Goal: Information Seeking & Learning: Find contact information

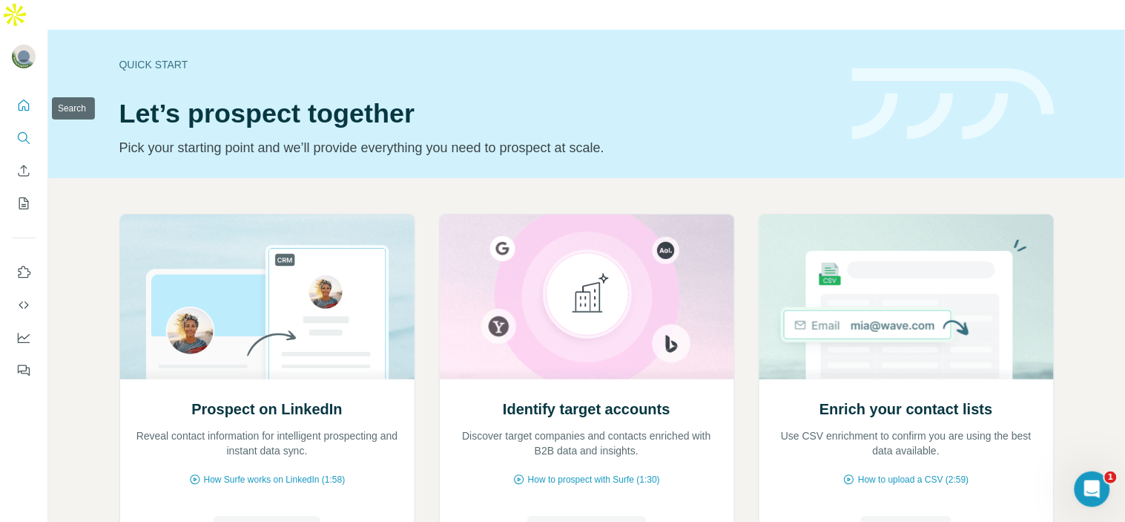
click at [19, 131] on icon "Search" at bounding box center [23, 138] width 15 height 15
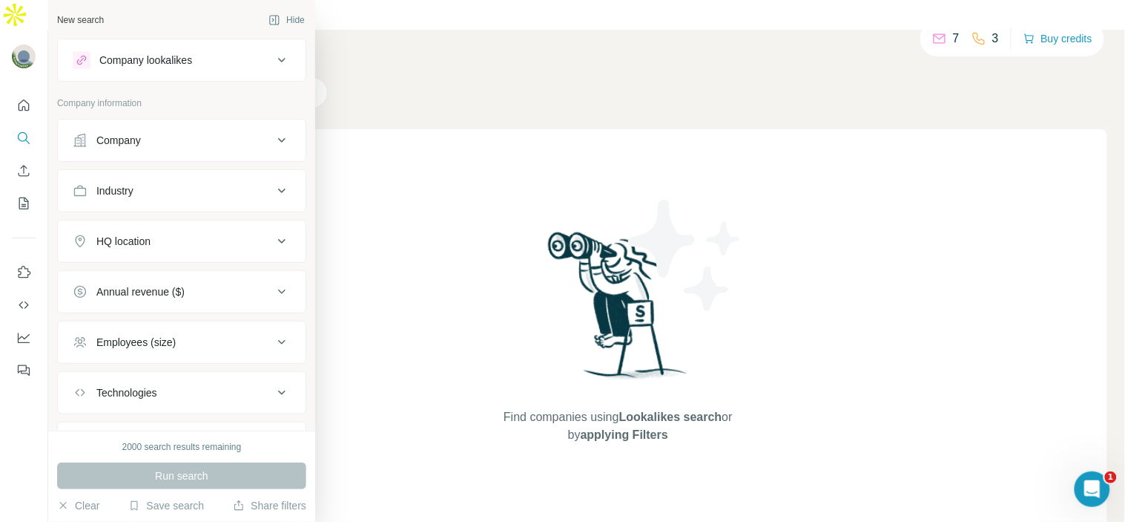
click at [108, 145] on div "Company" at bounding box center [118, 140] width 45 height 15
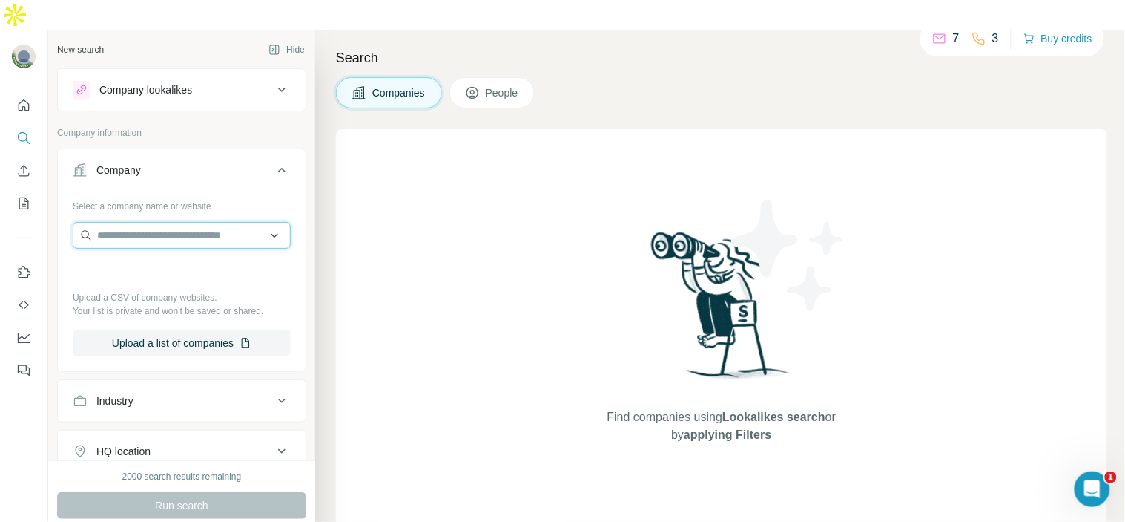
click at [122, 222] on input "text" at bounding box center [182, 235] width 218 height 27
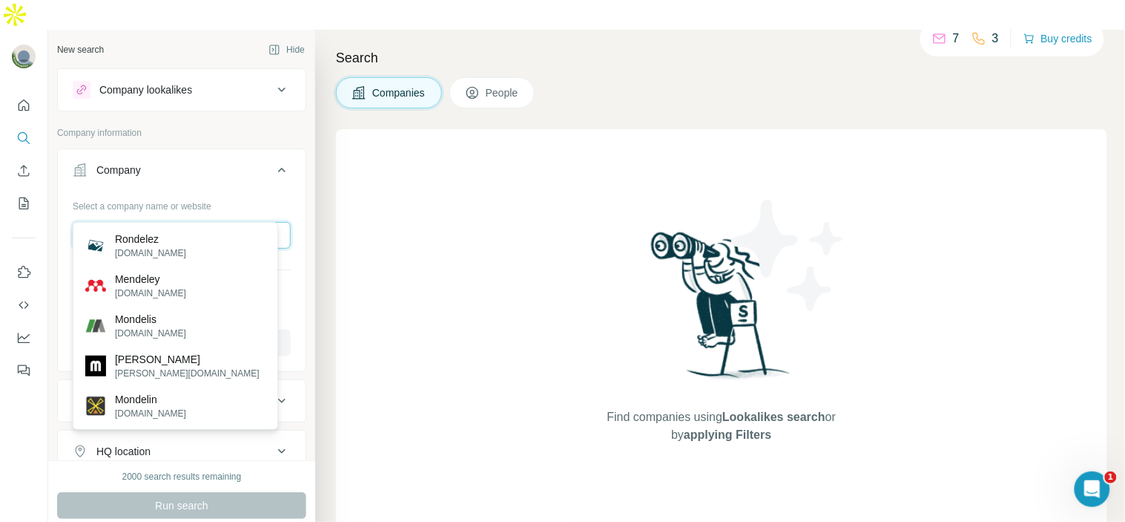
type input "********"
click at [217, 222] on input "********" at bounding box center [182, 235] width 218 height 27
paste input "**********"
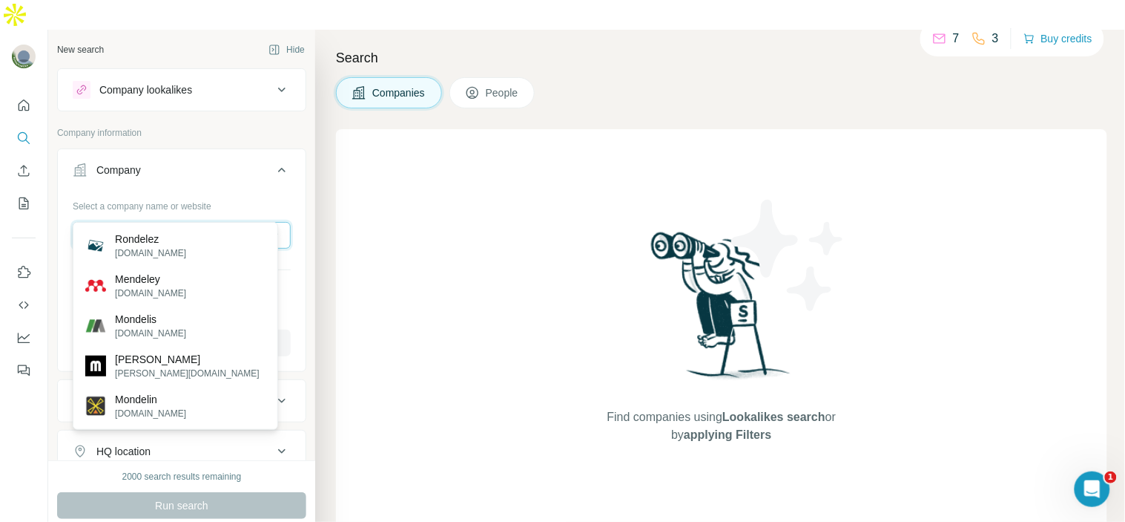
scroll to position [0, 87]
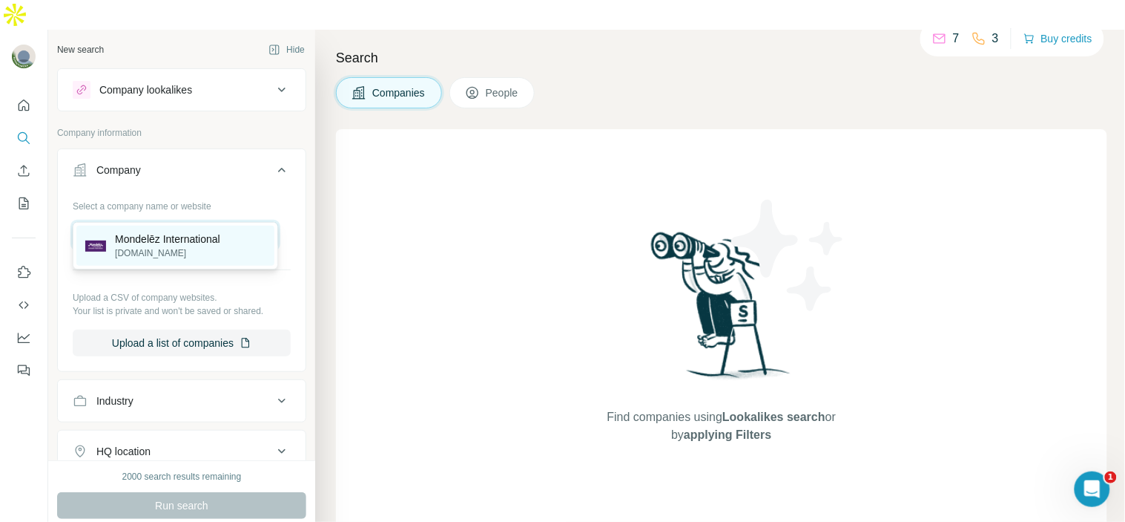
type input "**********"
click at [200, 253] on p "mondelezinternational.com" at bounding box center [167, 252] width 105 height 13
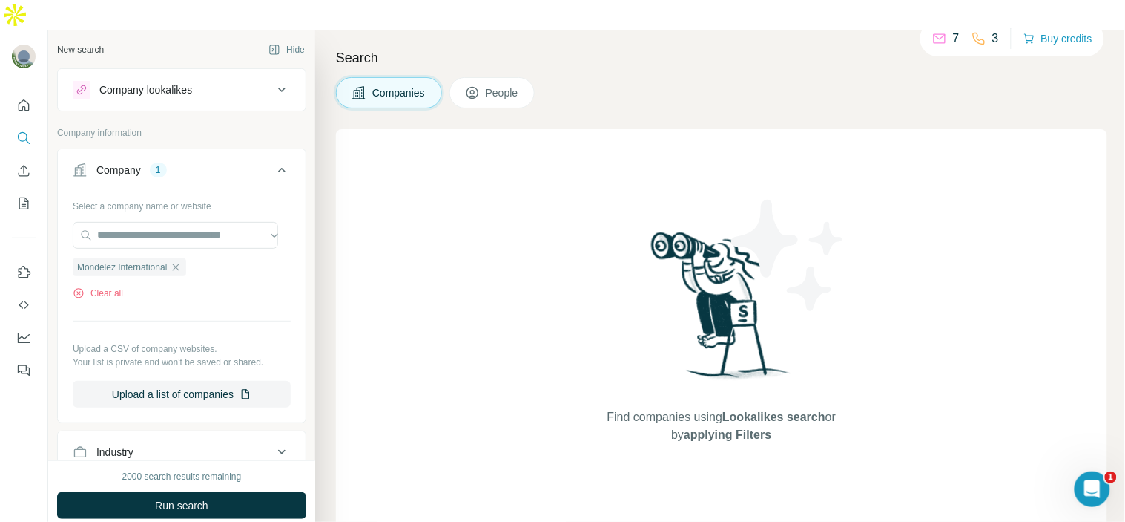
scroll to position [0, 0]
click at [490, 85] on span "People" at bounding box center [503, 92] width 34 height 15
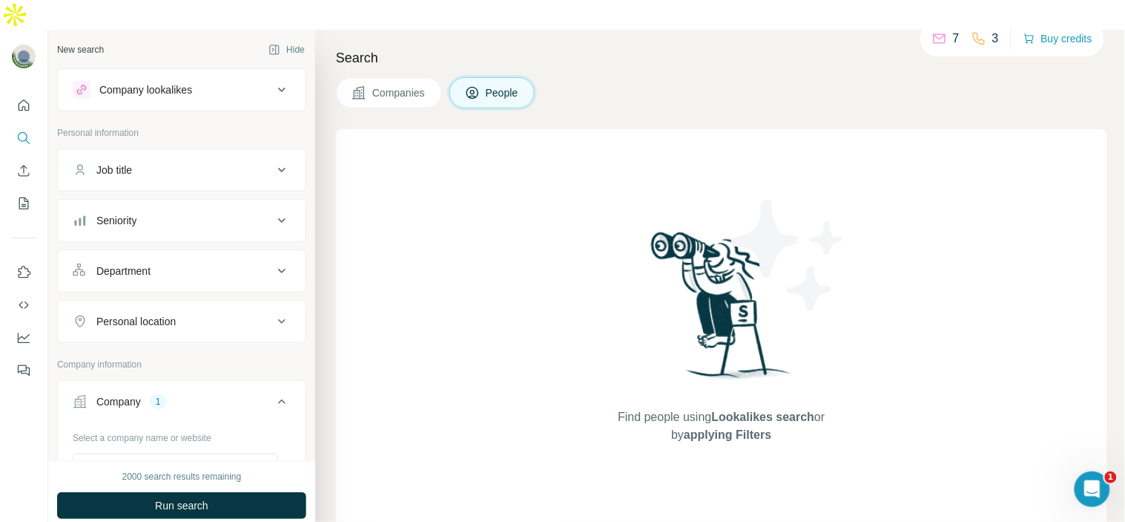
click at [216, 162] on div "Job title" at bounding box center [173, 169] width 200 height 15
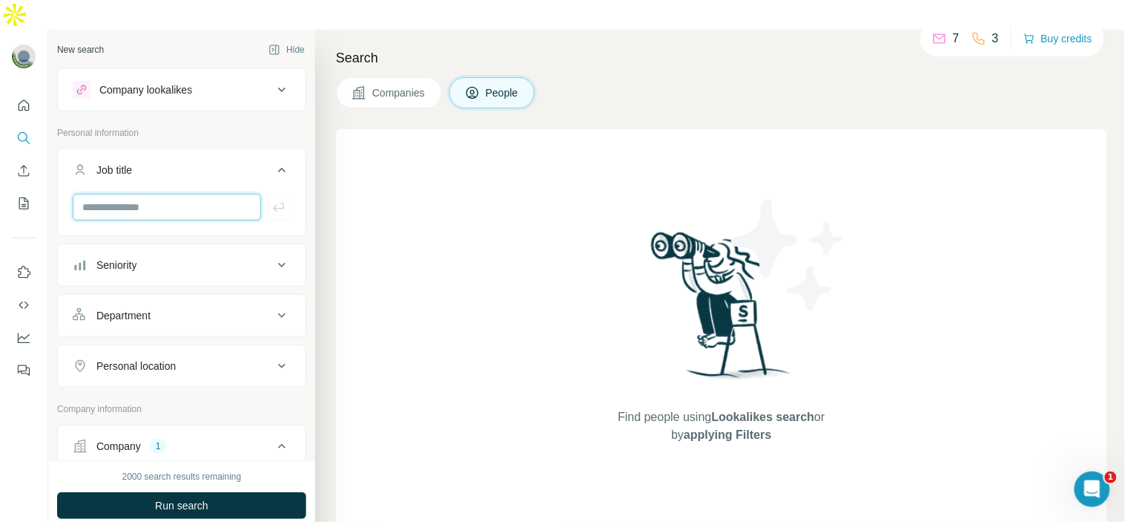
click at [194, 194] on input "text" at bounding box center [167, 207] width 188 height 27
paste input "**********"
type input "**********"
click at [195, 194] on input "**********" at bounding box center [161, 207] width 176 height 27
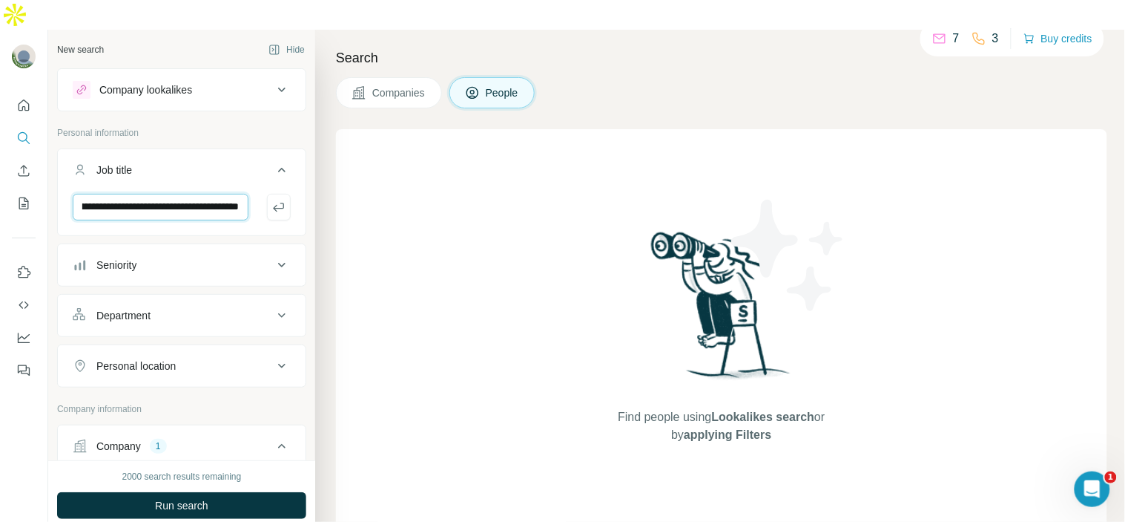
click at [195, 194] on input "**********" at bounding box center [161, 207] width 176 height 27
paste input "**********"
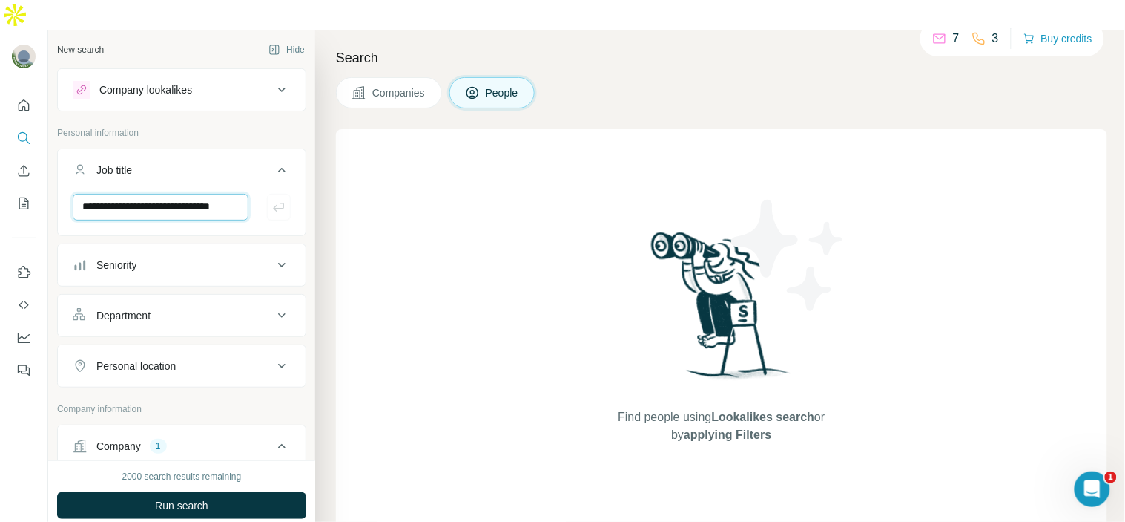
scroll to position [0, 19]
type input "**********"
click at [274, 194] on button "button" at bounding box center [279, 207] width 24 height 27
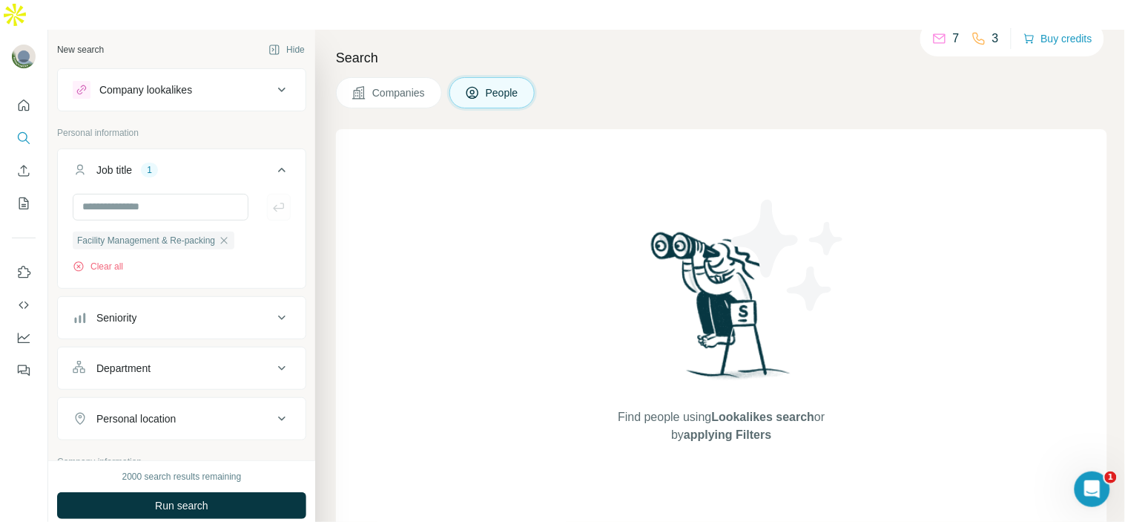
scroll to position [0, 0]
click at [188, 498] on span "Run search" at bounding box center [181, 505] width 53 height 15
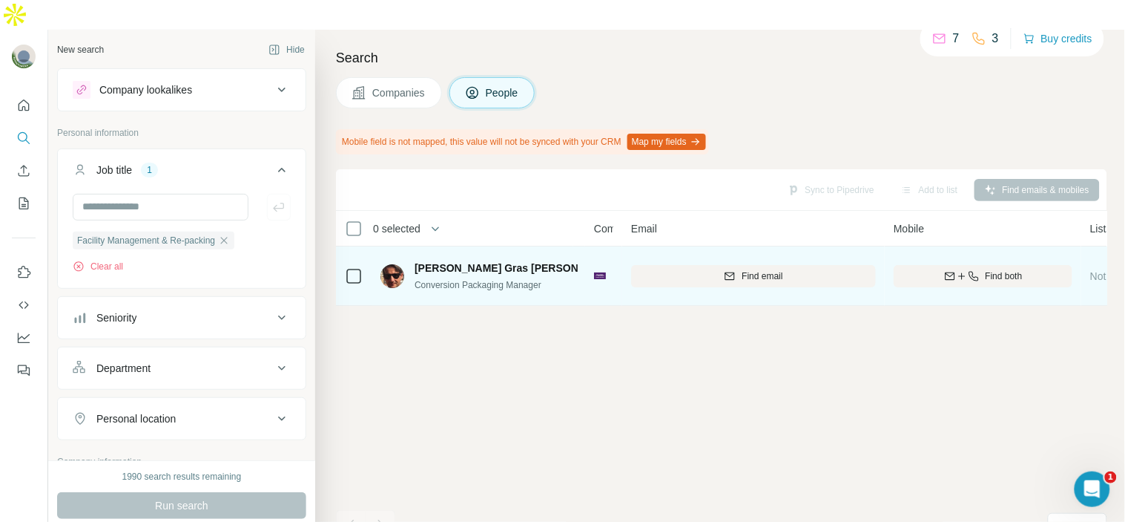
click at [625, 262] on img at bounding box center [628, 268] width 6 height 12
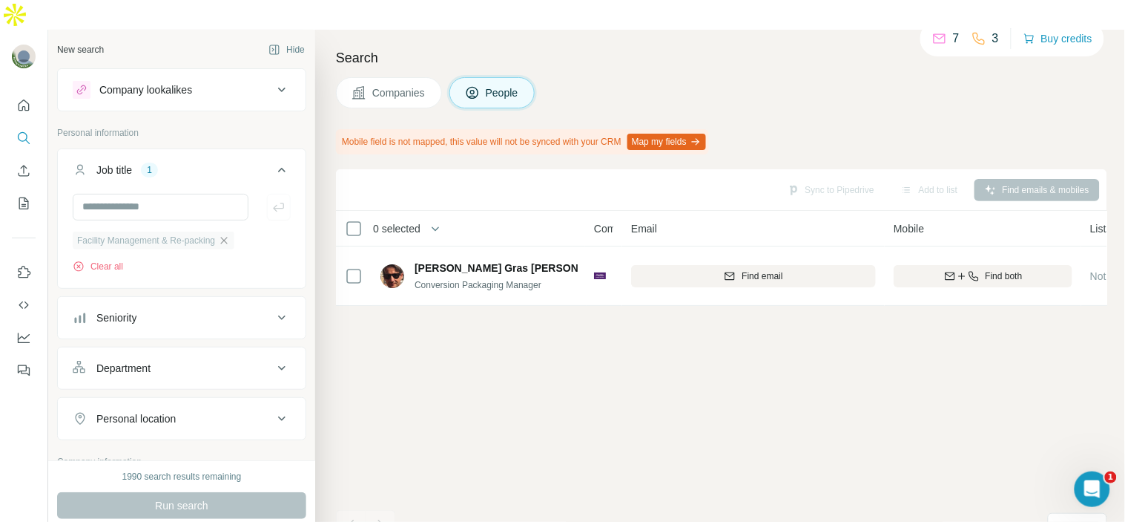
click at [230, 234] on icon "button" at bounding box center [224, 240] width 12 height 12
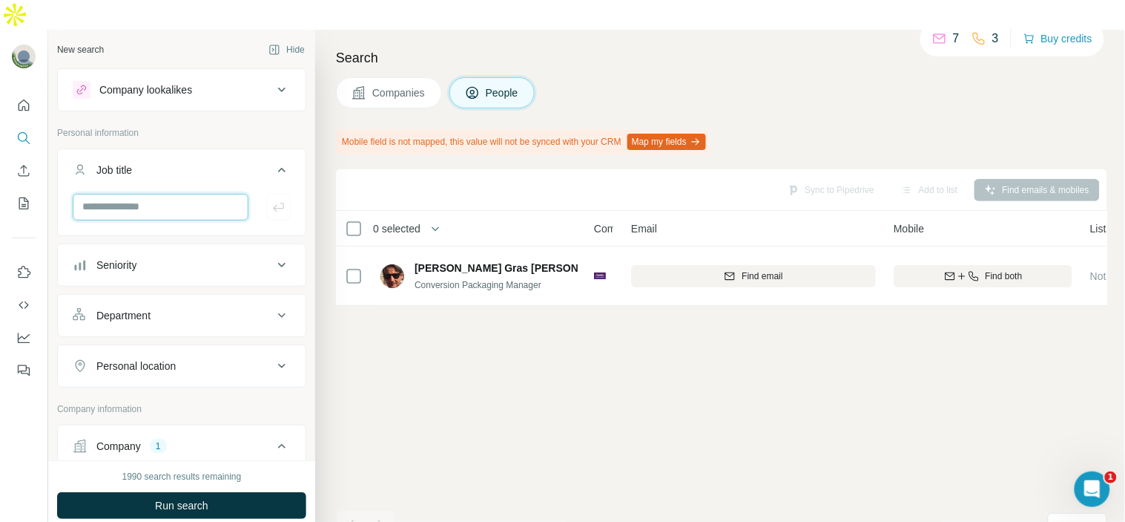
click at [200, 194] on input "text" at bounding box center [161, 207] width 176 height 27
type input "**********"
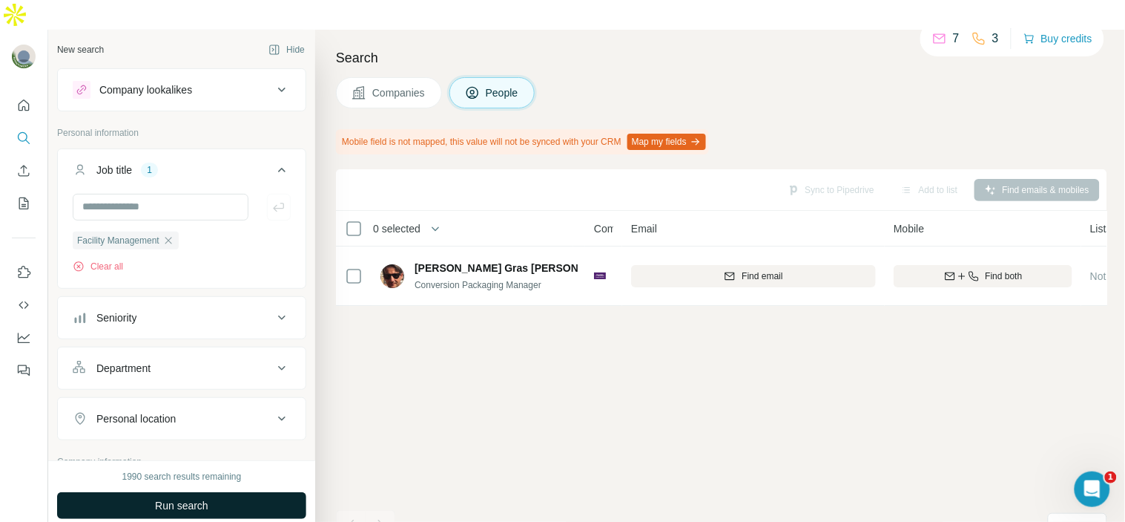
click at [204, 492] on button "Run search" at bounding box center [181, 505] width 249 height 27
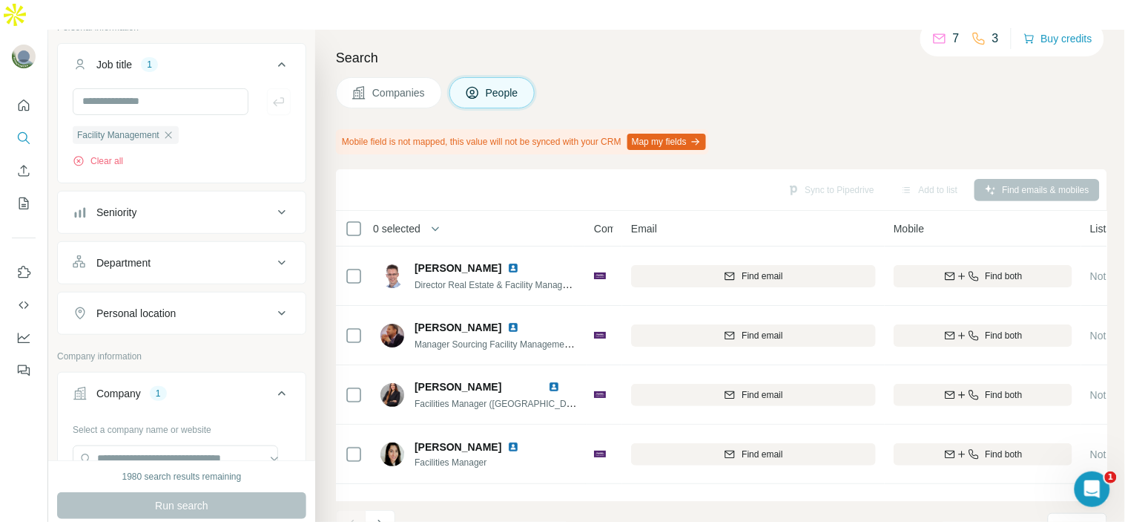
scroll to position [106, 0]
click at [217, 305] on div "Personal location" at bounding box center [173, 312] width 200 height 15
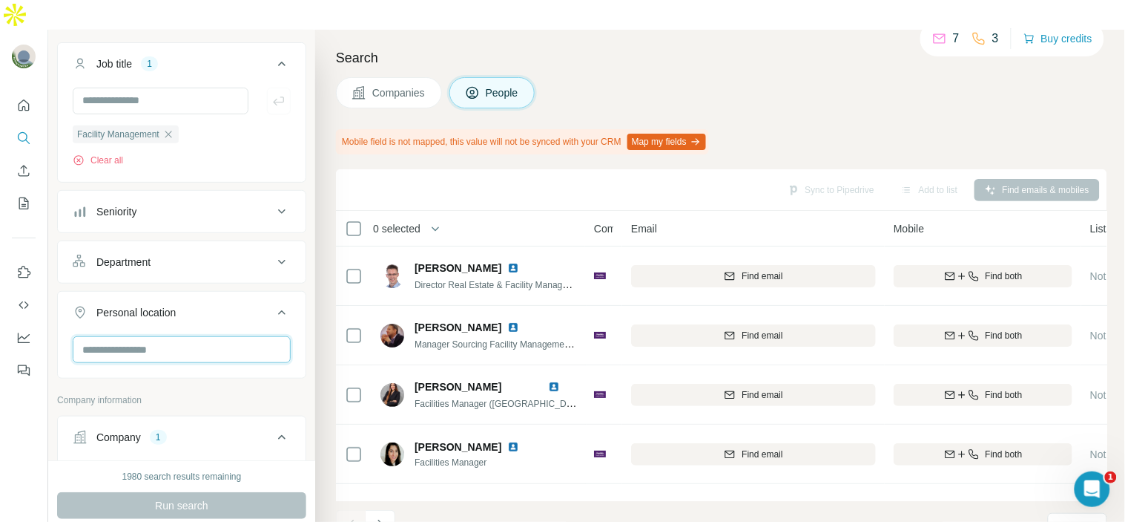
click at [171, 336] on input "text" at bounding box center [182, 349] width 218 height 27
type input "******"
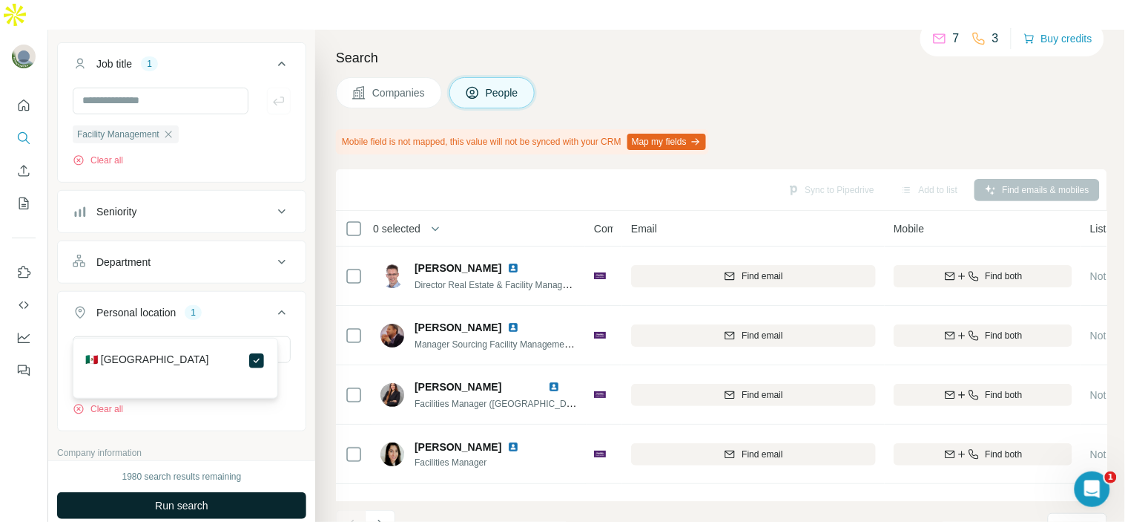
click at [234, 492] on button "Run search" at bounding box center [181, 505] width 249 height 27
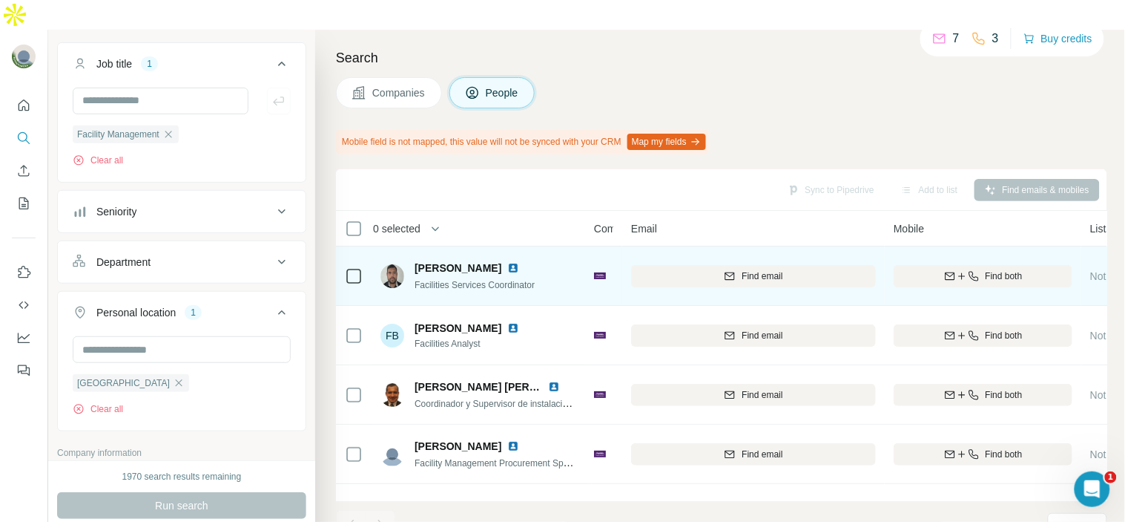
click at [519, 262] on img at bounding box center [513, 268] width 12 height 12
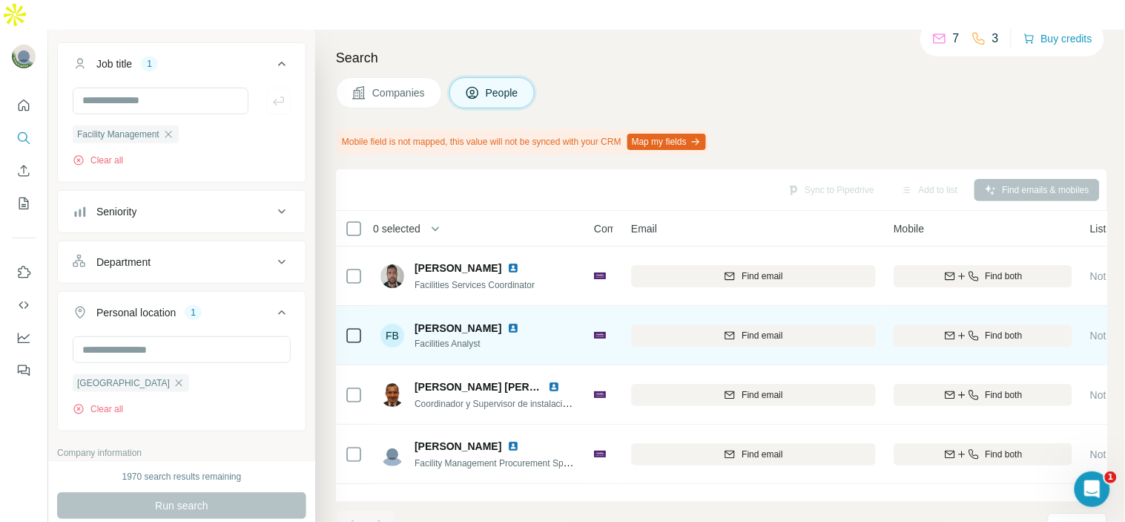
click at [507, 322] on img at bounding box center [513, 328] width 12 height 12
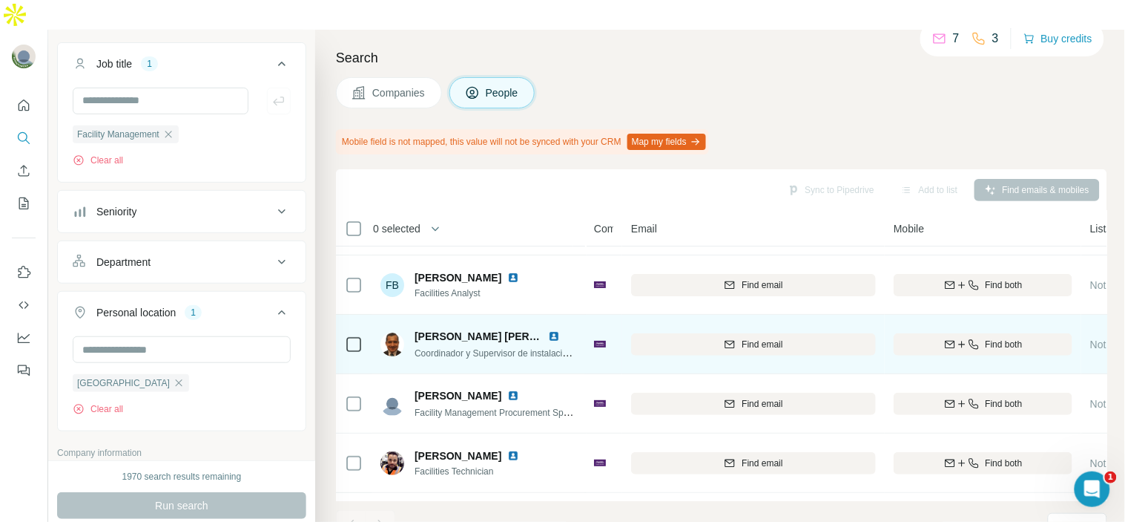
click at [554, 330] on img at bounding box center [554, 336] width 12 height 12
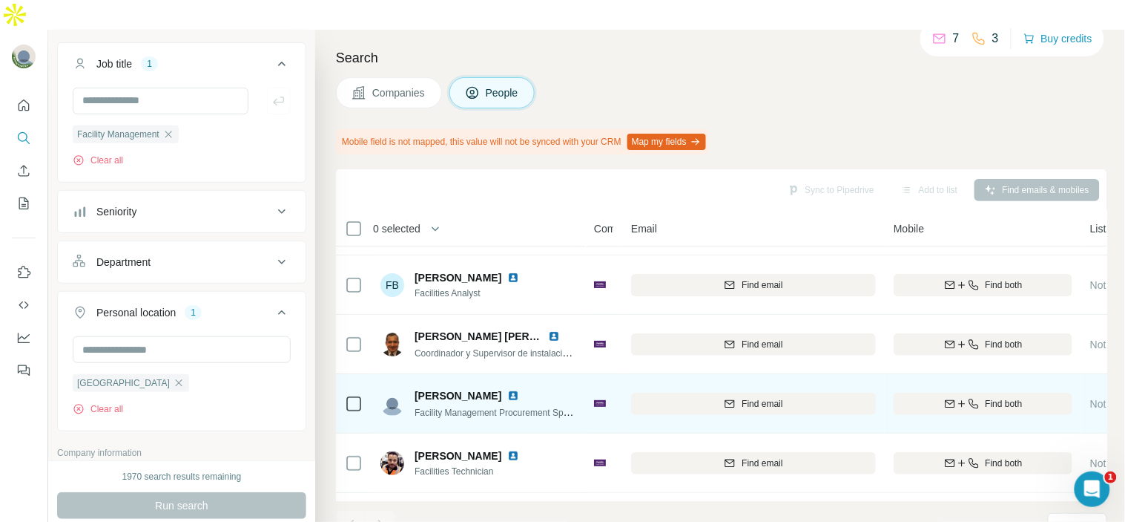
scroll to position [69, 0]
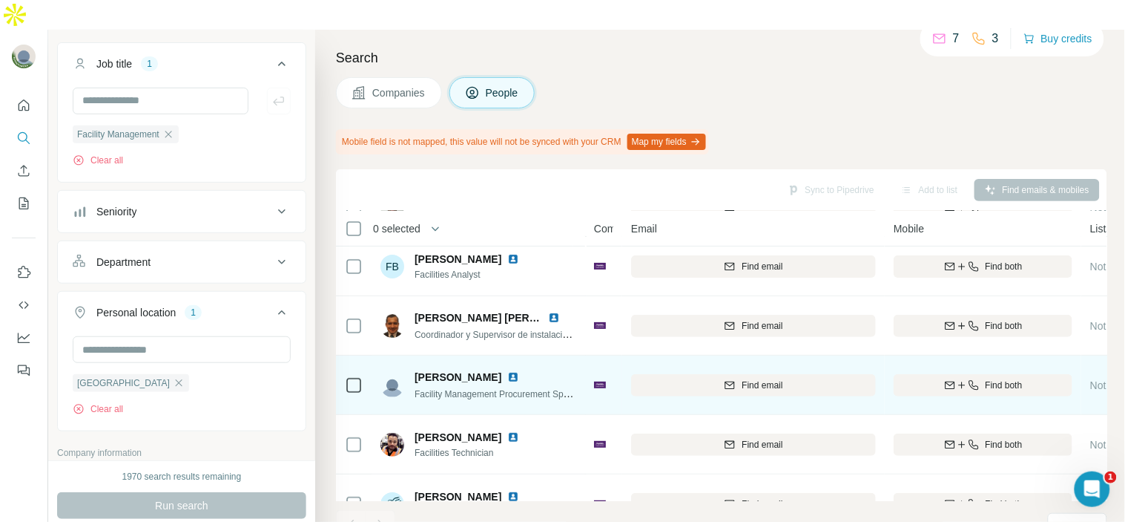
click at [596, 381] on img at bounding box center [600, 384] width 12 height 6
click at [507, 371] on img at bounding box center [513, 377] width 12 height 12
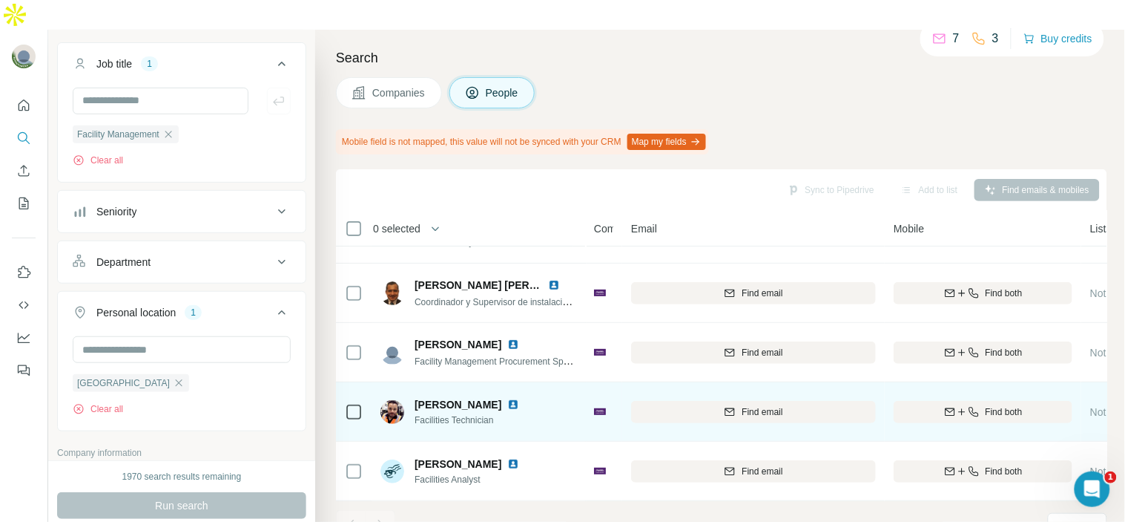
click at [498, 397] on div "Samuel Castro" at bounding box center [476, 404] width 122 height 15
click at [507, 398] on img at bounding box center [513, 404] width 12 height 12
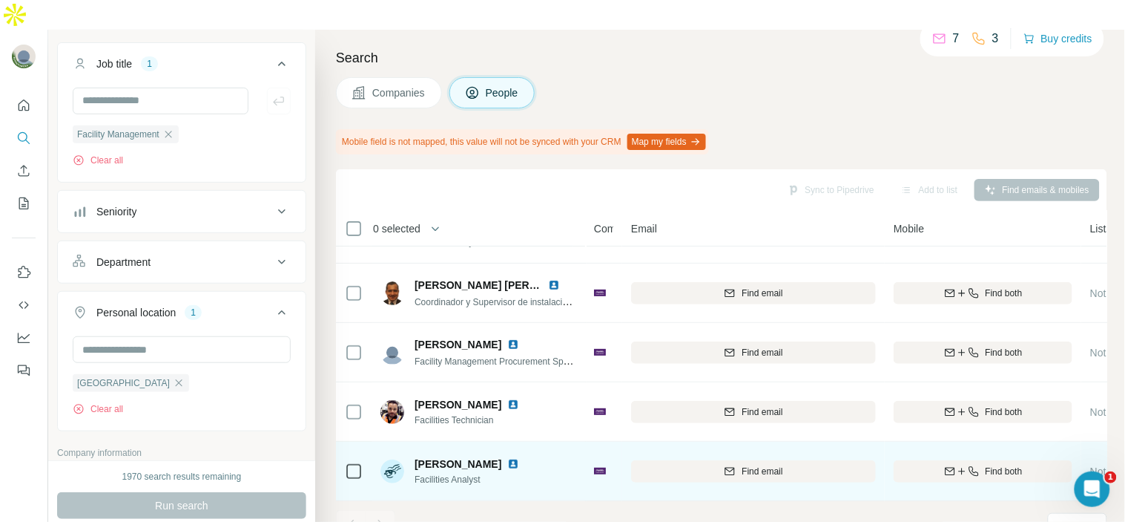
click at [519, 458] on img at bounding box center [513, 464] width 12 height 12
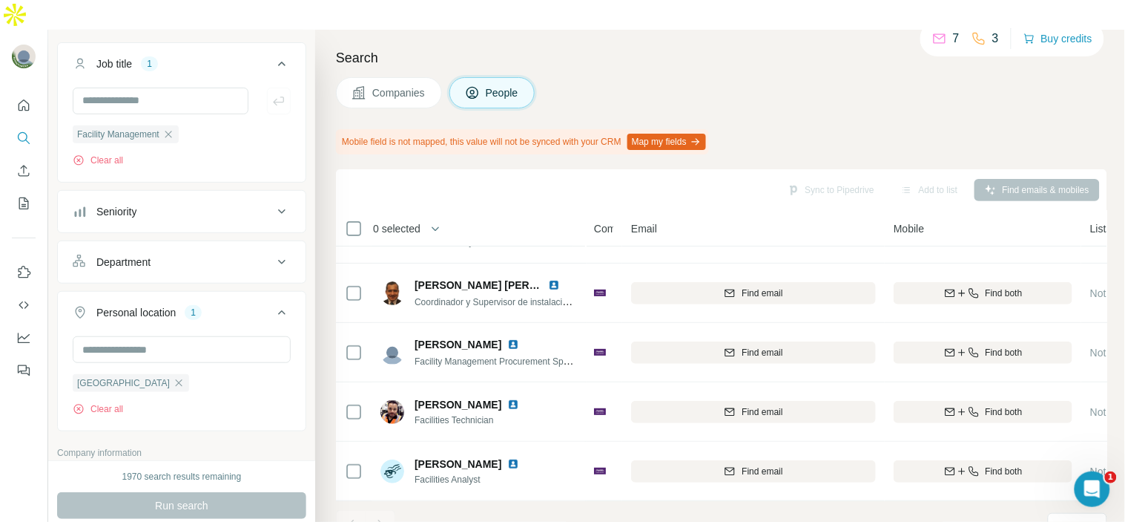
scroll to position [0, 0]
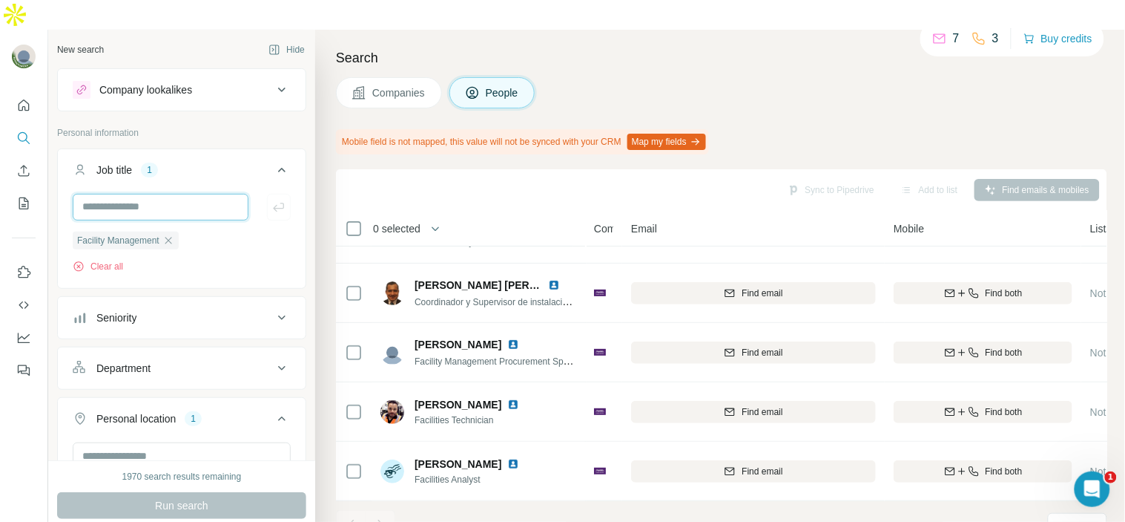
click at [174, 194] on input "text" at bounding box center [161, 207] width 176 height 27
click at [132, 253] on div "Facility Management Clear all" at bounding box center [182, 239] width 248 height 91
click at [174, 234] on icon "button" at bounding box center [168, 240] width 12 height 12
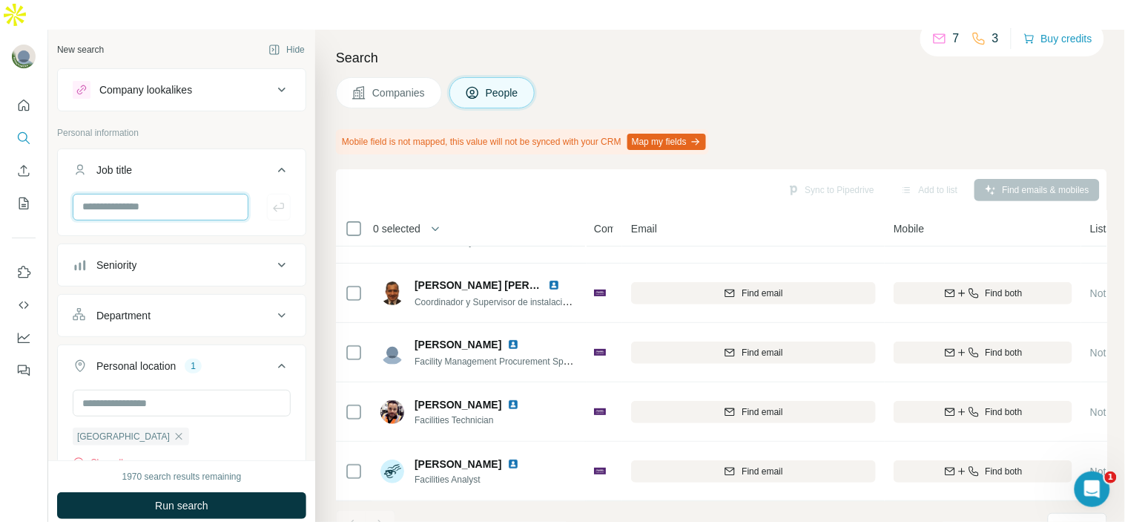
click at [161, 194] on input "text" at bounding box center [161, 207] width 176 height 27
type input "**********"
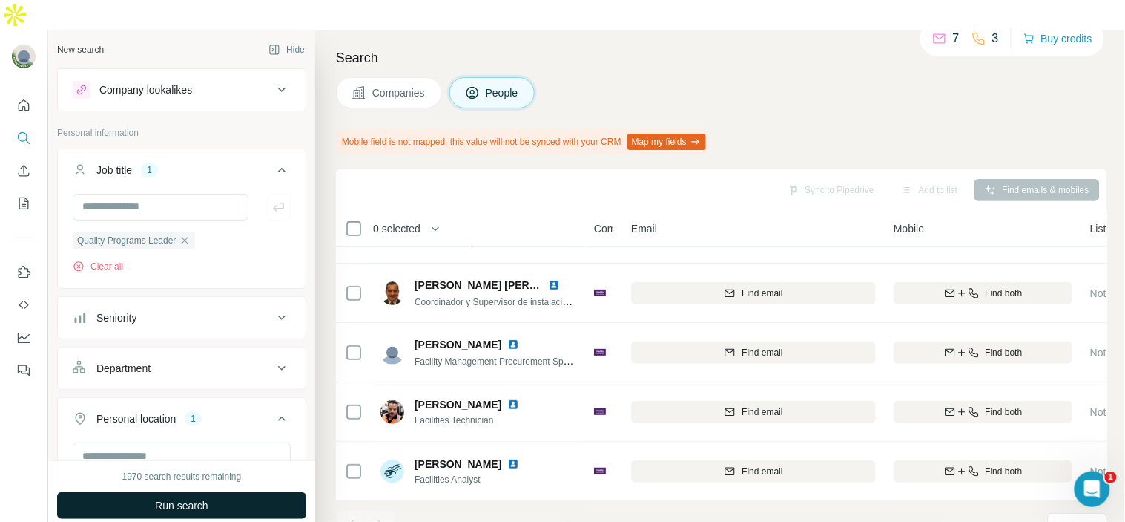
click at [200, 498] on span "Run search" at bounding box center [181, 505] width 53 height 15
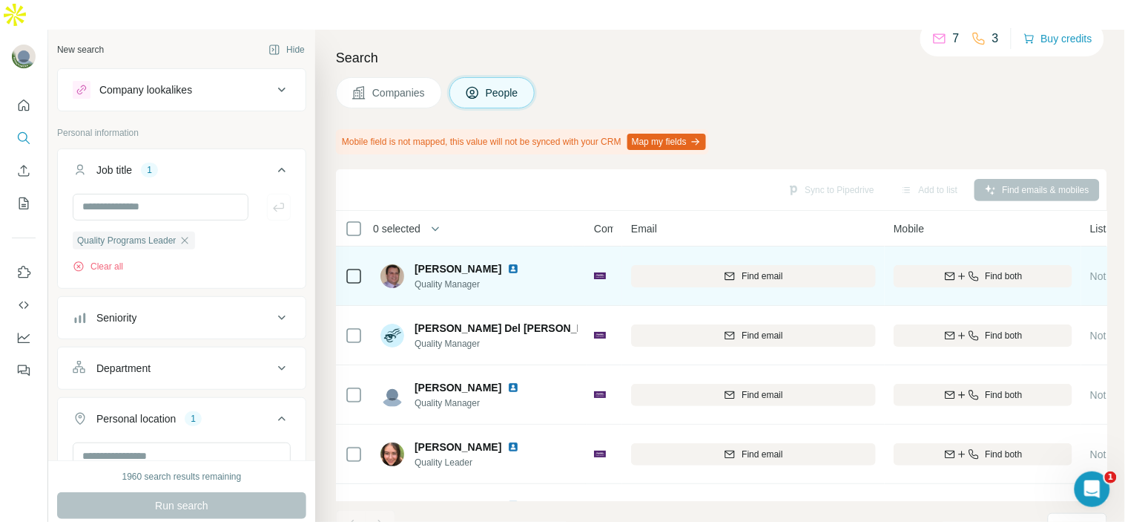
click at [507, 263] on img at bounding box center [513, 269] width 12 height 12
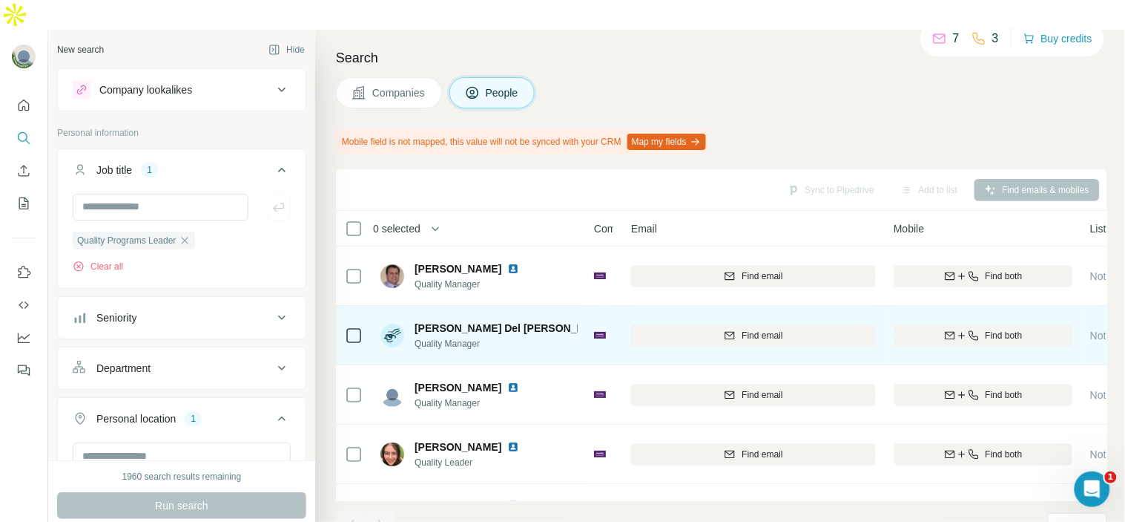
click at [616, 322] on img at bounding box center [622, 328] width 12 height 12
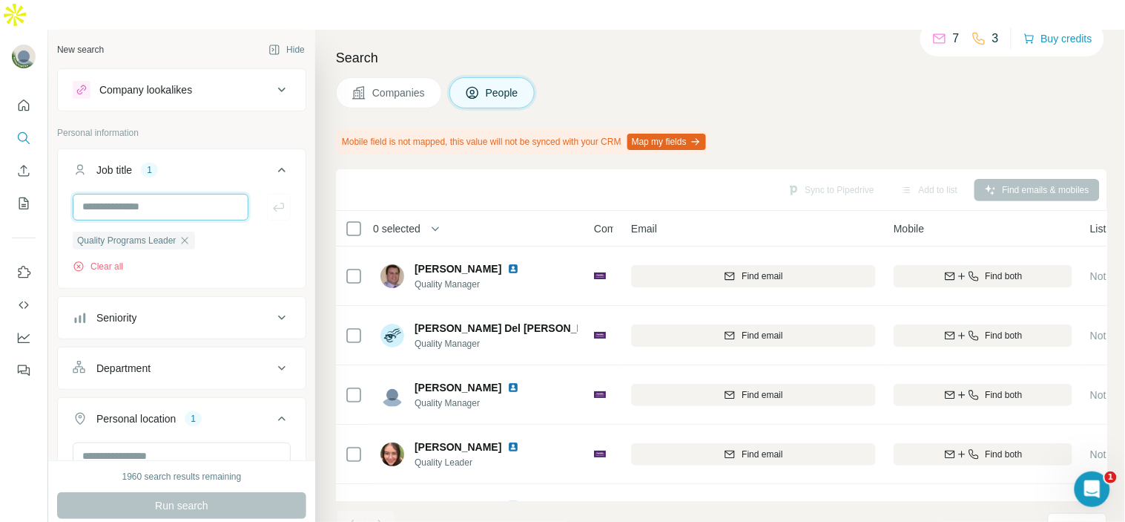
drag, startPoint x: 134, startPoint y: 188, endPoint x: 158, endPoint y: 191, distance: 23.8
click at [134, 194] on input "text" at bounding box center [161, 207] width 176 height 27
click at [131, 260] on ul "Job title 1 Quality Programs Leader Clear all Seniority Department Personal loc…" at bounding box center [181, 342] width 249 height 389
click at [191, 234] on icon "button" at bounding box center [185, 240] width 12 height 12
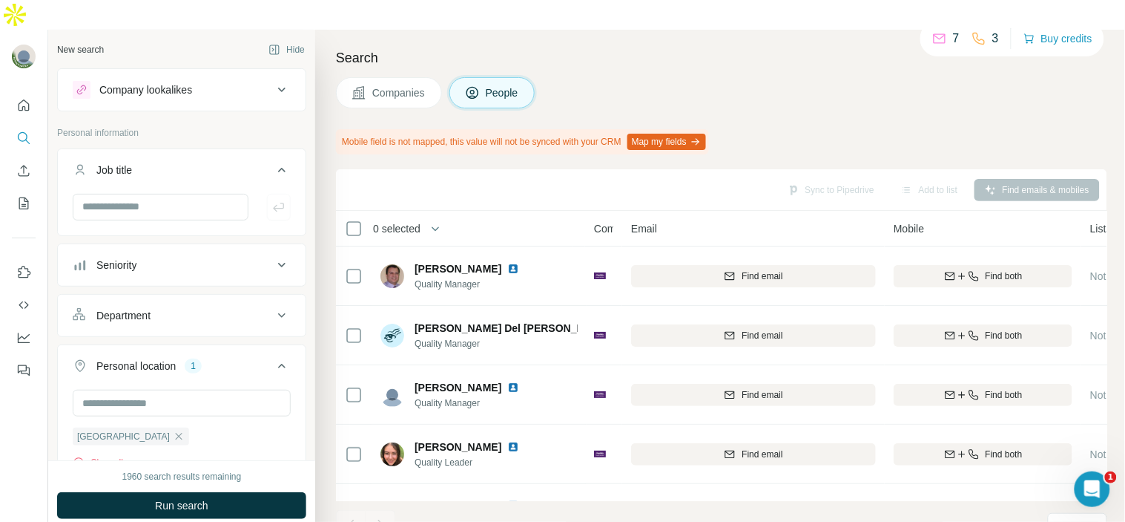
click at [169, 161] on button "Job title" at bounding box center [182, 173] width 248 height 42
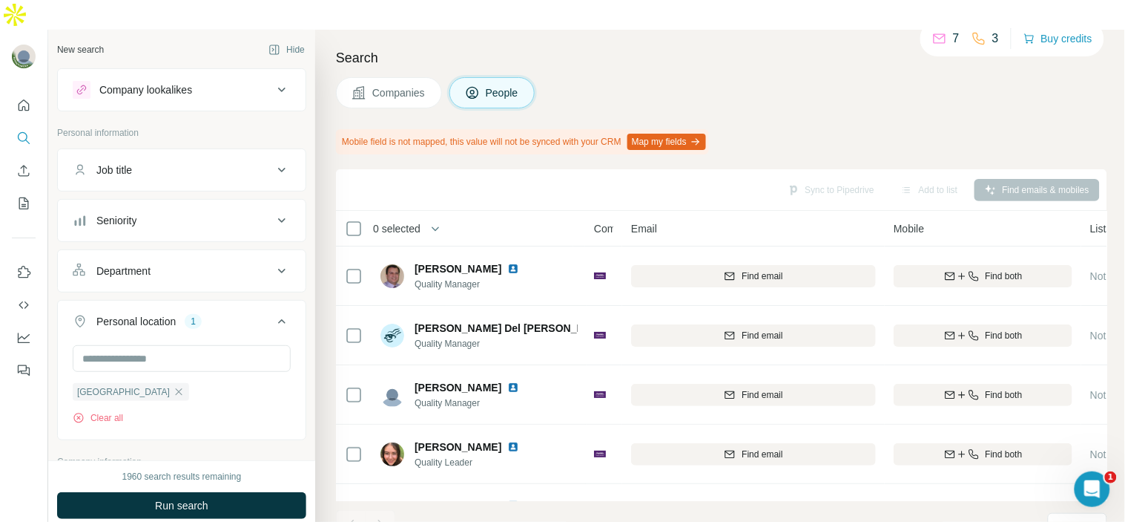
drag, startPoint x: 157, startPoint y: 139, endPoint x: 156, endPoint y: 151, distance: 11.2
click at [156, 152] on button "Job title" at bounding box center [182, 170] width 248 height 36
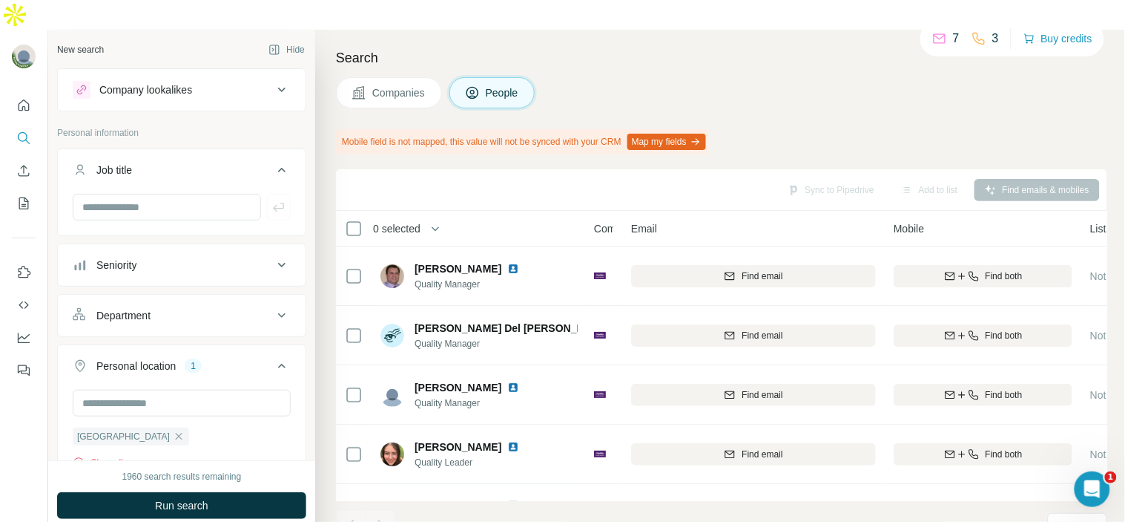
click at [156, 152] on button "Job title" at bounding box center [182, 173] width 248 height 42
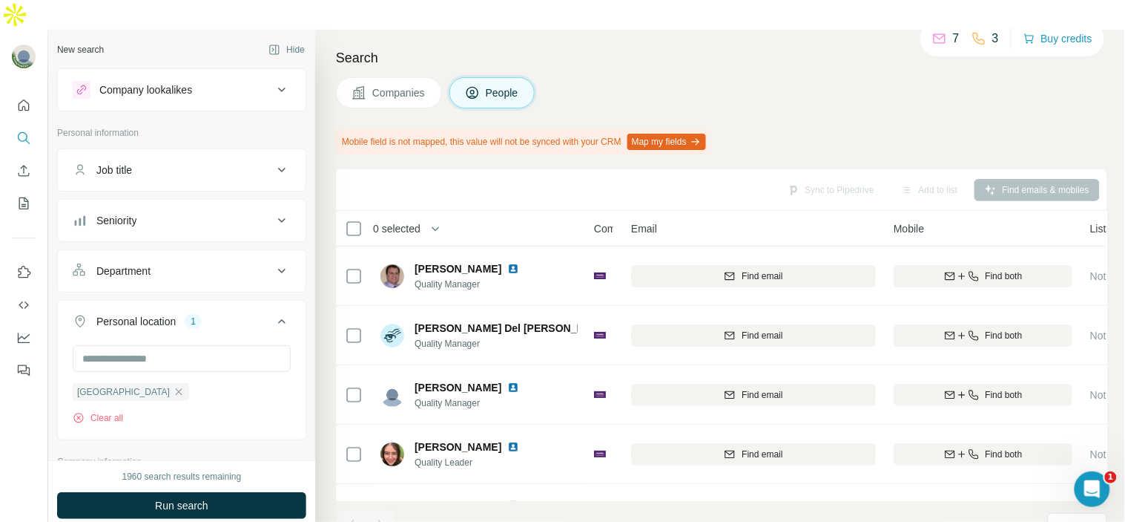
click at [156, 152] on button "Job title" at bounding box center [182, 170] width 248 height 36
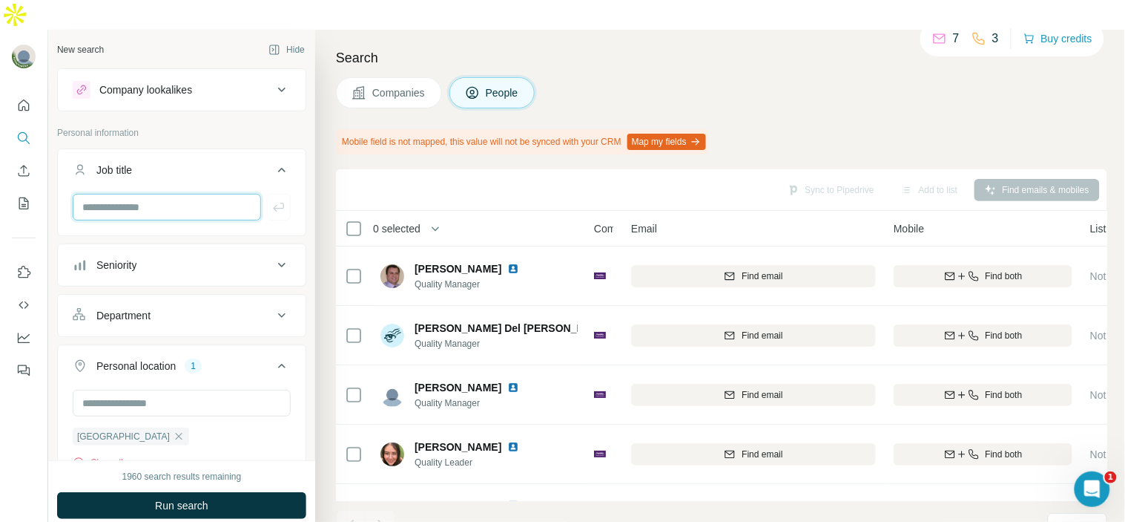
click at [154, 194] on input "text" at bounding box center [167, 207] width 188 height 27
type input "**********"
click at [274, 194] on button "button" at bounding box center [279, 207] width 24 height 27
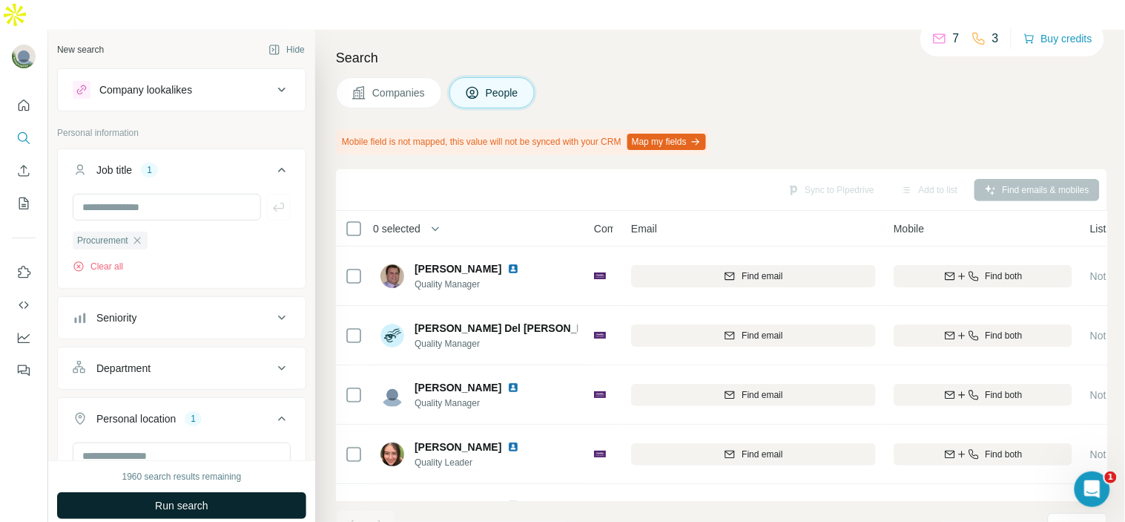
click at [197, 498] on span "Run search" at bounding box center [181, 505] width 53 height 15
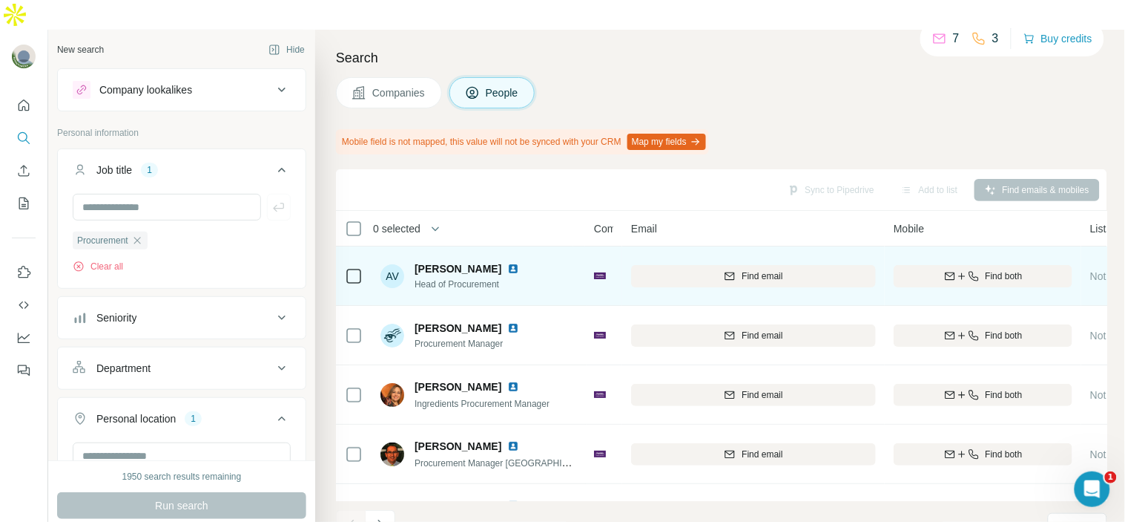
click at [519, 263] on img at bounding box center [513, 269] width 12 height 12
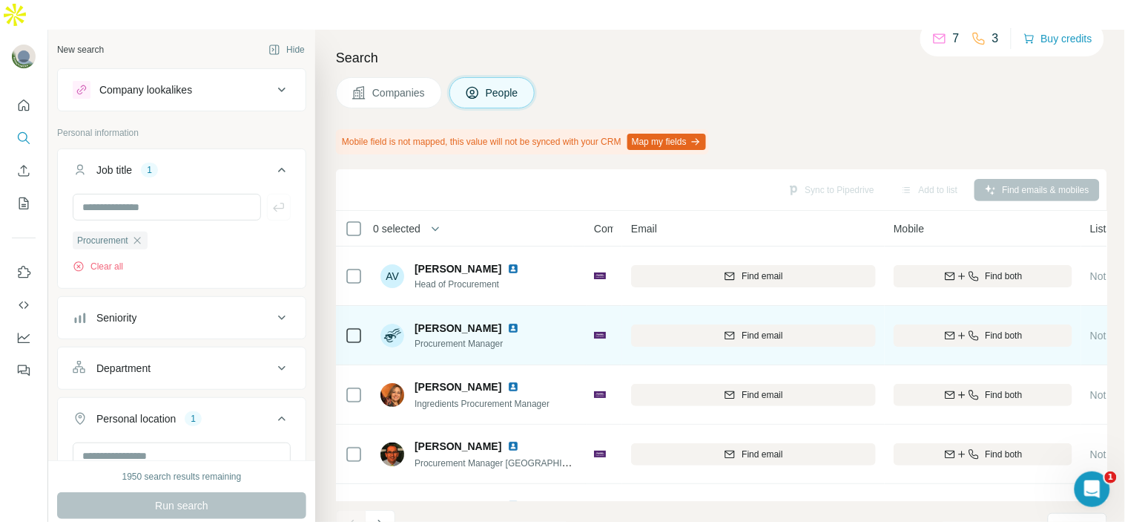
click at [507, 322] on img at bounding box center [513, 328] width 12 height 12
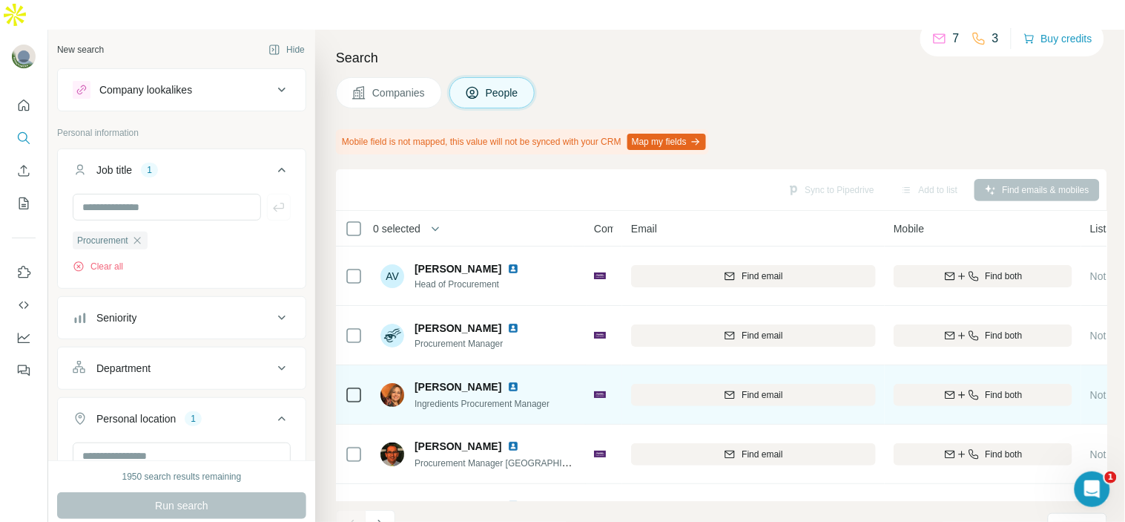
click at [524, 379] on div "Ana Amero Garibay" at bounding box center [482, 386] width 135 height 15
click at [519, 381] on img at bounding box center [513, 387] width 12 height 12
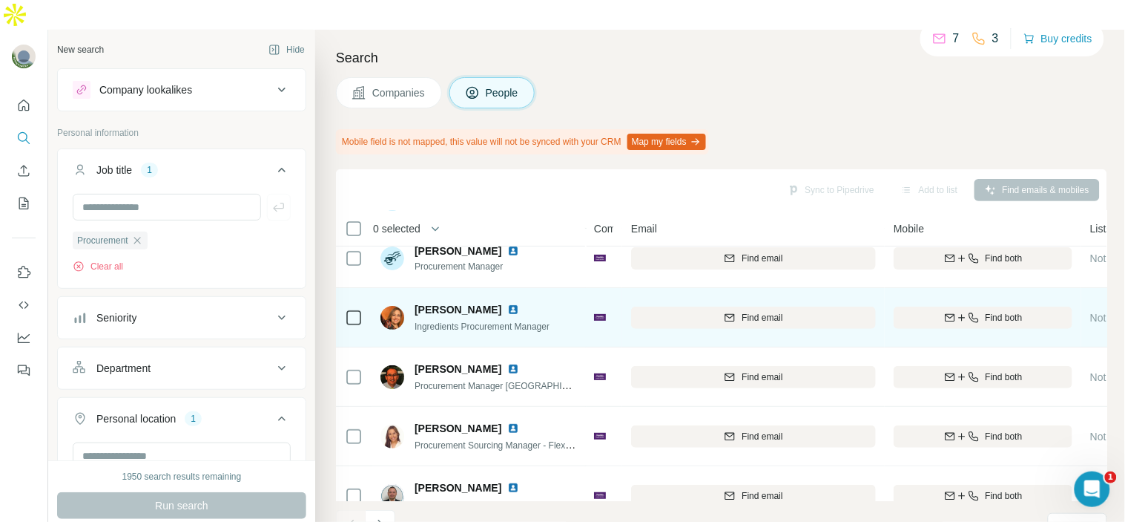
scroll to position [91, 0]
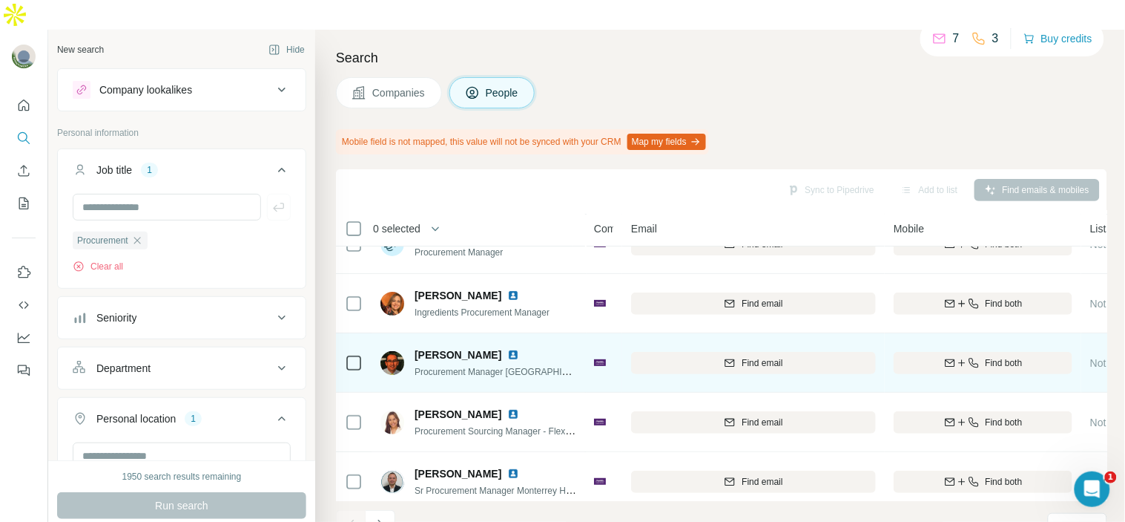
click at [519, 349] on img at bounding box center [513, 355] width 12 height 12
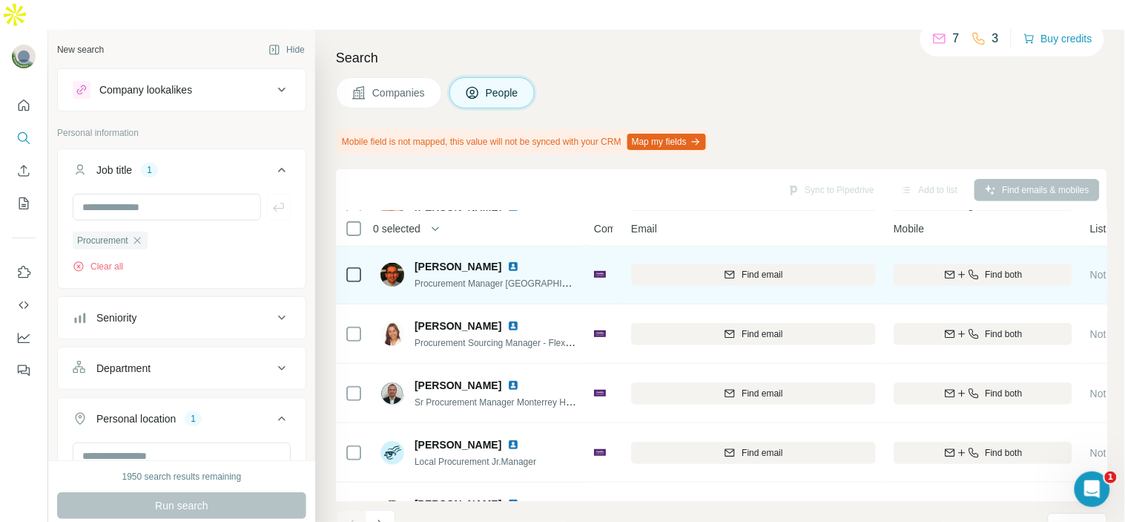
scroll to position [215, 0]
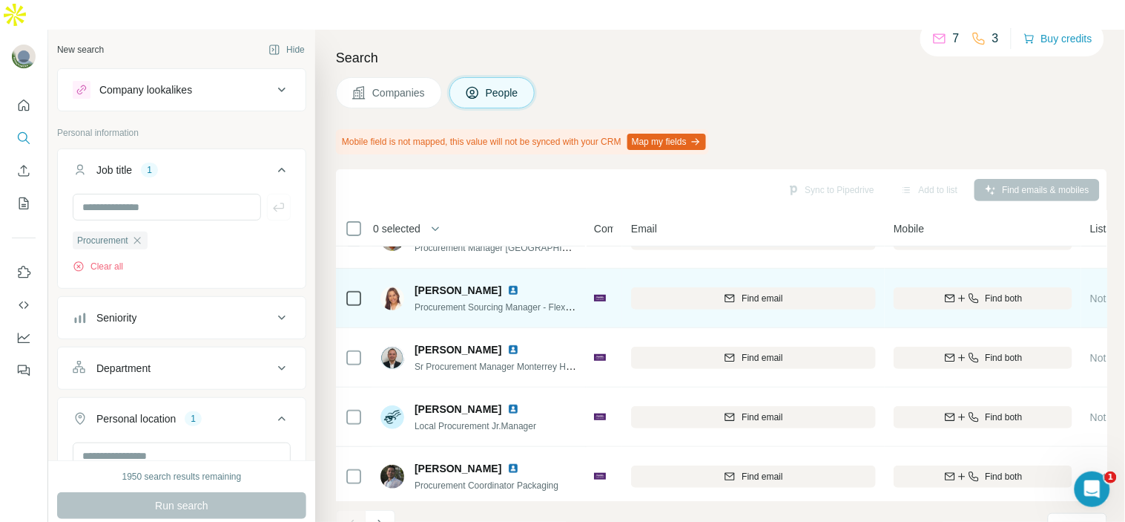
click at [519, 284] on img at bounding box center [513, 290] width 12 height 12
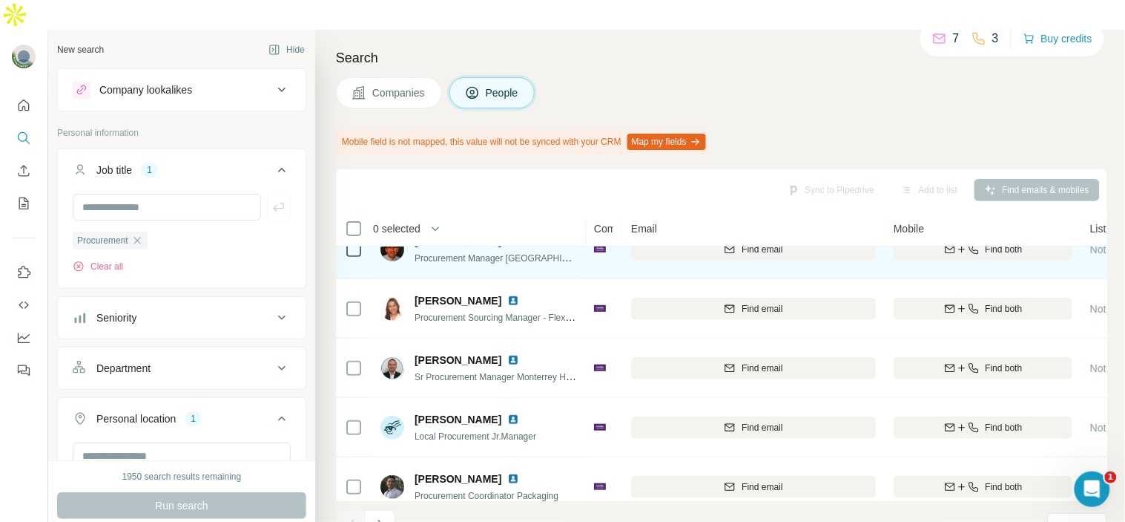
scroll to position [206, 0]
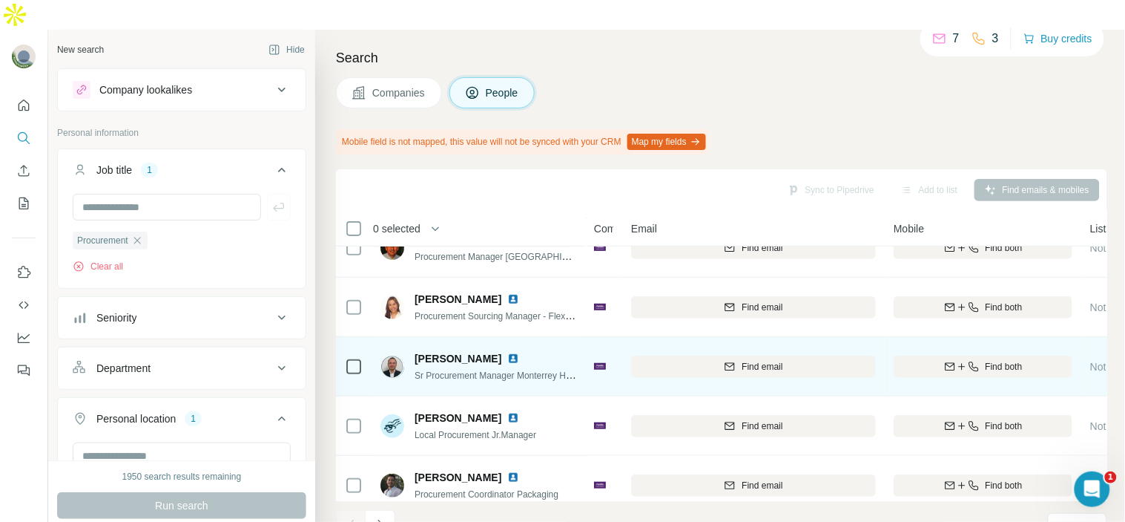
click at [507, 352] on img at bounding box center [513, 358] width 12 height 12
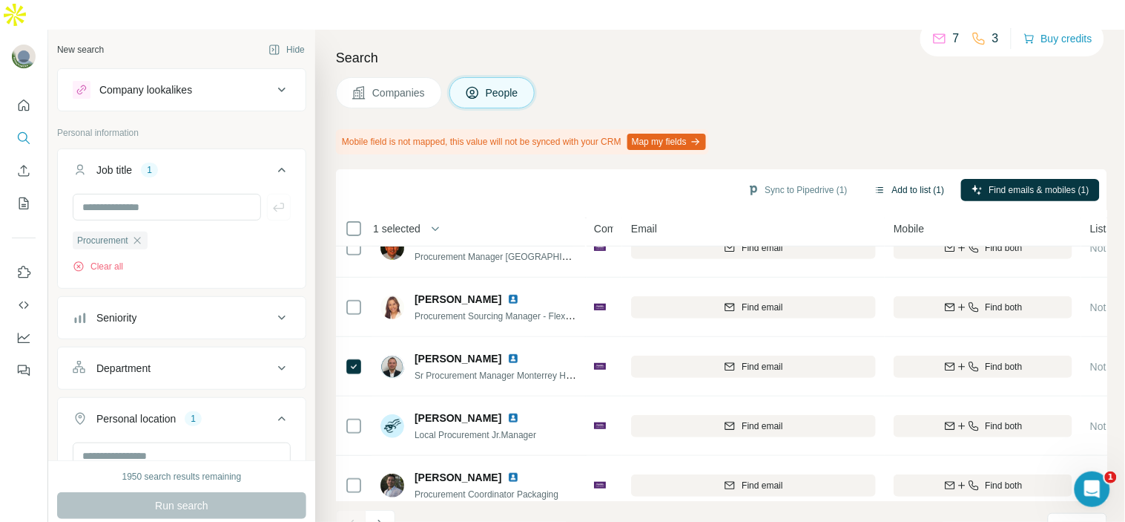
click at [895, 179] on button "Add to list (1)" at bounding box center [909, 190] width 91 height 22
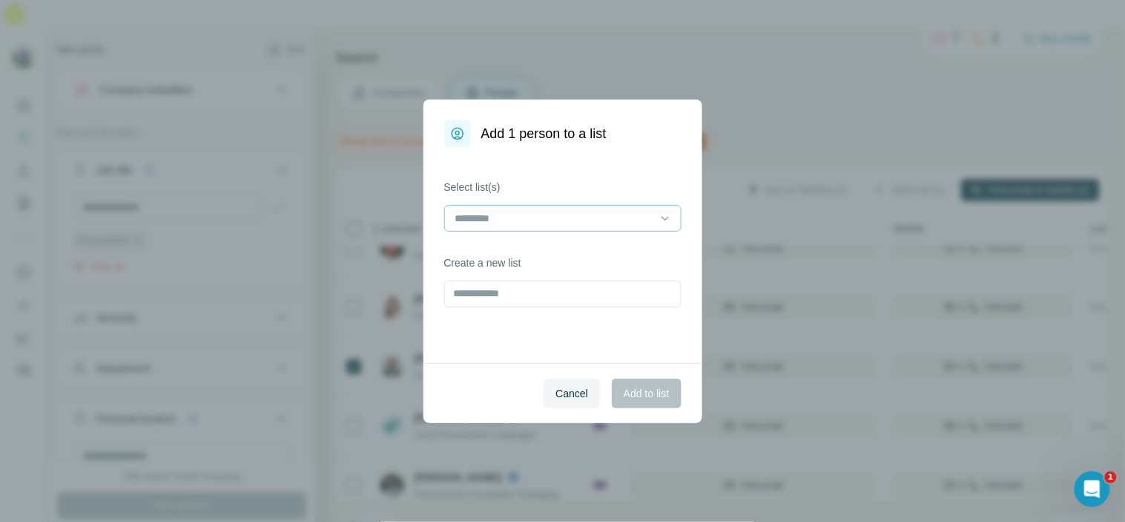
click at [550, 221] on input at bounding box center [554, 218] width 200 height 16
click at [724, 272] on div "Add 1 person to a list Select list(s) Create a new list Cancel Add to list" at bounding box center [562, 261] width 1125 height 522
click at [619, 292] on input "text" at bounding box center [562, 293] width 237 height 27
type input "********"
click at [642, 386] on span "Add to list" at bounding box center [646, 393] width 45 height 15
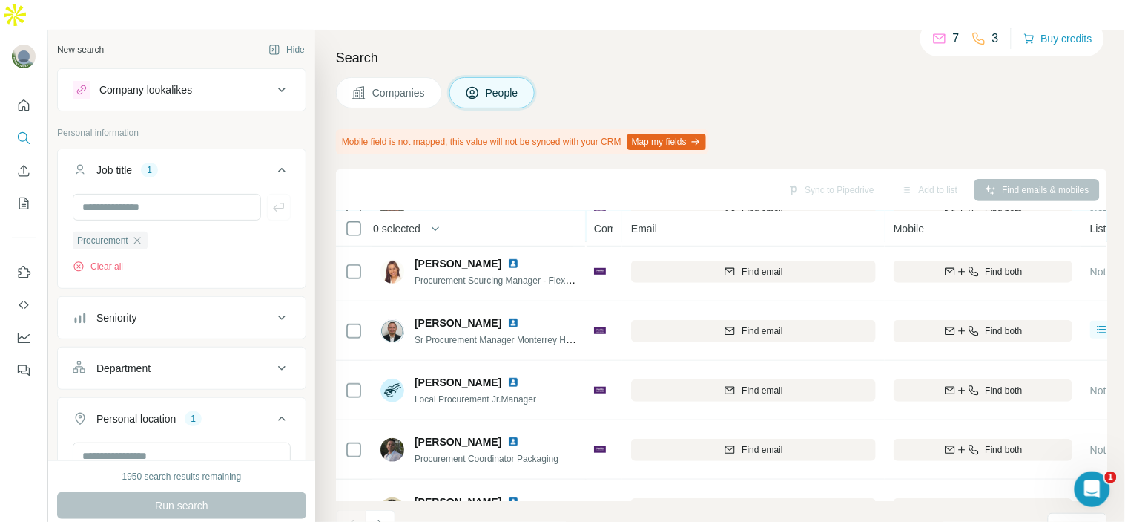
scroll to position [246, 0]
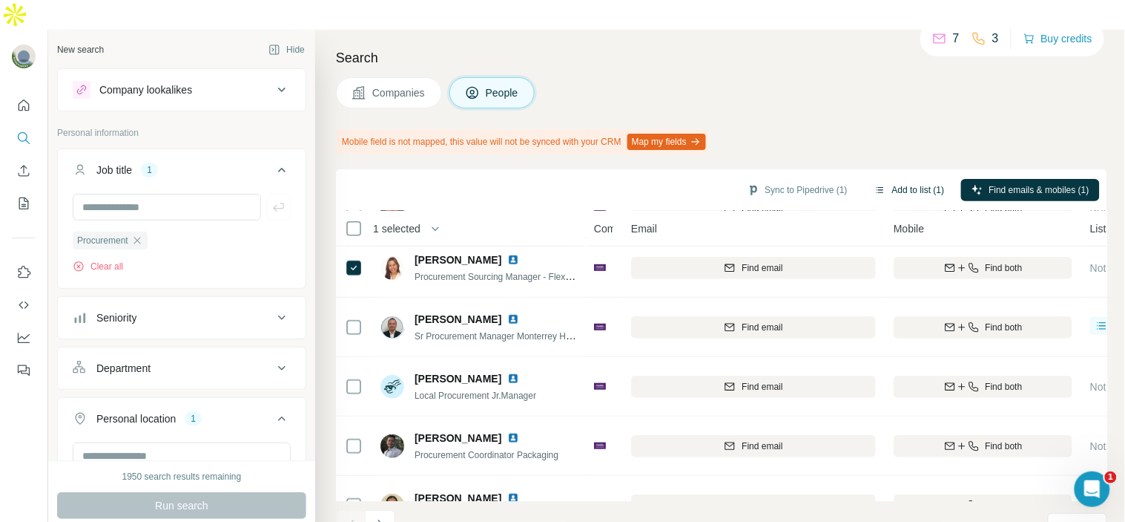
click at [923, 179] on button "Add to list (1)" at bounding box center [909, 190] width 91 height 22
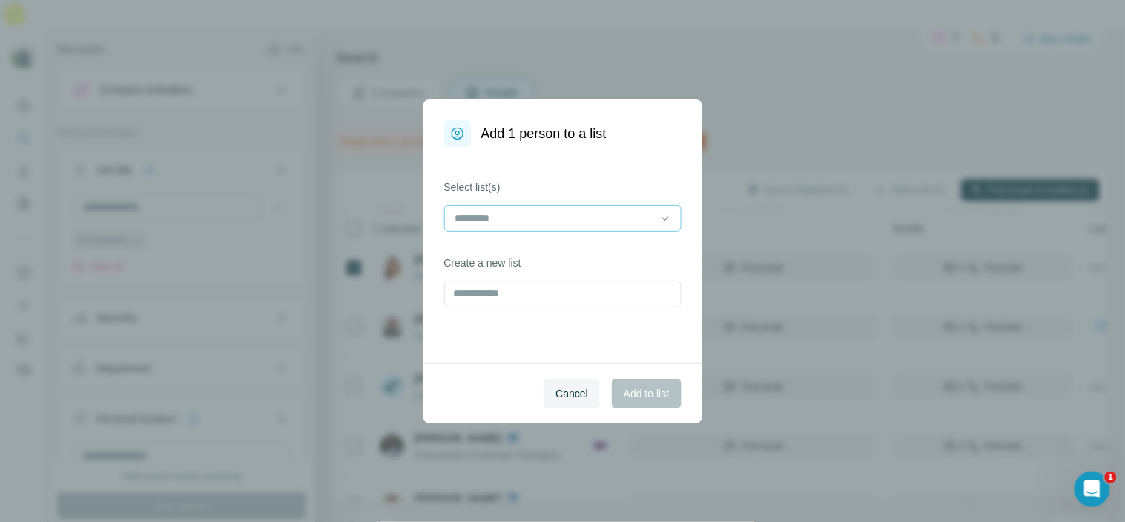
click at [579, 221] on input at bounding box center [554, 218] width 200 height 16
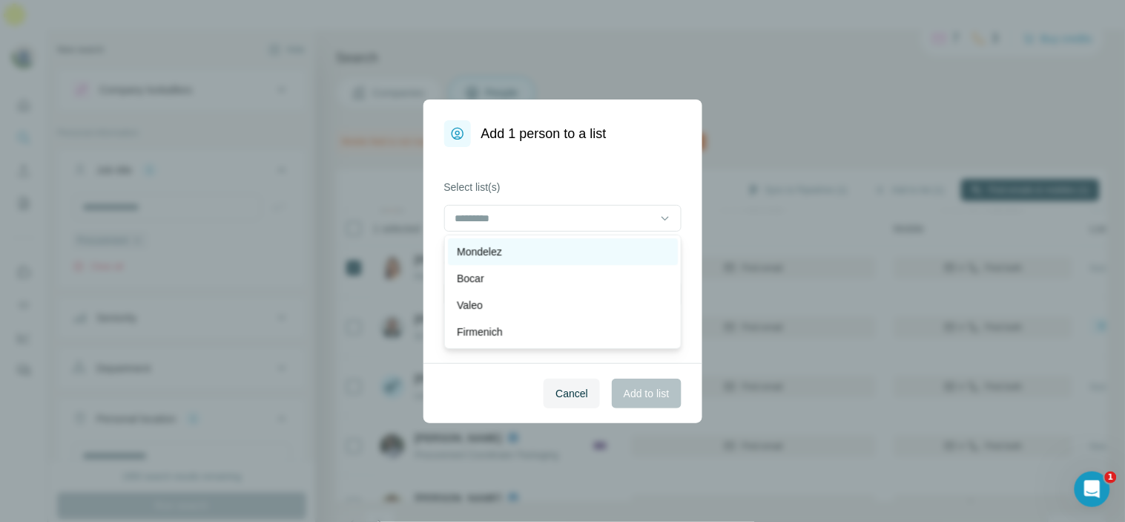
click at [632, 250] on div "Mondelez" at bounding box center [563, 251] width 212 height 15
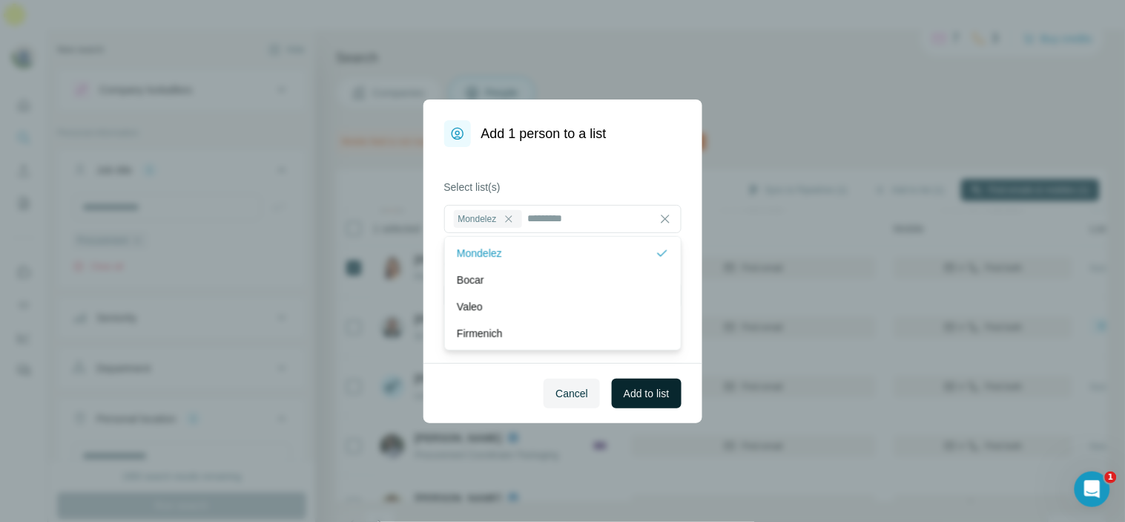
click at [647, 391] on span "Add to list" at bounding box center [646, 393] width 45 height 15
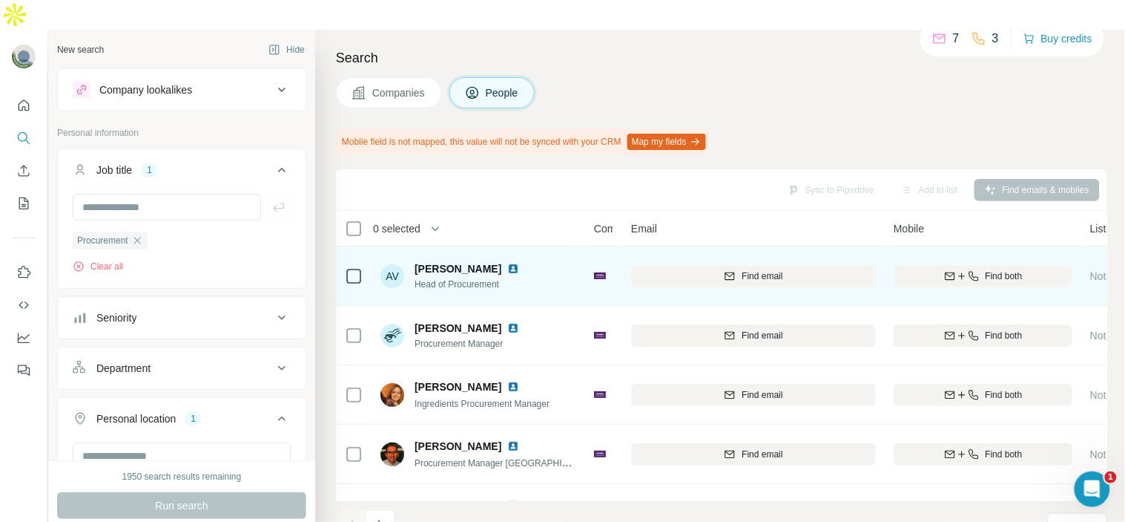
click at [359, 267] on icon at bounding box center [354, 276] width 18 height 18
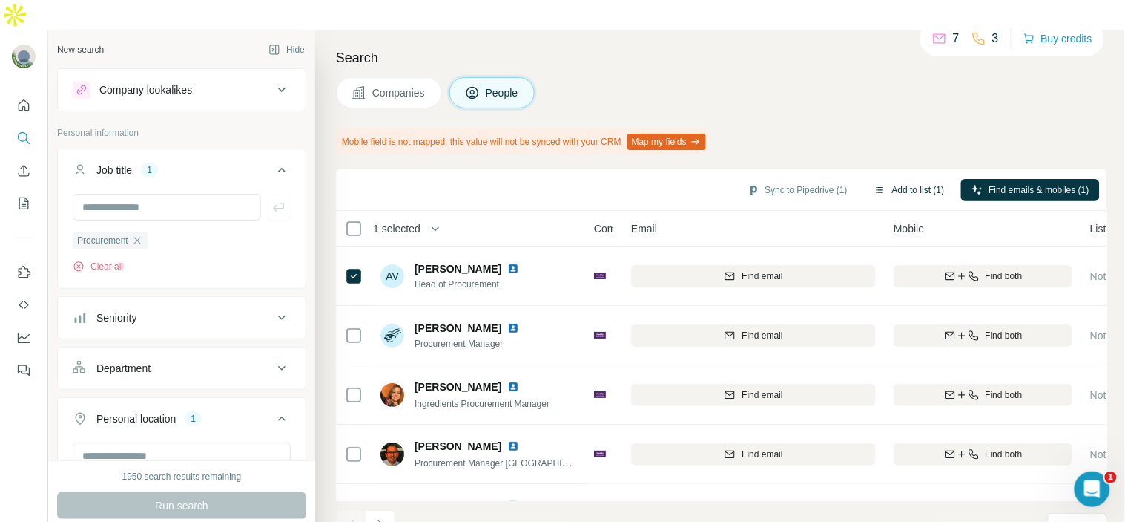
click at [901, 179] on button "Add to list (1)" at bounding box center [909, 190] width 91 height 22
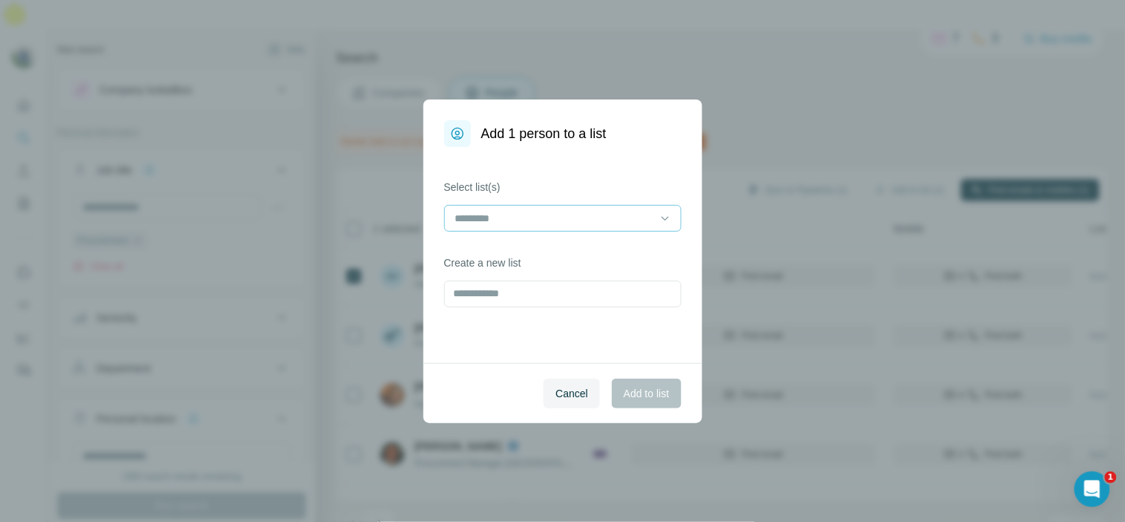
click at [512, 213] on input at bounding box center [554, 218] width 200 height 16
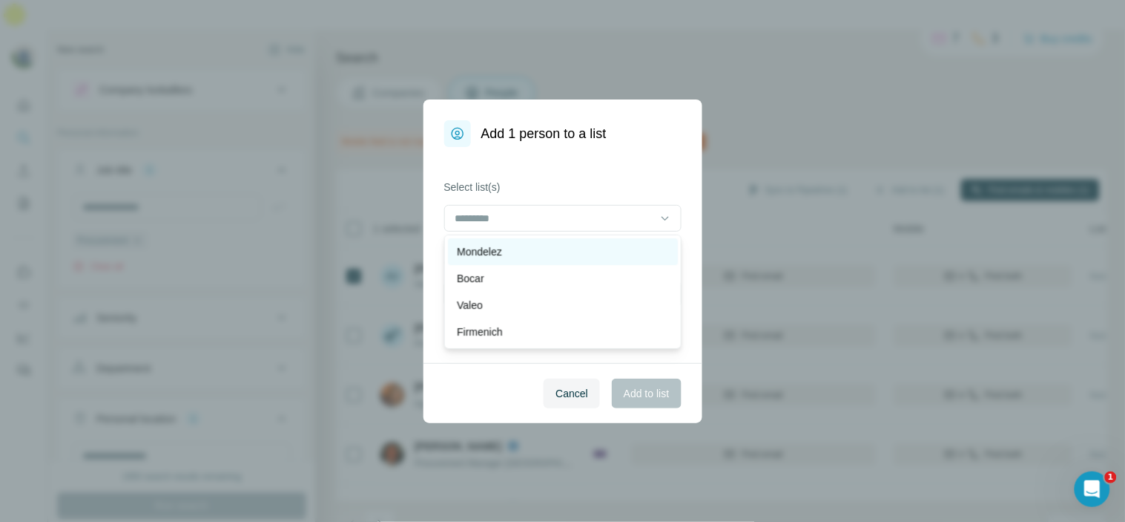
click at [536, 256] on div "Mondelez" at bounding box center [563, 251] width 212 height 15
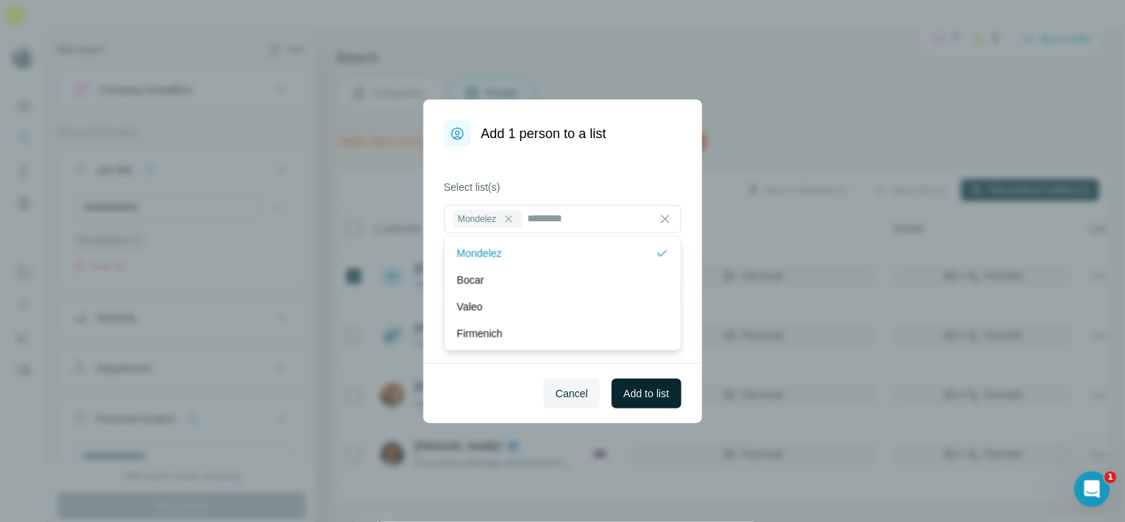
click at [646, 395] on span "Add to list" at bounding box center [646, 393] width 45 height 15
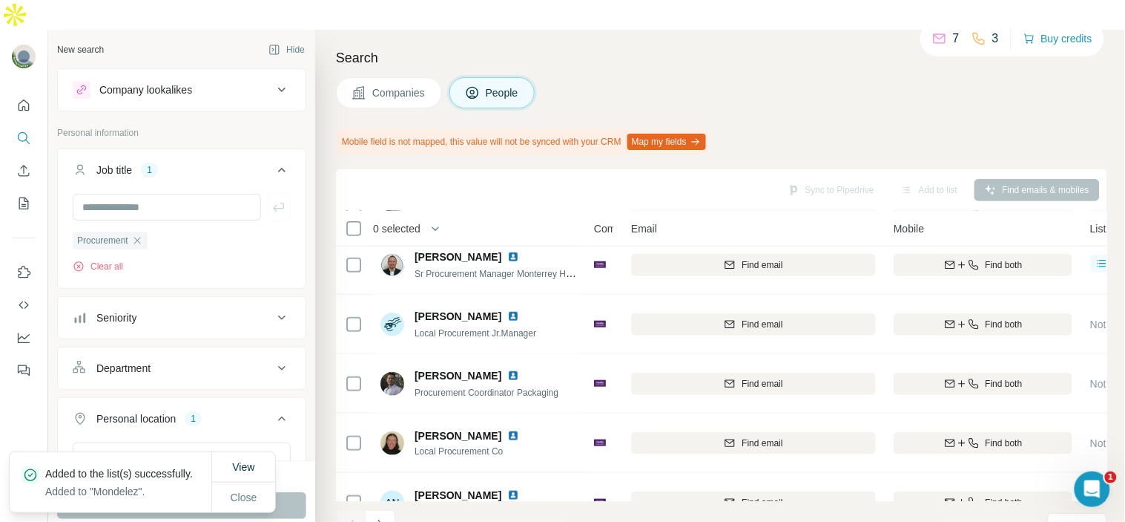
scroll to position [309, 0]
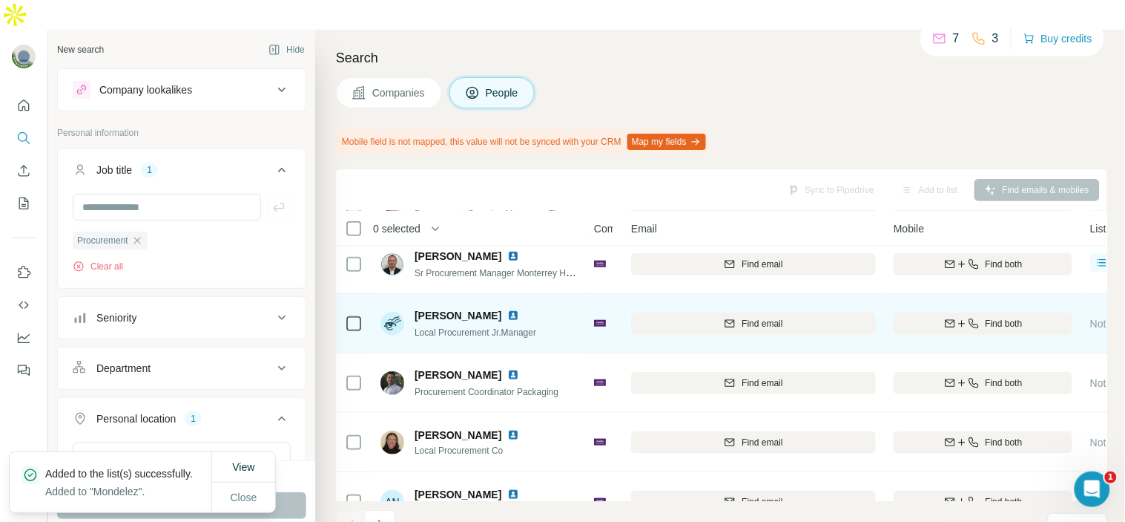
click at [519, 309] on img at bounding box center [513, 315] width 12 height 12
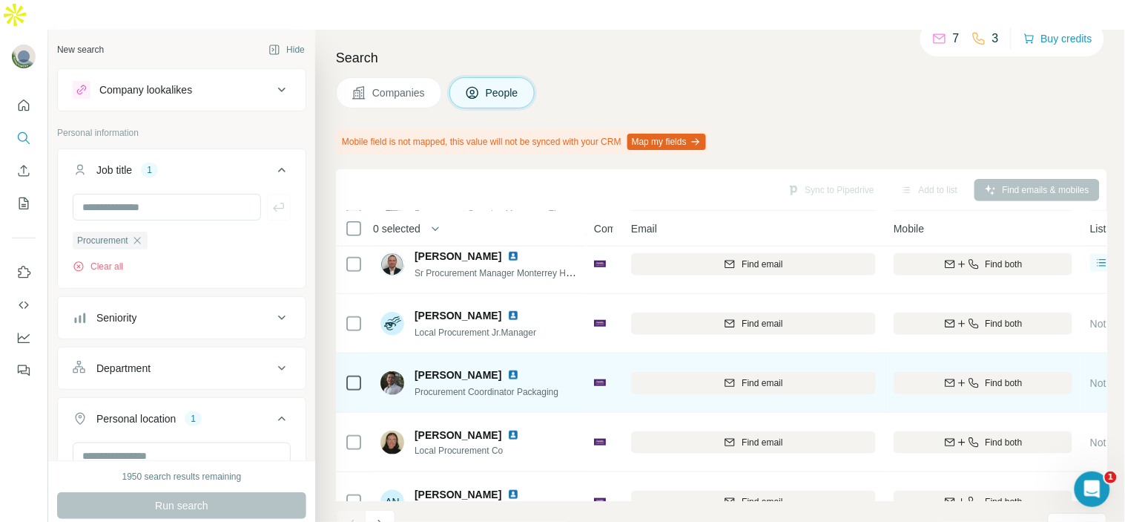
click at [519, 369] on img at bounding box center [513, 375] width 12 height 12
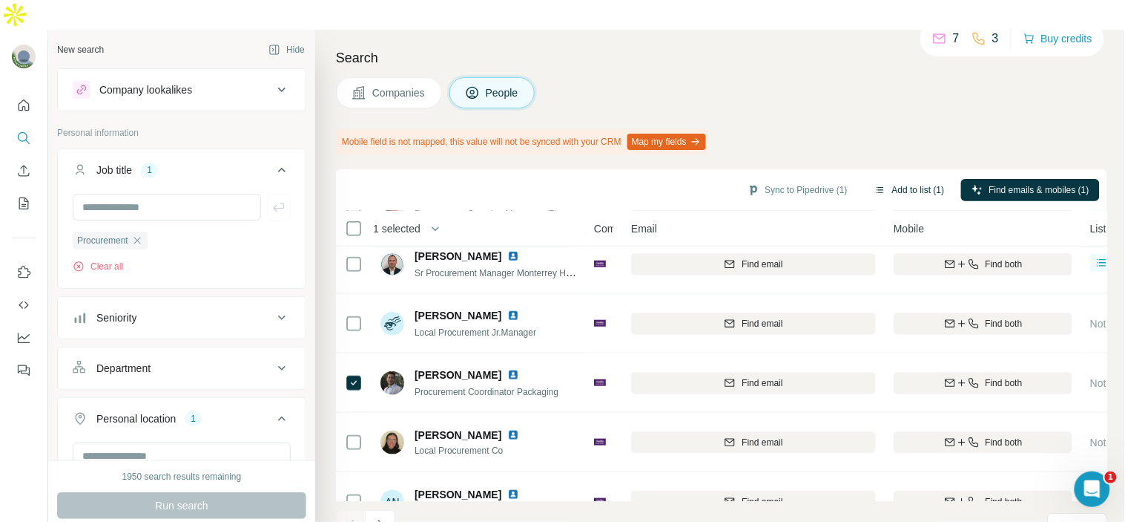
click at [911, 179] on button "Add to list (1)" at bounding box center [909, 190] width 91 height 22
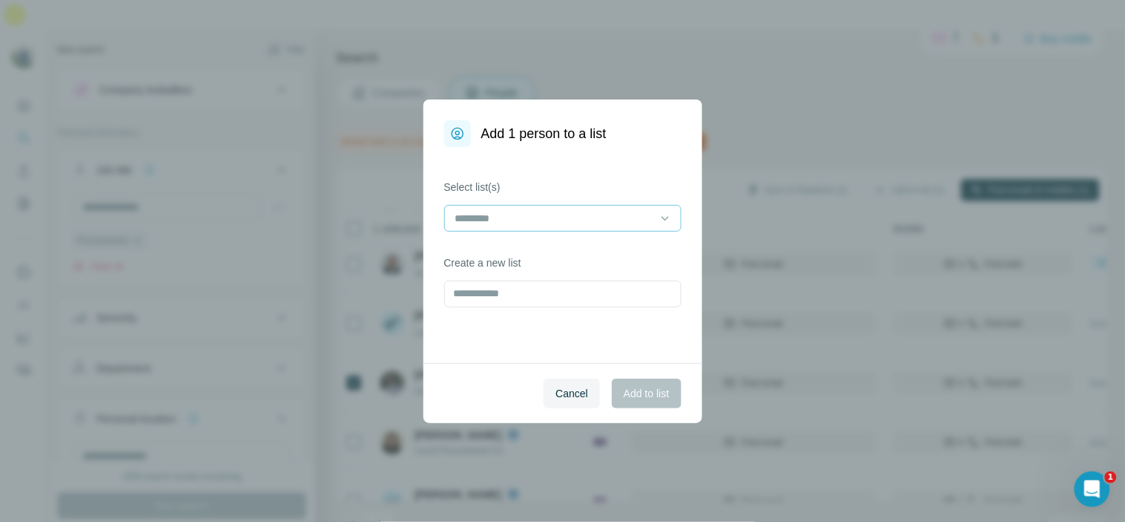
click at [604, 231] on div at bounding box center [562, 218] width 237 height 27
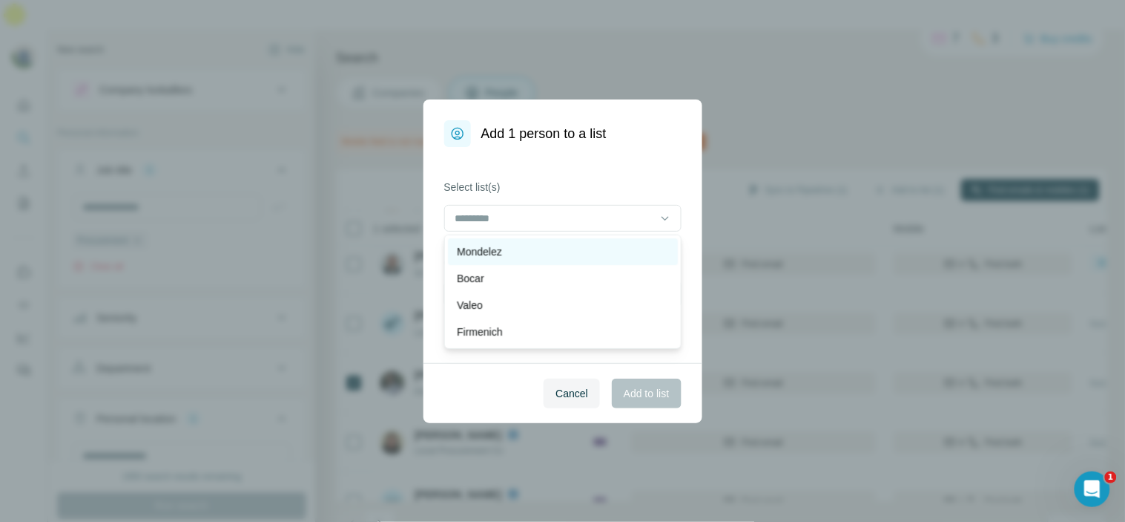
click at [603, 257] on div "Mondelez" at bounding box center [563, 251] width 212 height 15
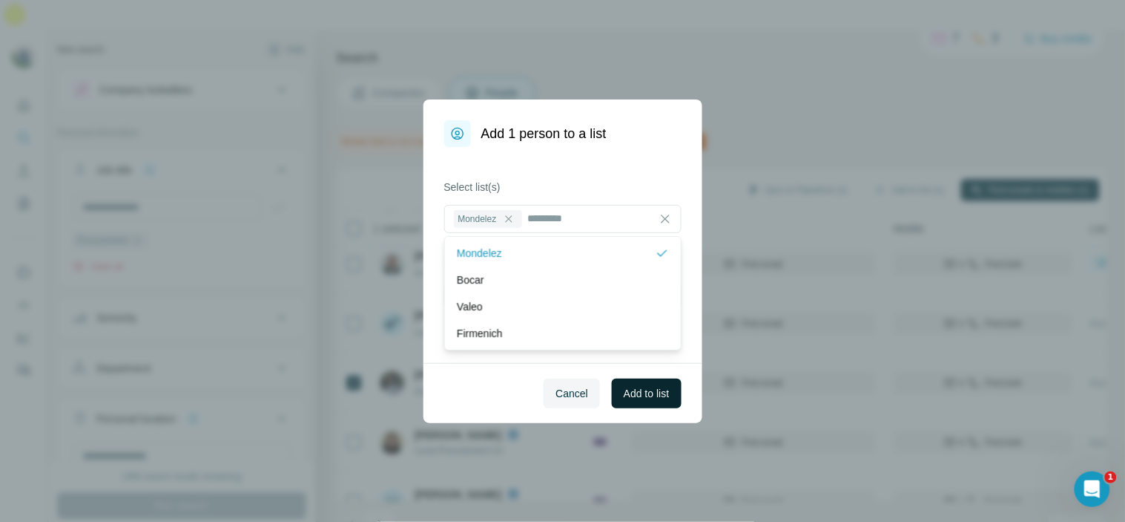
click at [640, 398] on span "Add to list" at bounding box center [646, 393] width 45 height 15
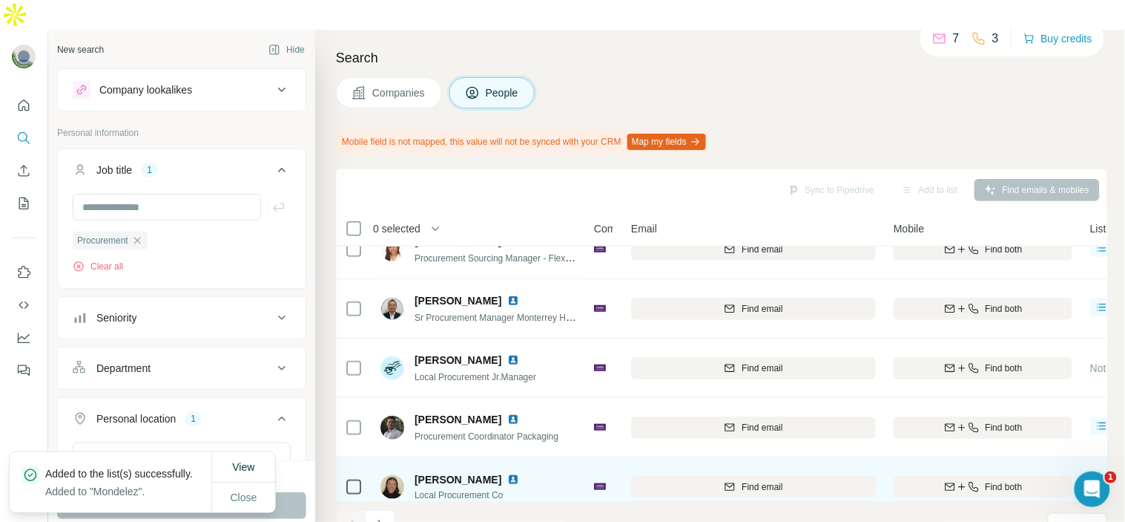
scroll to position [346, 0]
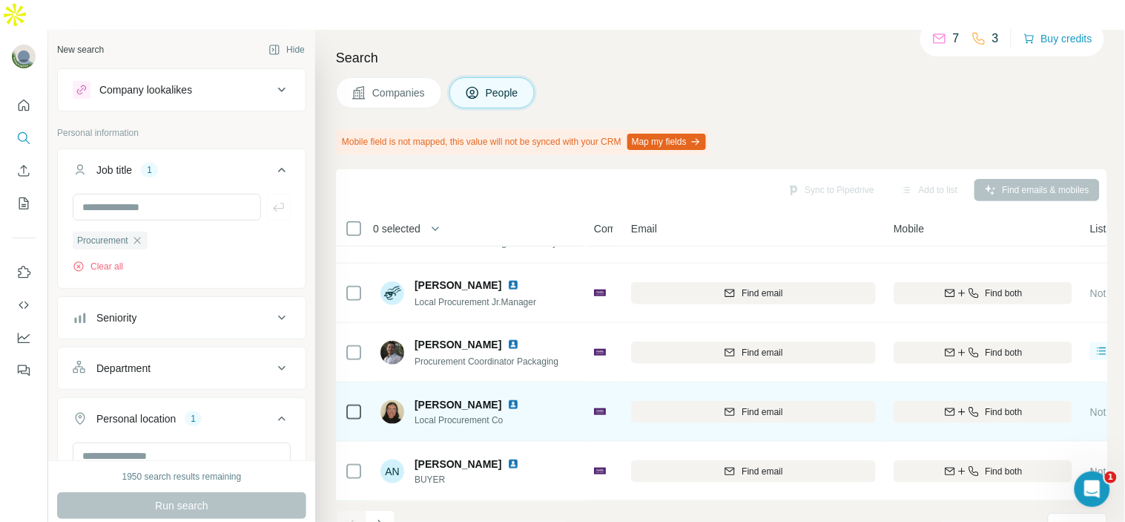
click at [519, 398] on img at bounding box center [513, 404] width 12 height 12
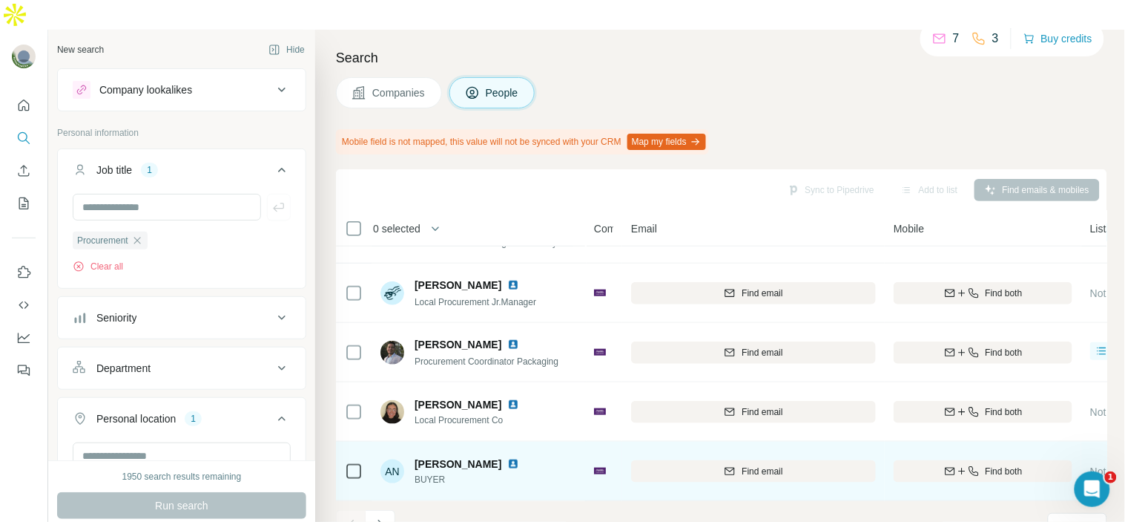
click at [507, 458] on img at bounding box center [513, 464] width 12 height 12
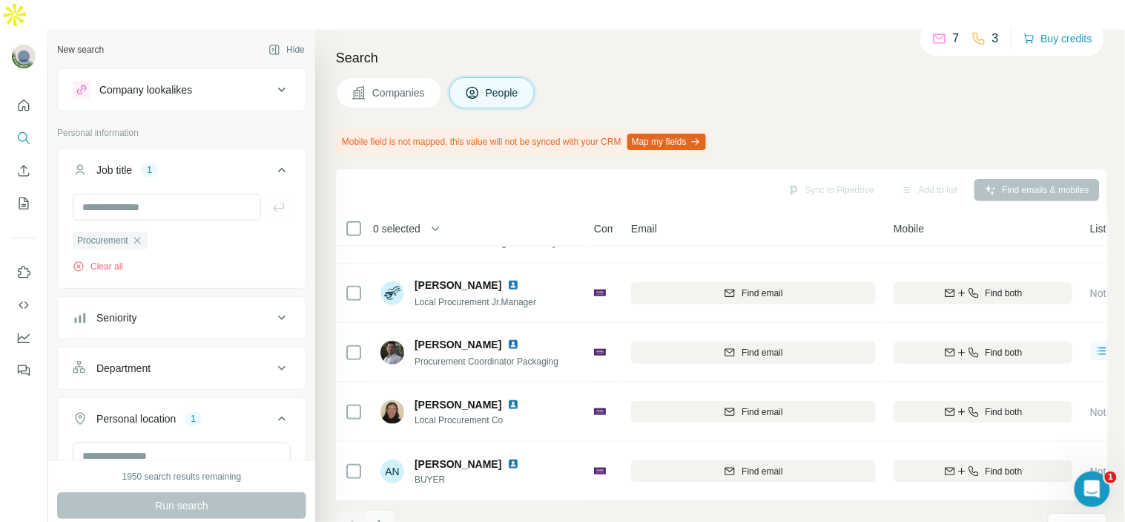
click at [381, 517] on icon "Navigate to next page" at bounding box center [380, 524] width 15 height 15
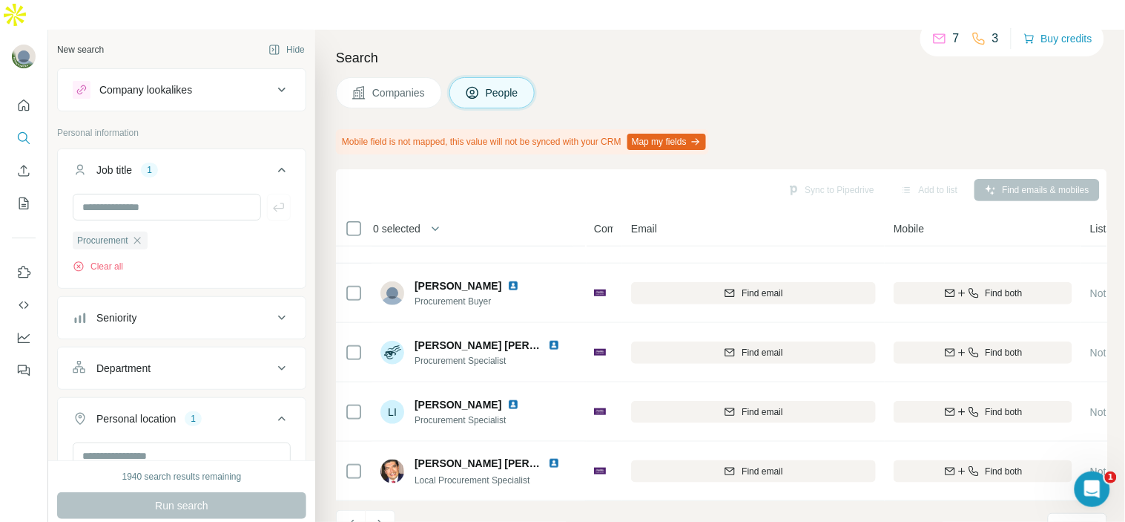
scroll to position [0, 0]
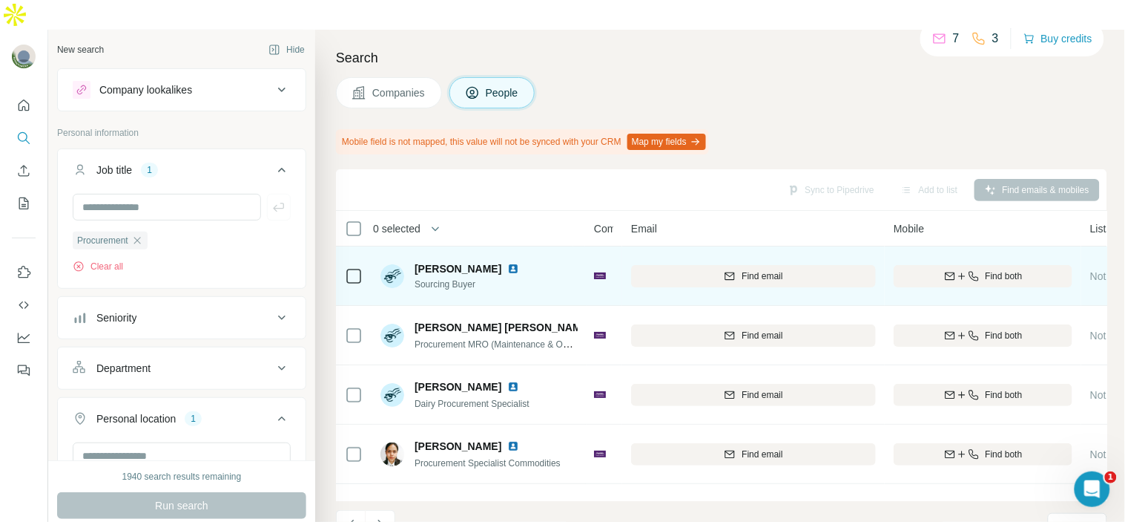
click at [507, 263] on img at bounding box center [513, 269] width 12 height 12
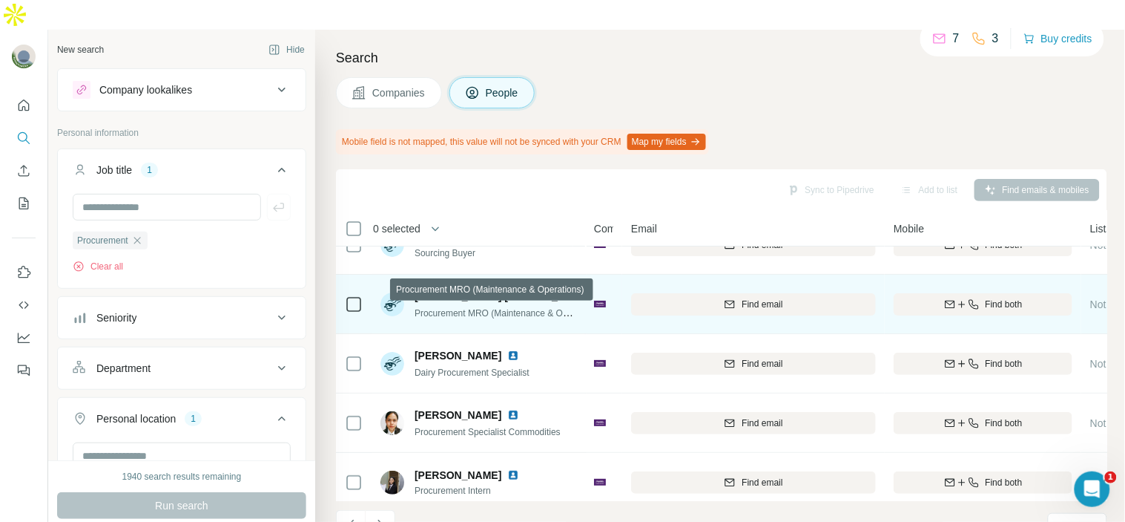
scroll to position [39, 0]
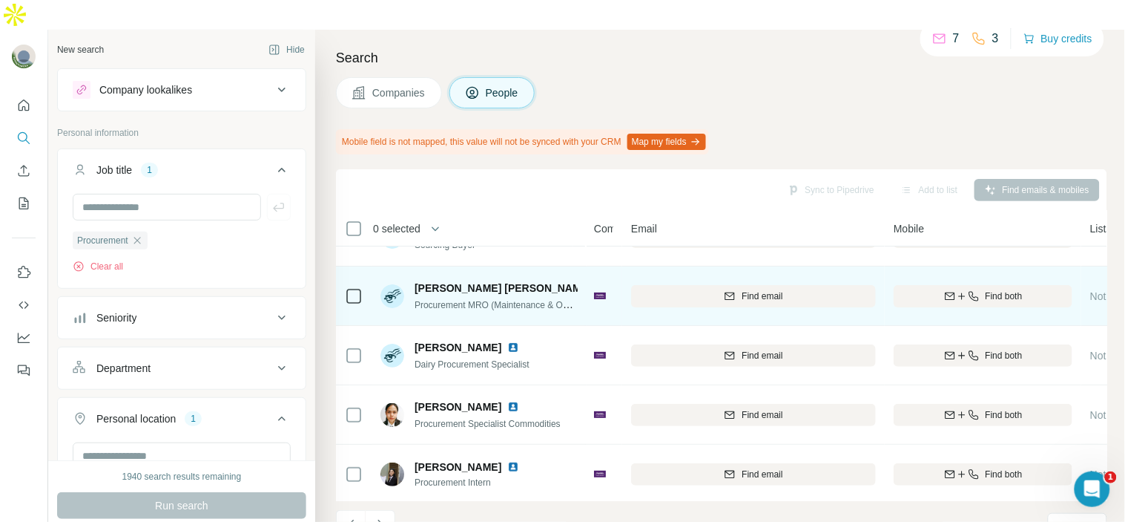
click at [598, 282] on img at bounding box center [604, 288] width 12 height 12
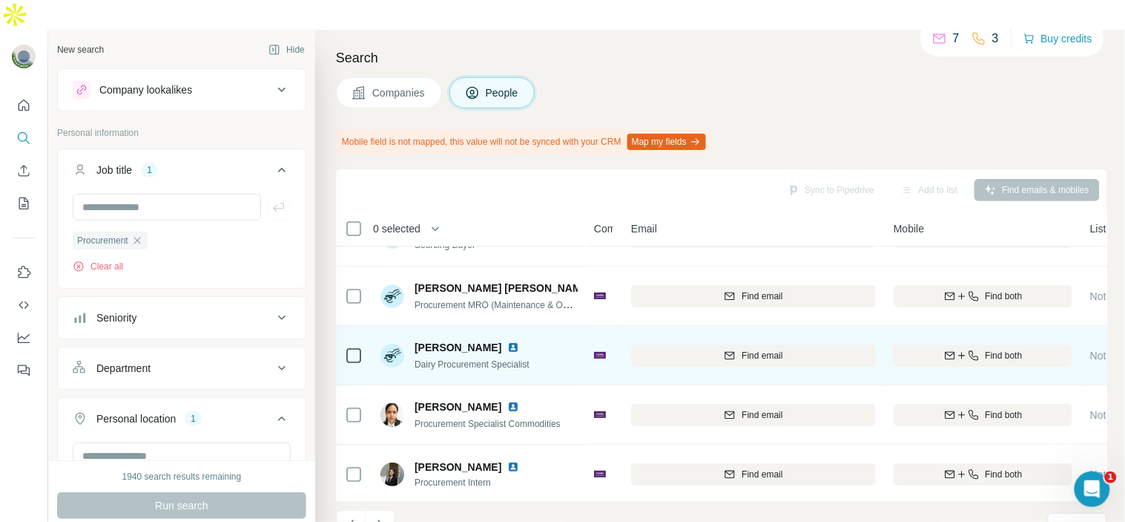
scroll to position [89, 0]
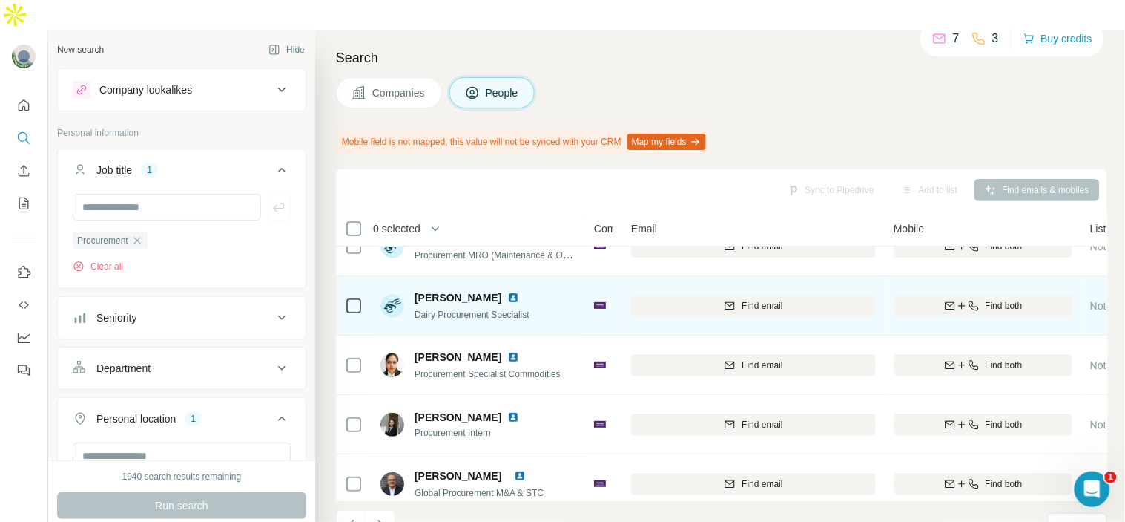
click at [510, 292] on img at bounding box center [513, 298] width 12 height 12
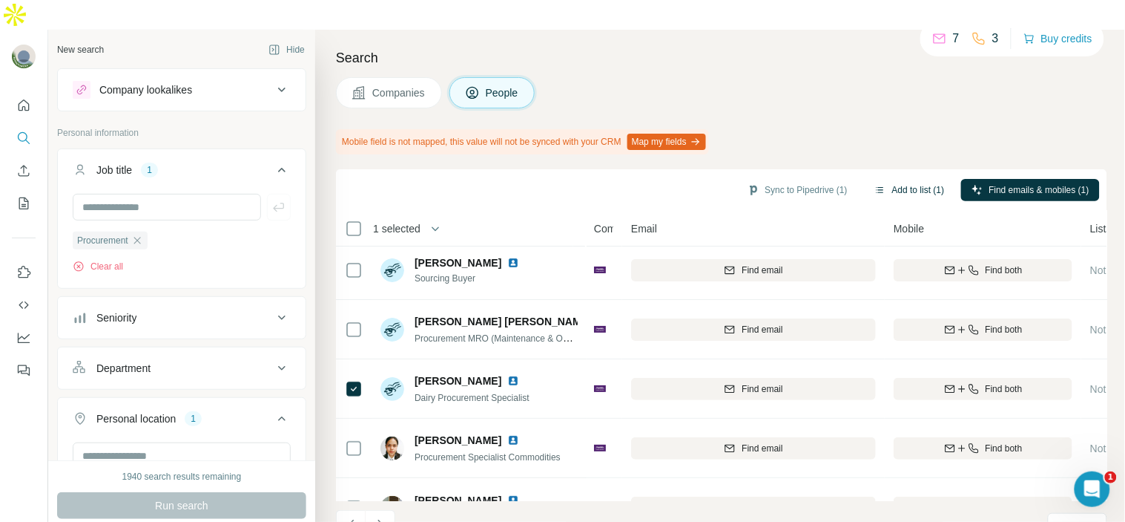
click at [918, 179] on button "Add to list (1)" at bounding box center [909, 190] width 91 height 22
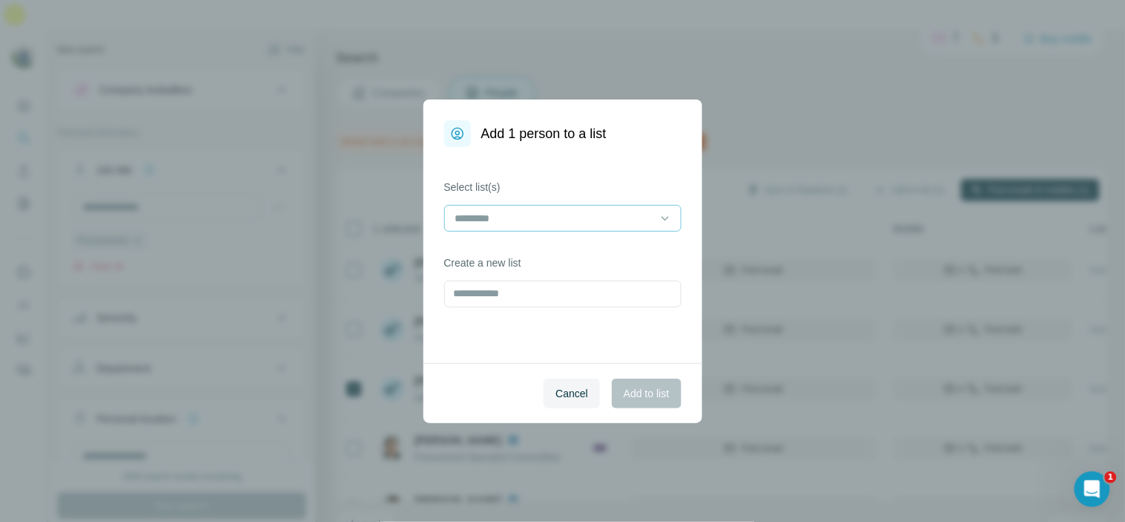
click at [645, 210] on input at bounding box center [554, 218] width 200 height 16
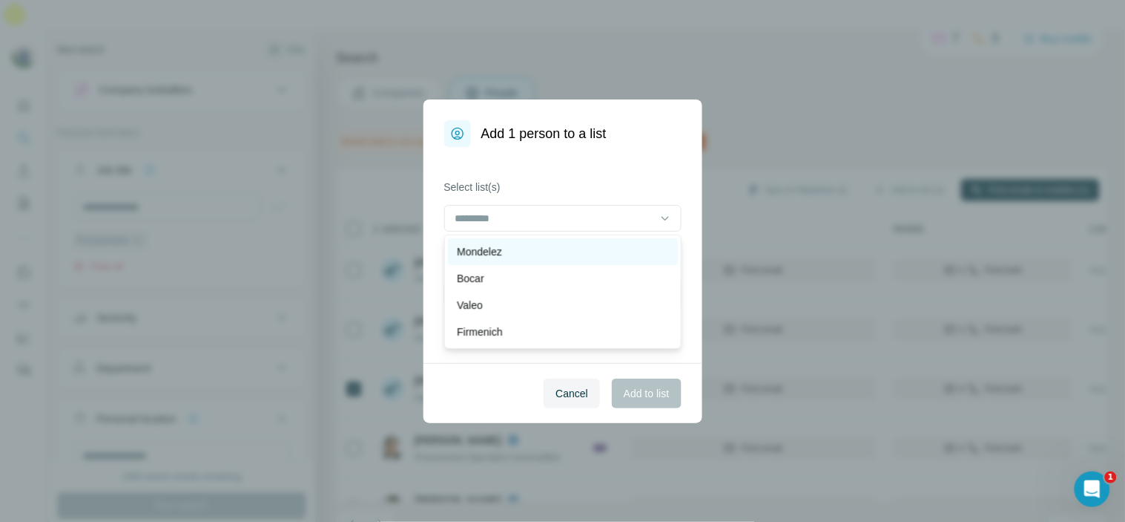
click at [628, 243] on div "Mondelez" at bounding box center [563, 251] width 230 height 27
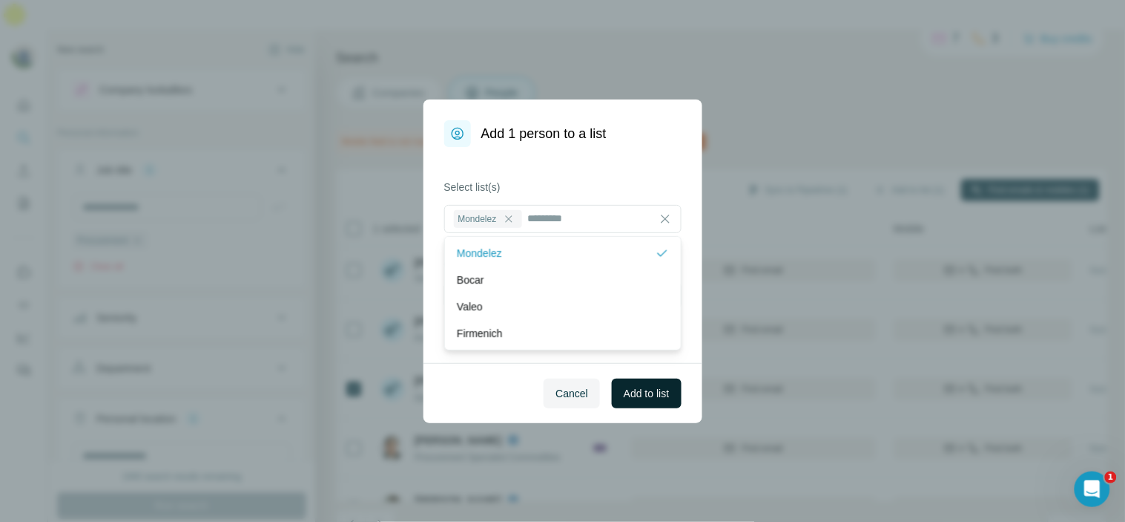
click at [649, 393] on span "Add to list" at bounding box center [646, 393] width 45 height 15
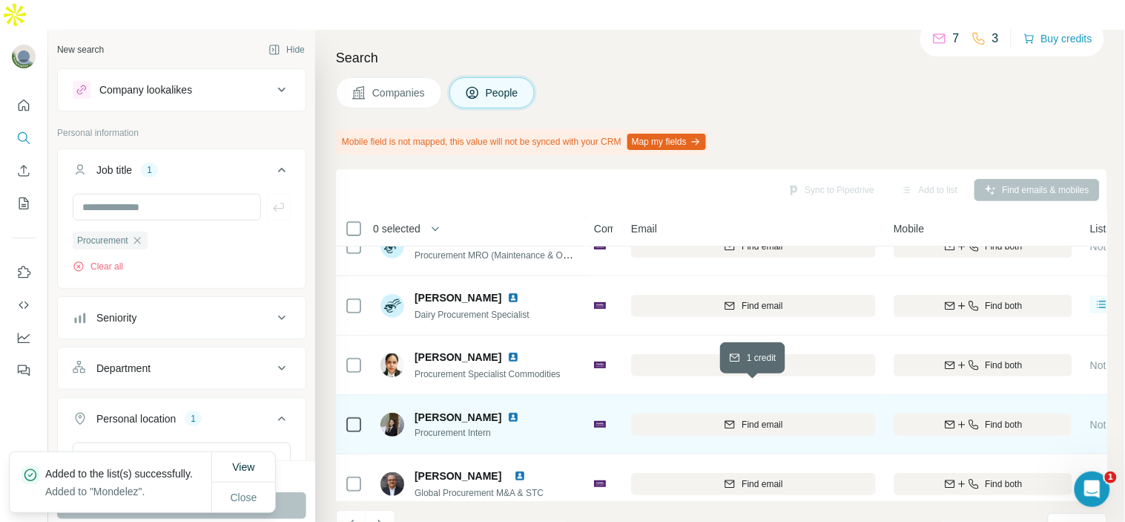
scroll to position [171, 0]
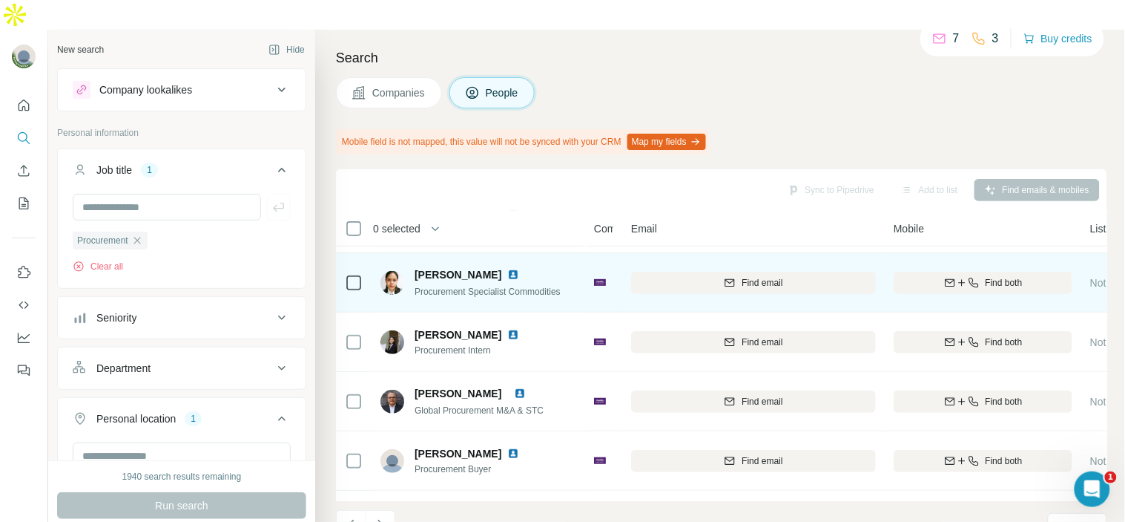
click at [507, 269] on img at bounding box center [513, 275] width 12 height 12
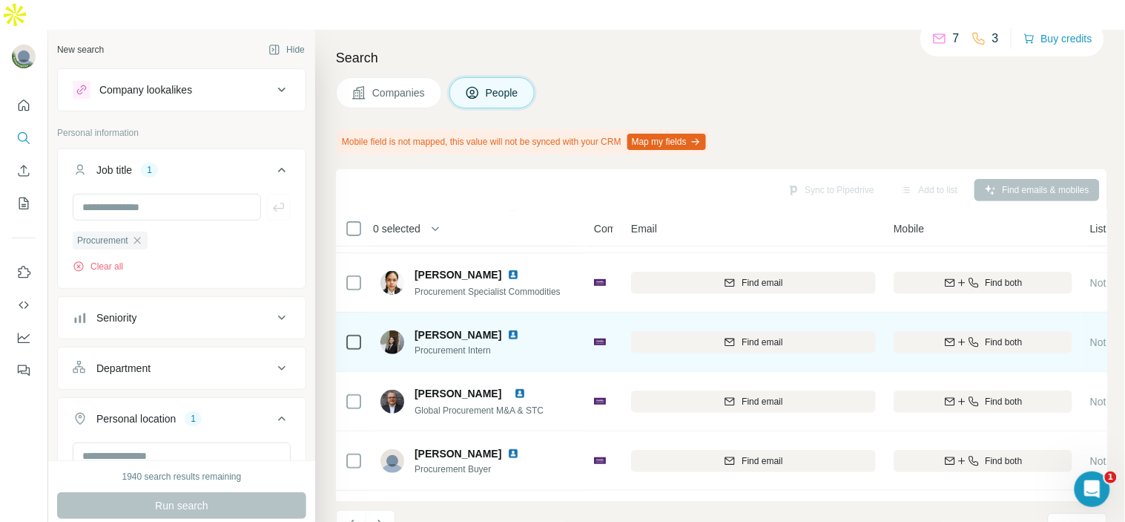
click at [507, 329] on img at bounding box center [513, 335] width 12 height 12
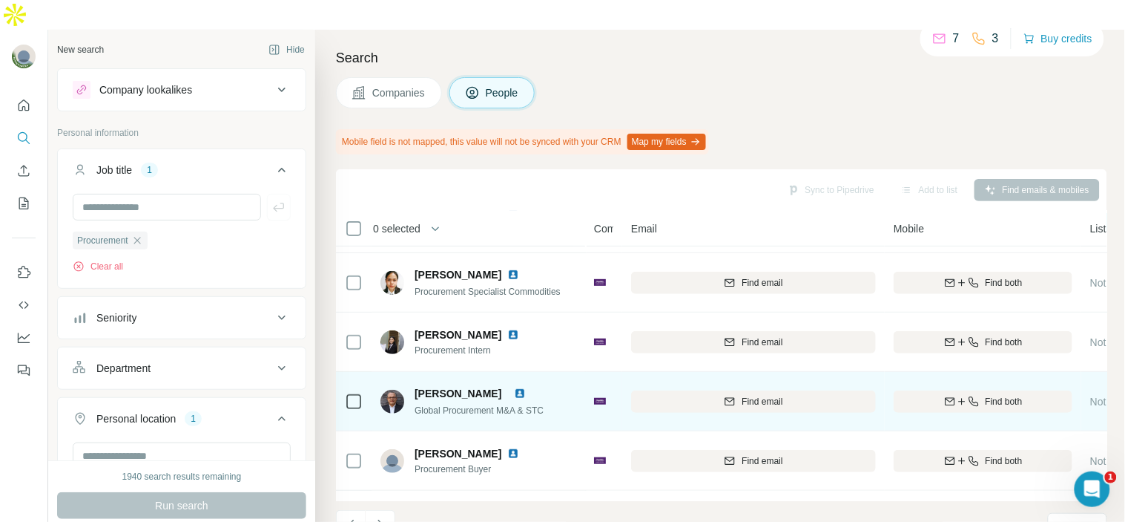
click at [526, 387] on img at bounding box center [520, 393] width 12 height 12
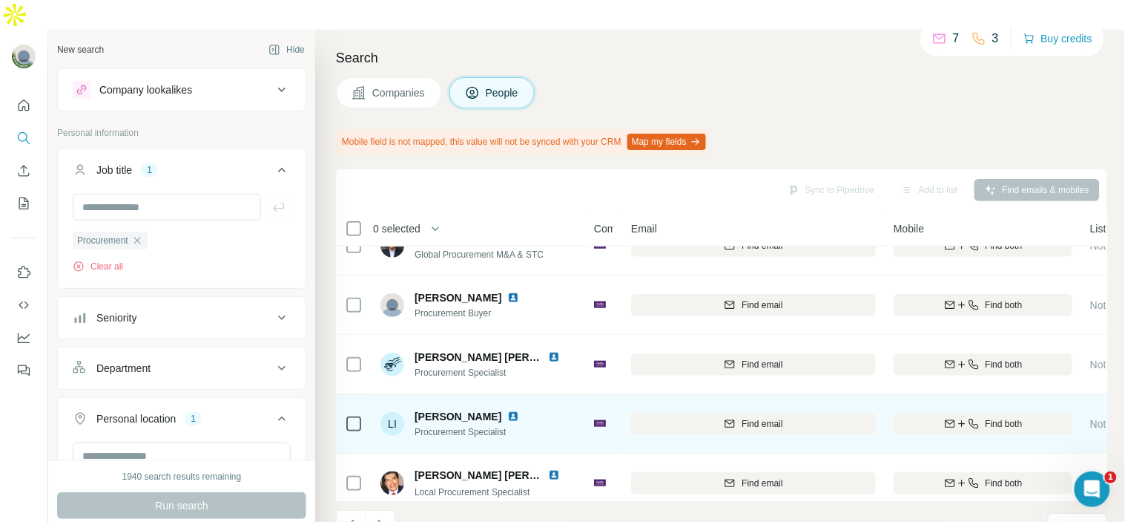
scroll to position [336, 0]
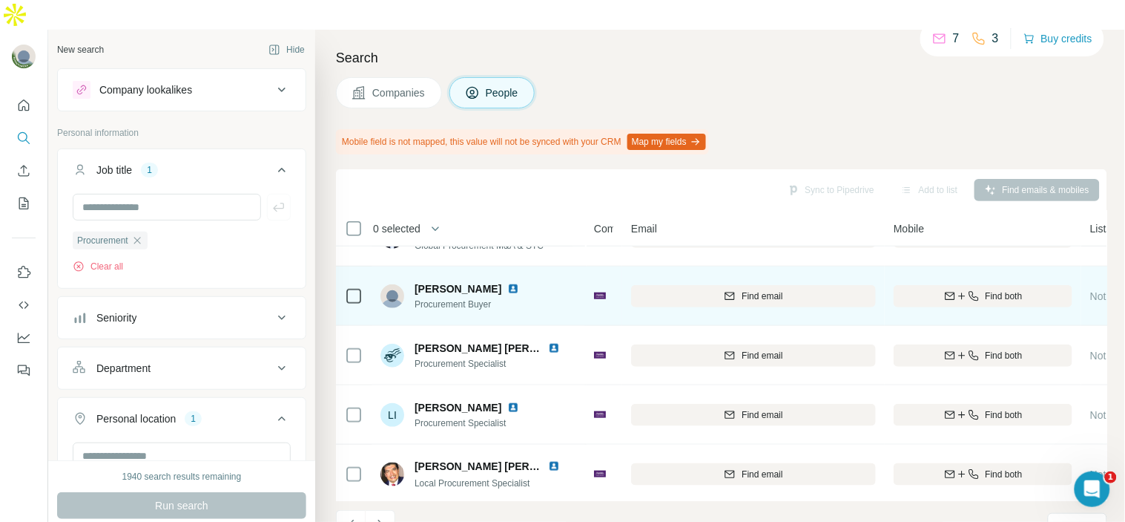
click at [507, 283] on img at bounding box center [513, 289] width 12 height 12
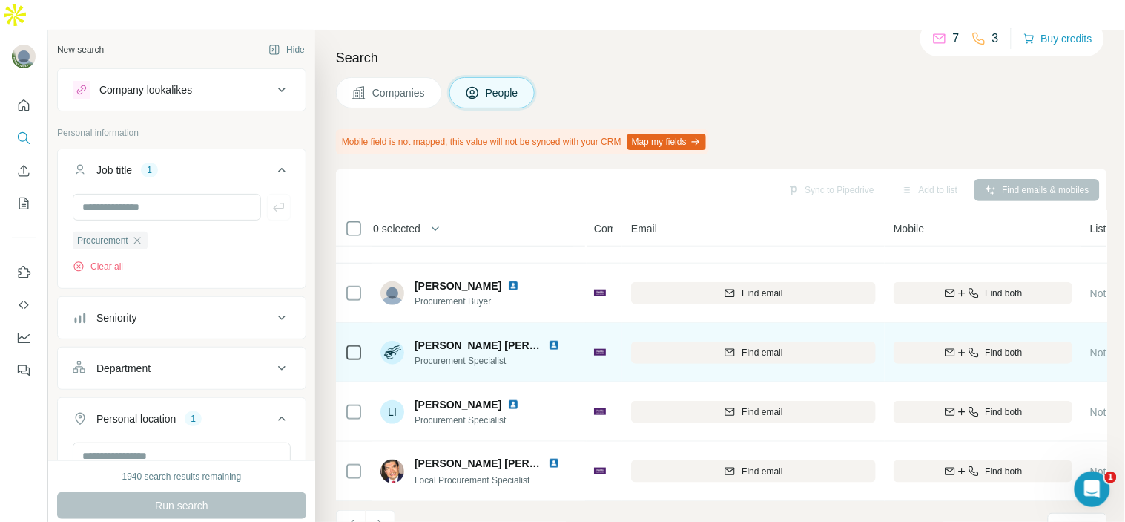
click at [556, 339] on img at bounding box center [554, 345] width 12 height 12
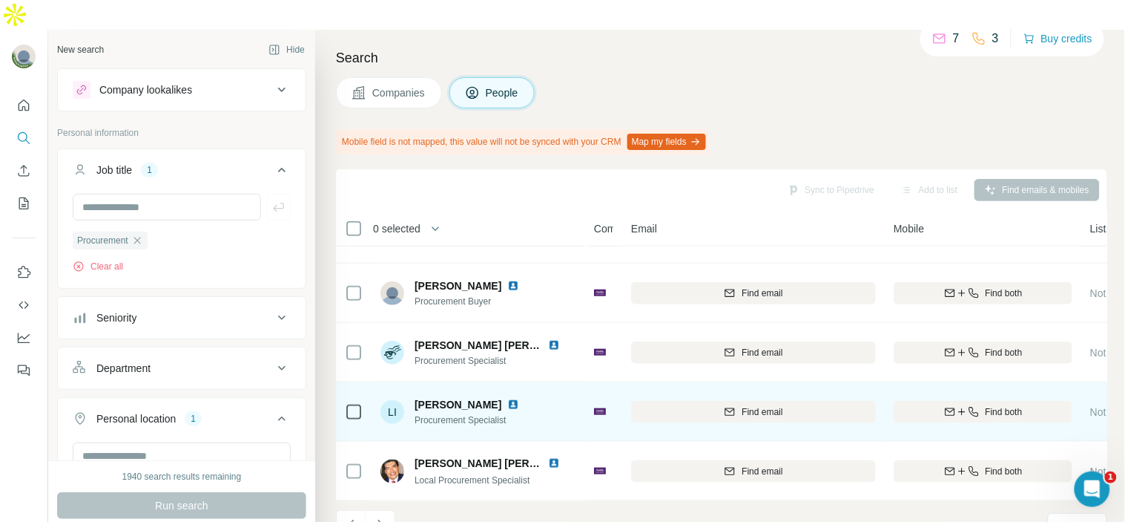
click at [507, 398] on img at bounding box center [513, 404] width 12 height 12
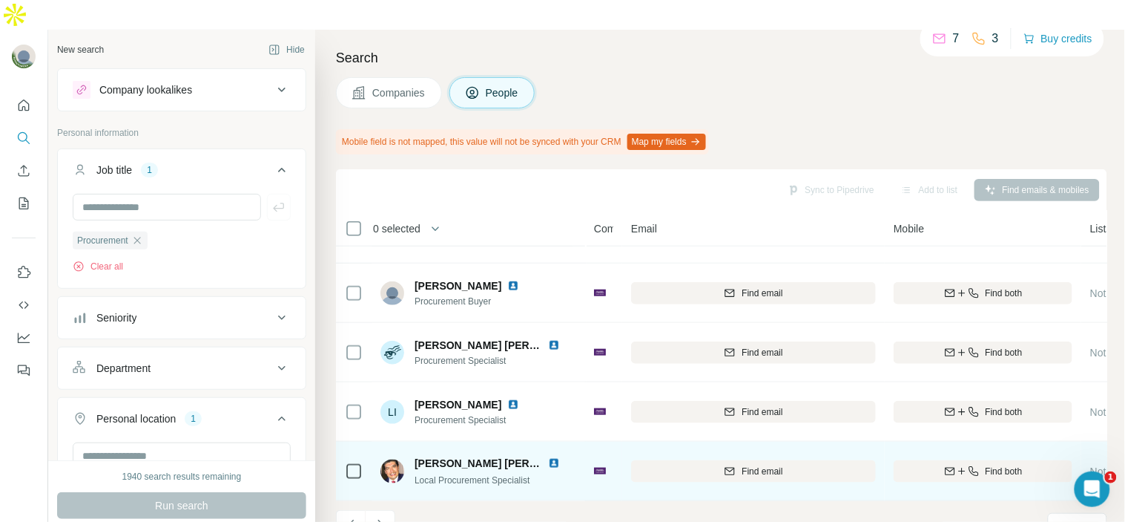
click at [557, 457] on img at bounding box center [554, 463] width 12 height 12
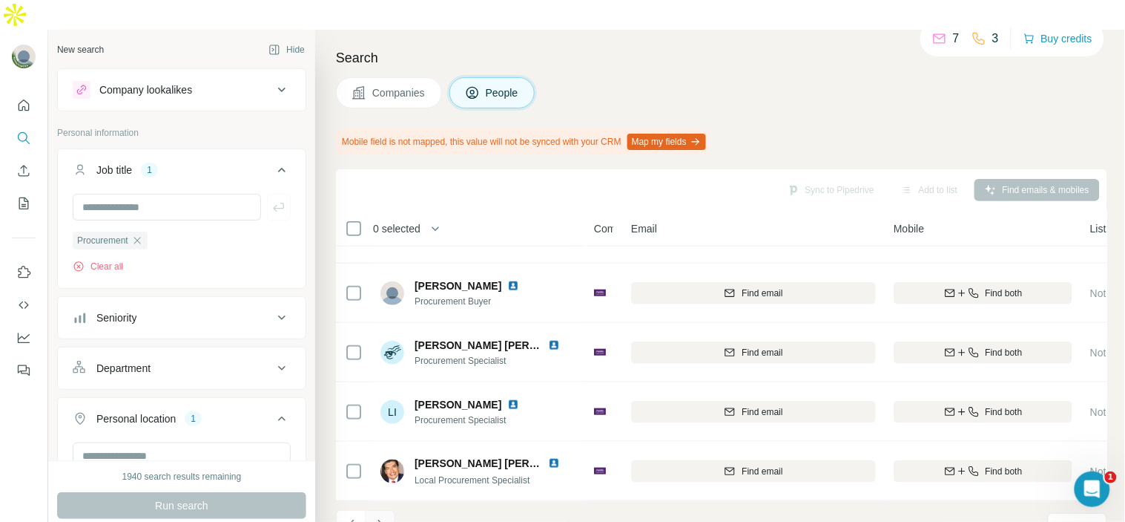
click at [380, 517] on icon "Navigate to next page" at bounding box center [380, 524] width 15 height 15
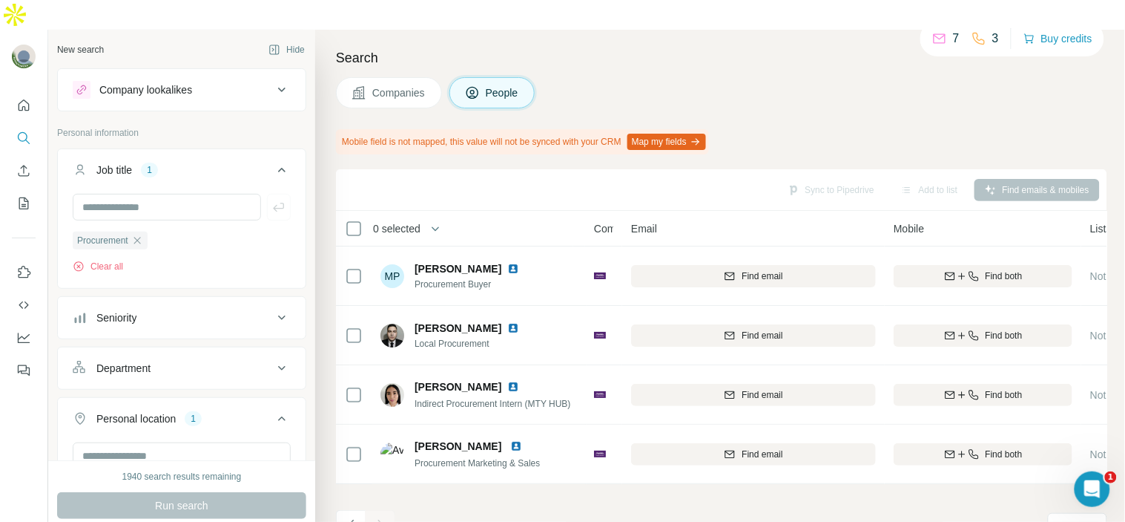
scroll to position [0, 0]
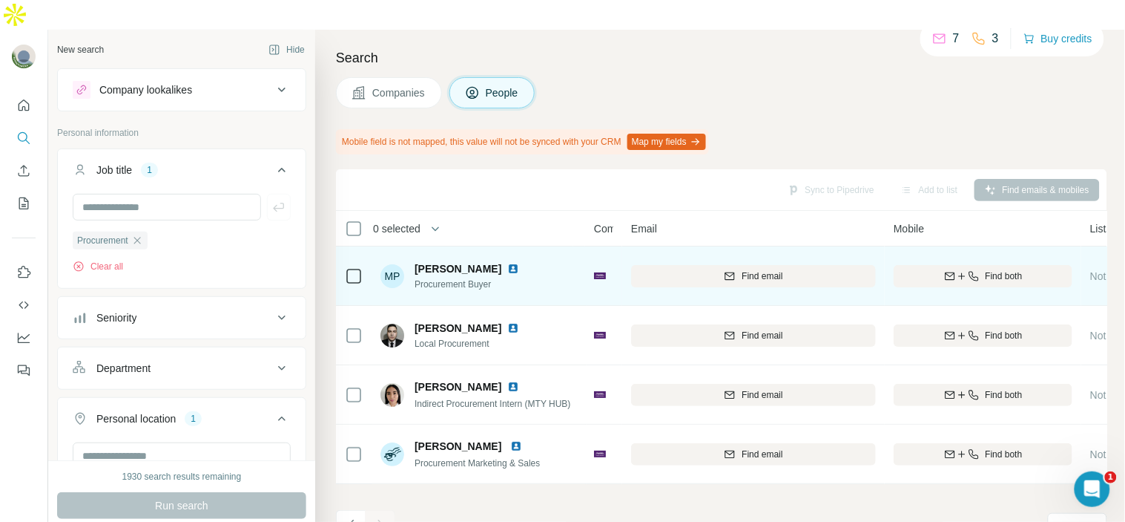
click at [507, 263] on img at bounding box center [513, 269] width 12 height 12
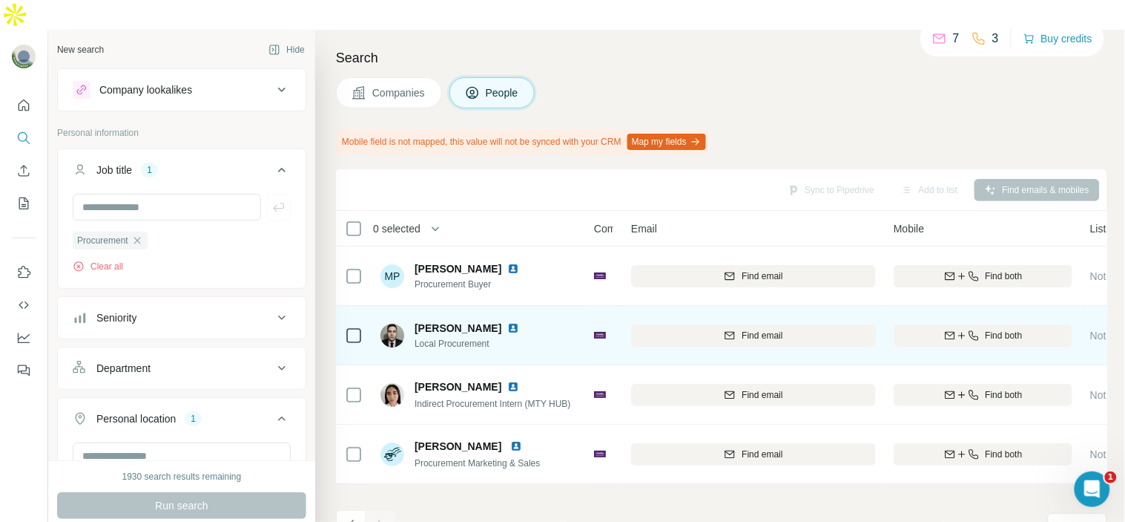
click at [507, 322] on img at bounding box center [513, 328] width 12 height 12
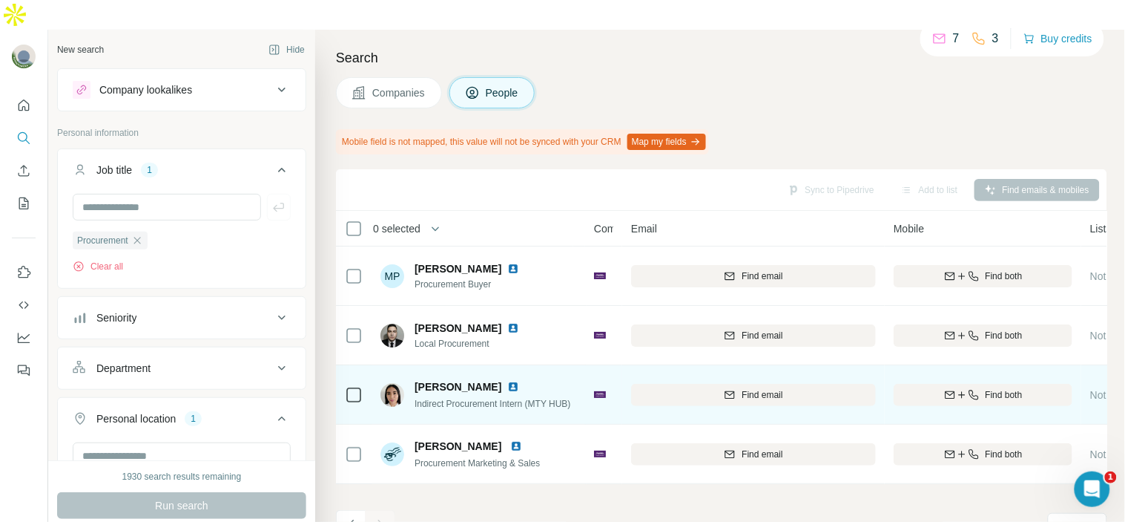
click at [516, 381] on img at bounding box center [513, 387] width 12 height 12
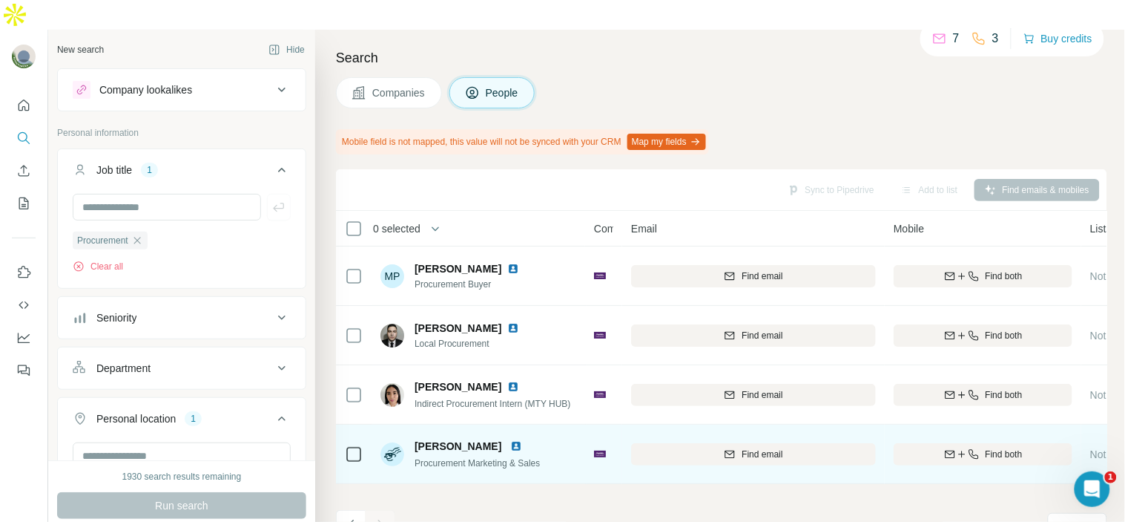
click at [522, 440] on img at bounding box center [516, 446] width 12 height 12
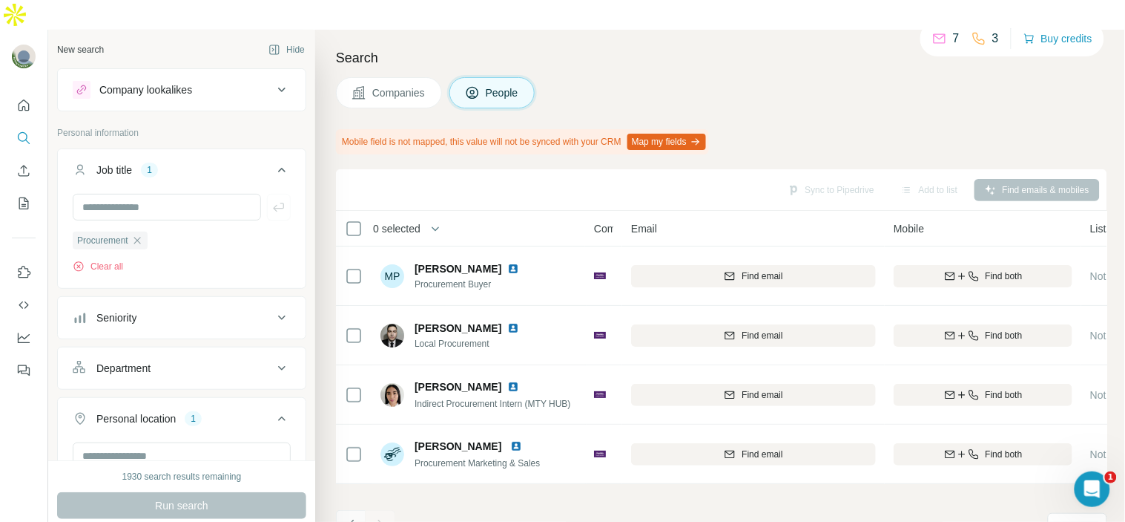
click at [351, 517] on icon "Navigate to previous page" at bounding box center [351, 524] width 15 height 15
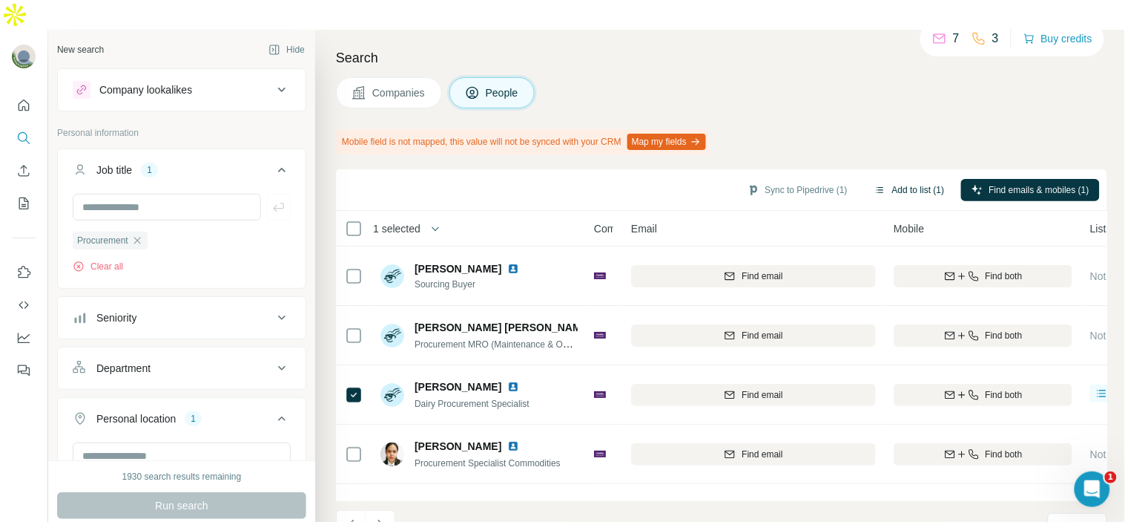
click at [920, 179] on button "Add to list (1)" at bounding box center [909, 190] width 91 height 22
click at [910, 159] on body "New search Hide Company lookalikes Personal information Job title 1 Procurement…" at bounding box center [562, 275] width 1125 height 551
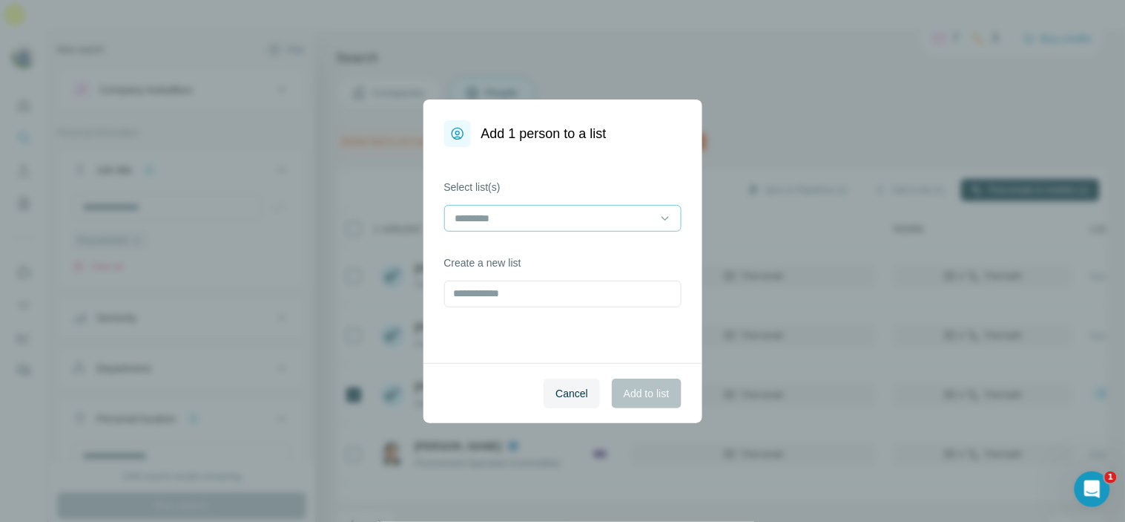
click at [562, 223] on input at bounding box center [554, 218] width 200 height 16
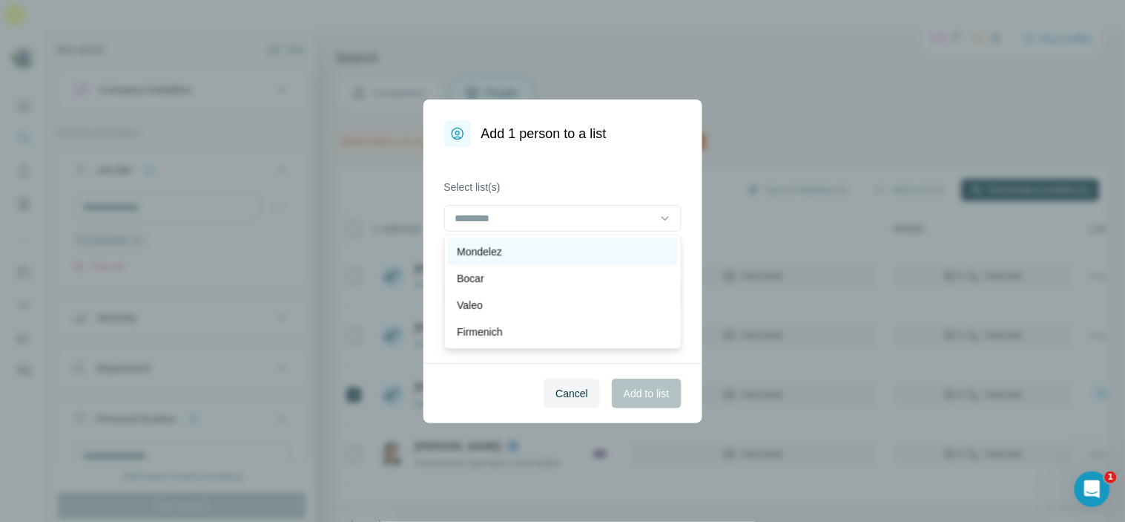
click at [564, 256] on div "Mondelez" at bounding box center [563, 251] width 212 height 15
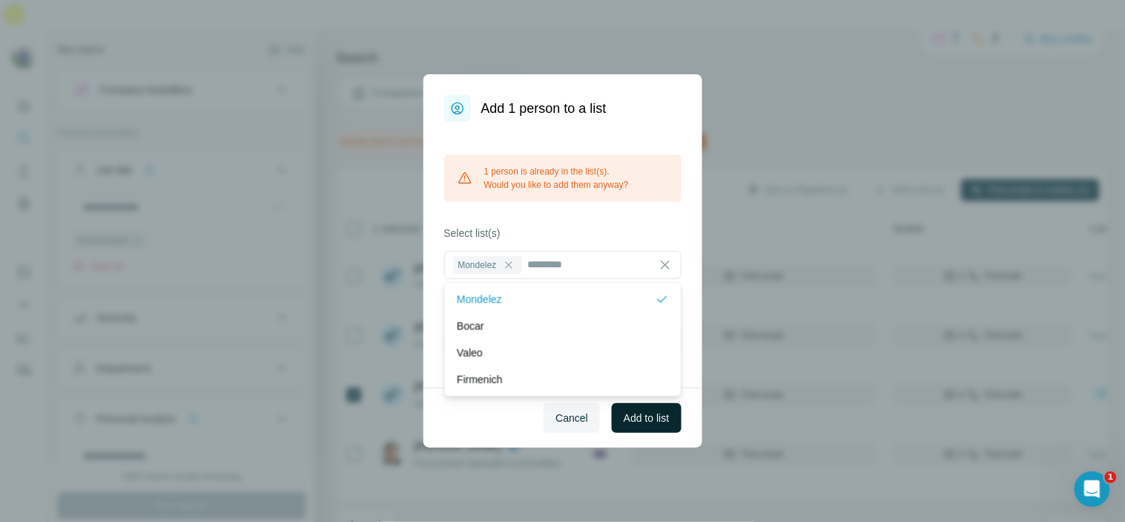
click at [641, 411] on span "Add to list" at bounding box center [646, 417] width 45 height 15
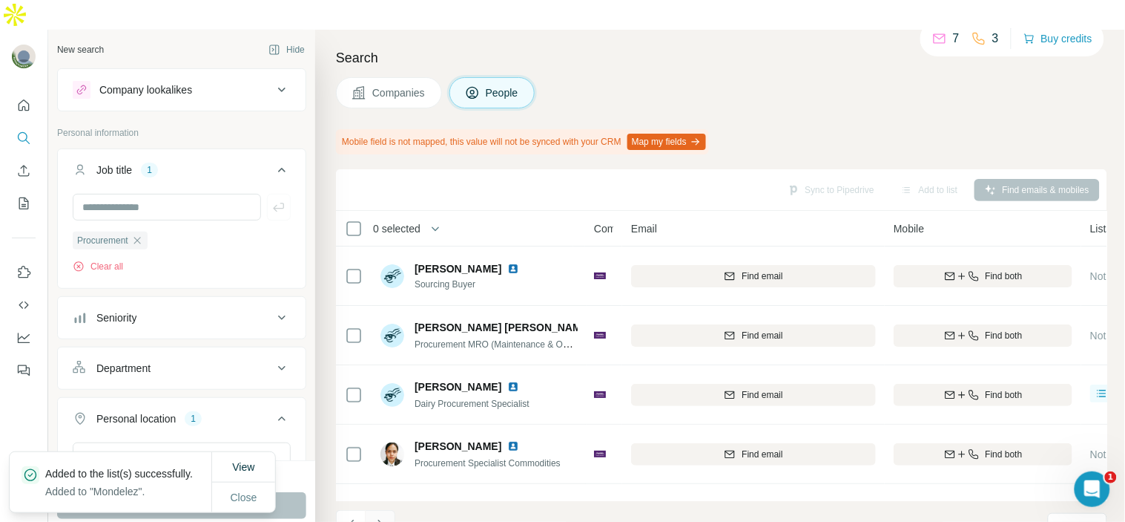
click at [381, 510] on button "Navigate to next page" at bounding box center [381, 525] width 30 height 30
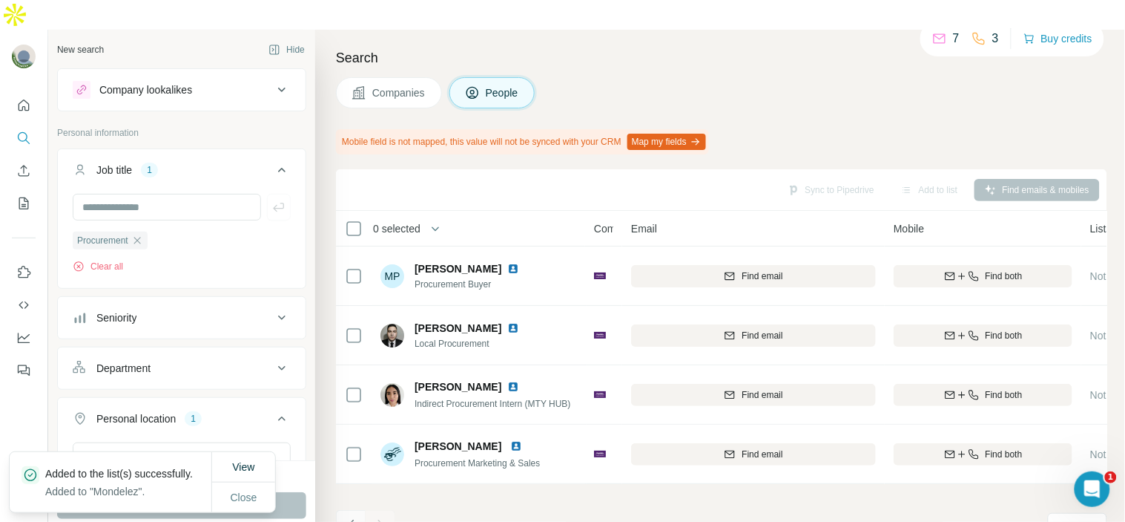
click at [343, 510] on button "Navigate to previous page" at bounding box center [351, 525] width 30 height 30
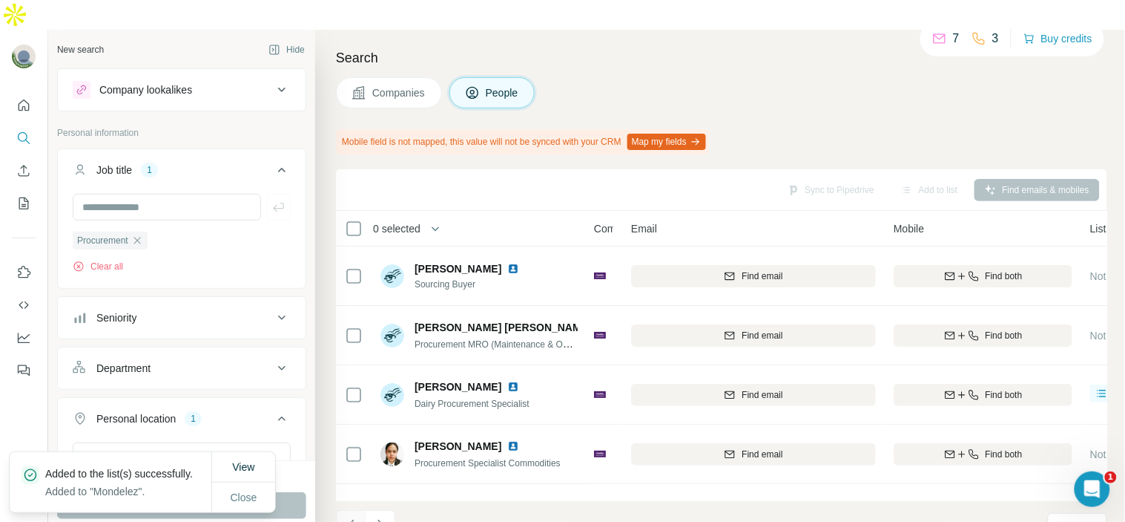
click at [343, 510] on button "Navigate to previous page" at bounding box center [351, 525] width 30 height 30
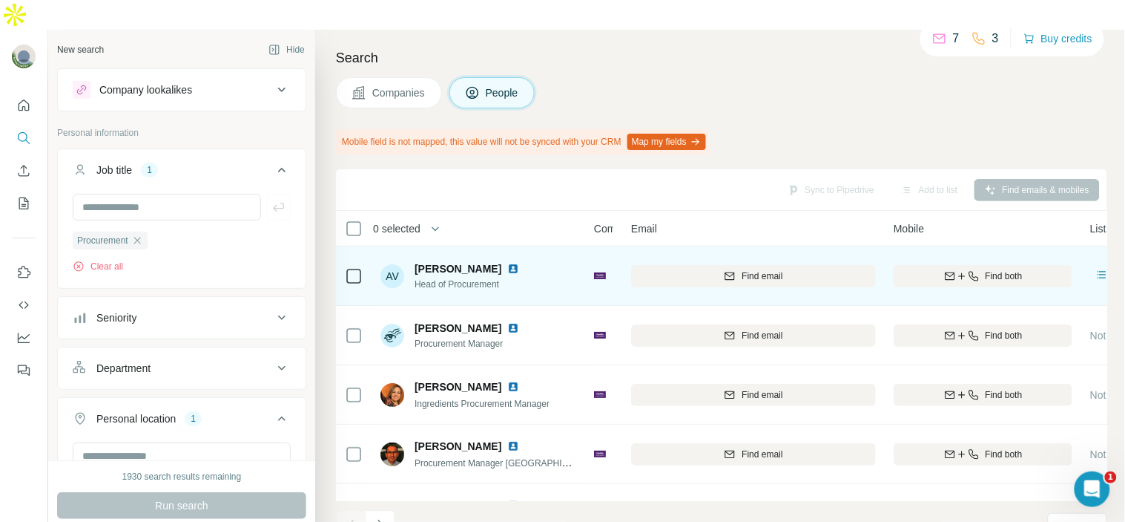
click at [519, 263] on img at bounding box center [513, 269] width 12 height 12
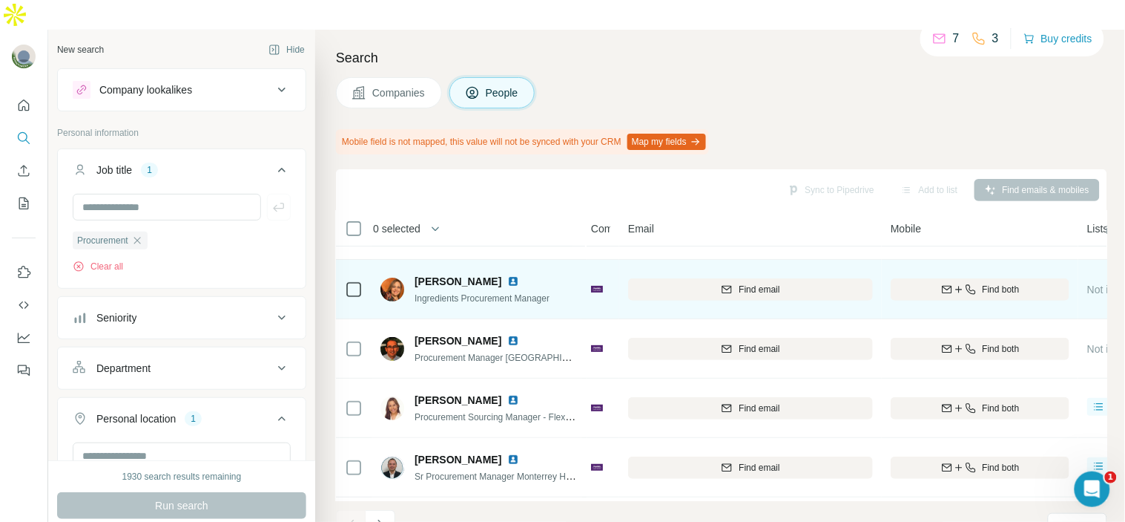
scroll to position [113, 3]
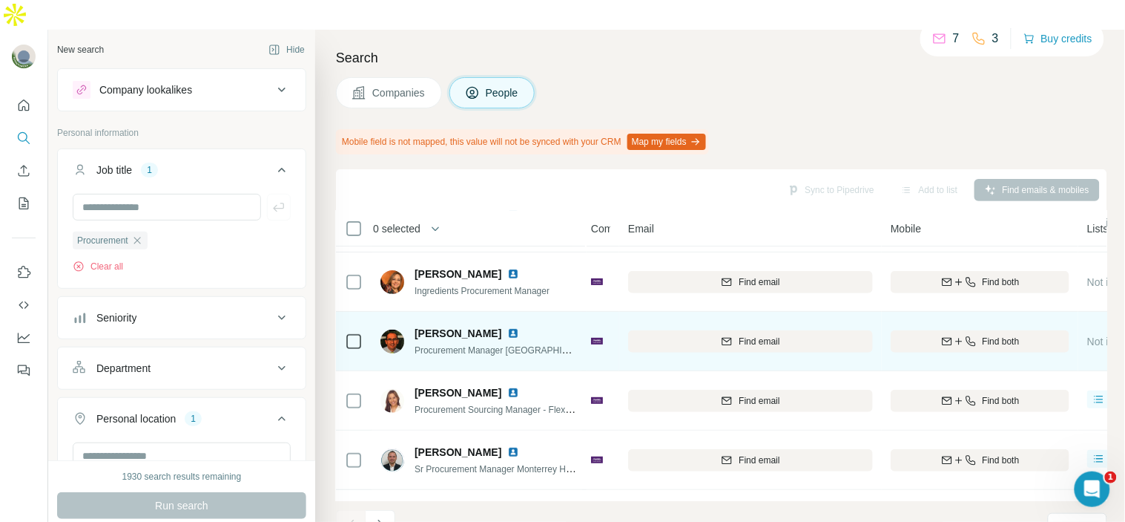
click at [519, 327] on img at bounding box center [513, 333] width 12 height 12
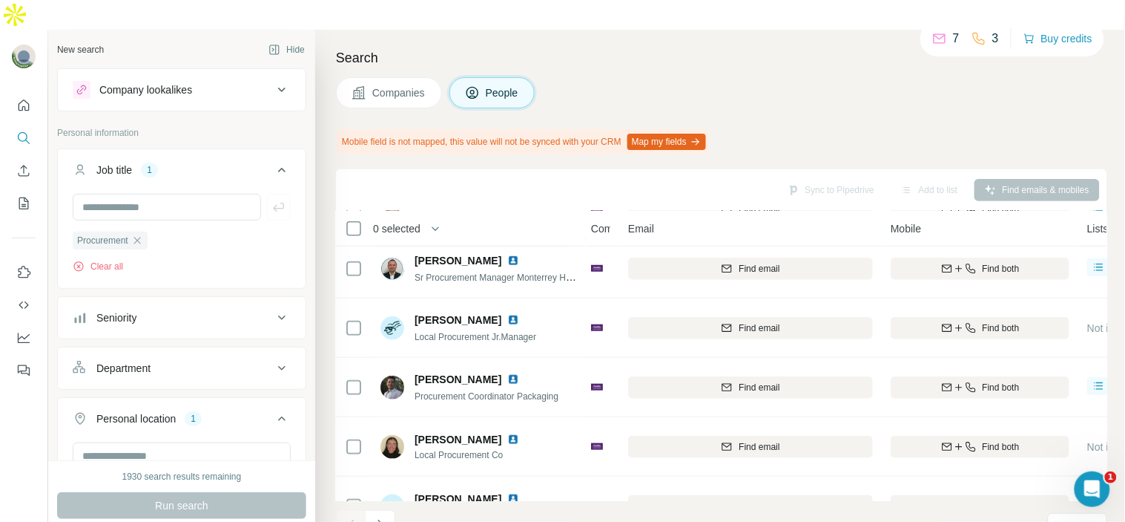
scroll to position [346, 3]
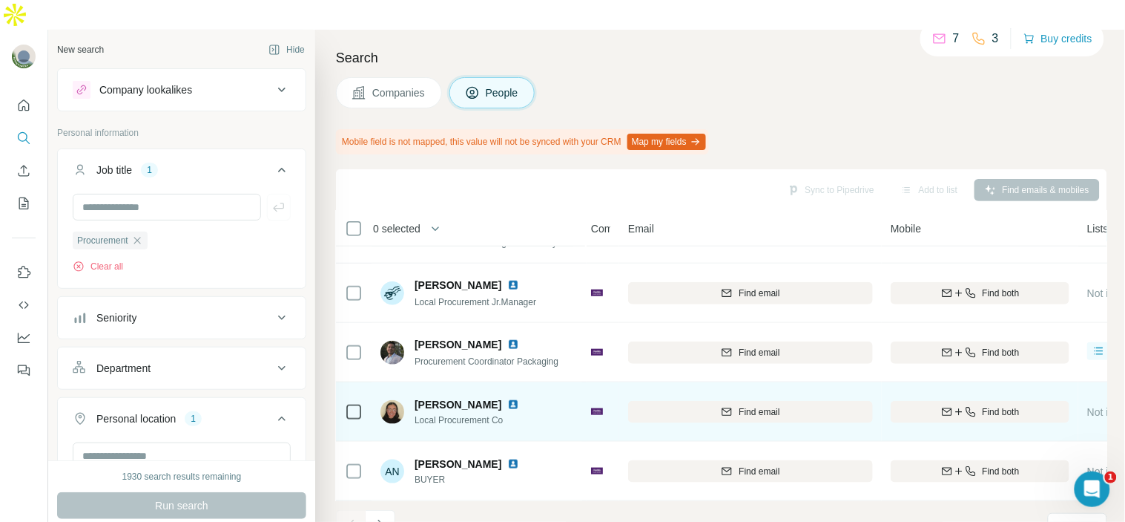
click at [519, 398] on img at bounding box center [513, 404] width 12 height 12
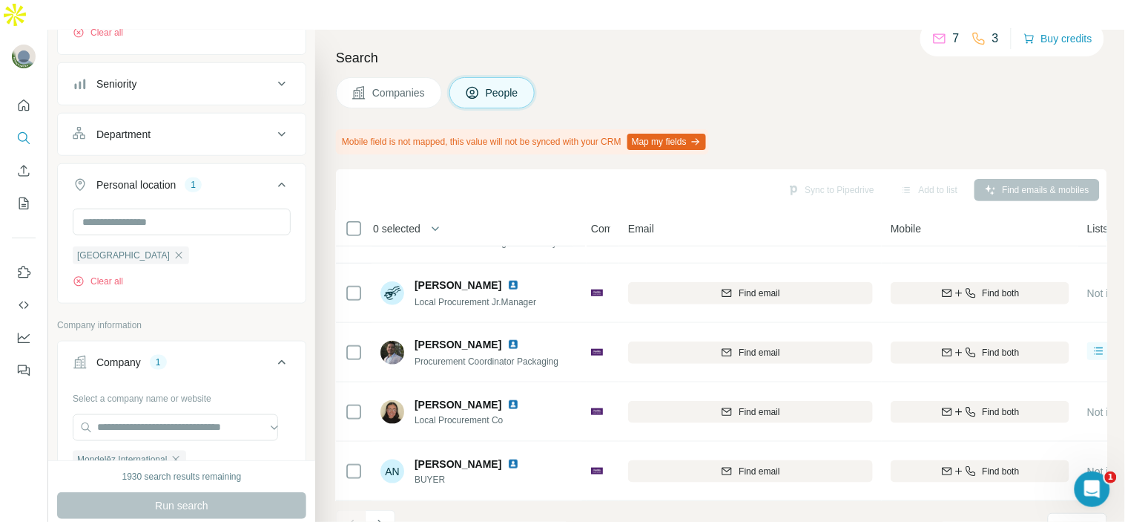
scroll to position [323, 0]
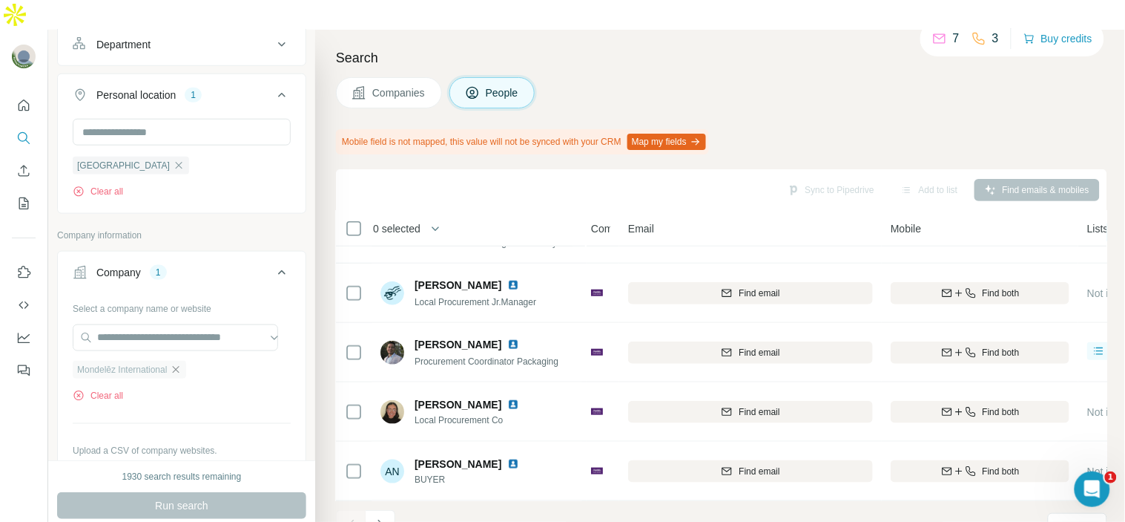
click at [182, 363] on icon "button" at bounding box center [176, 369] width 12 height 12
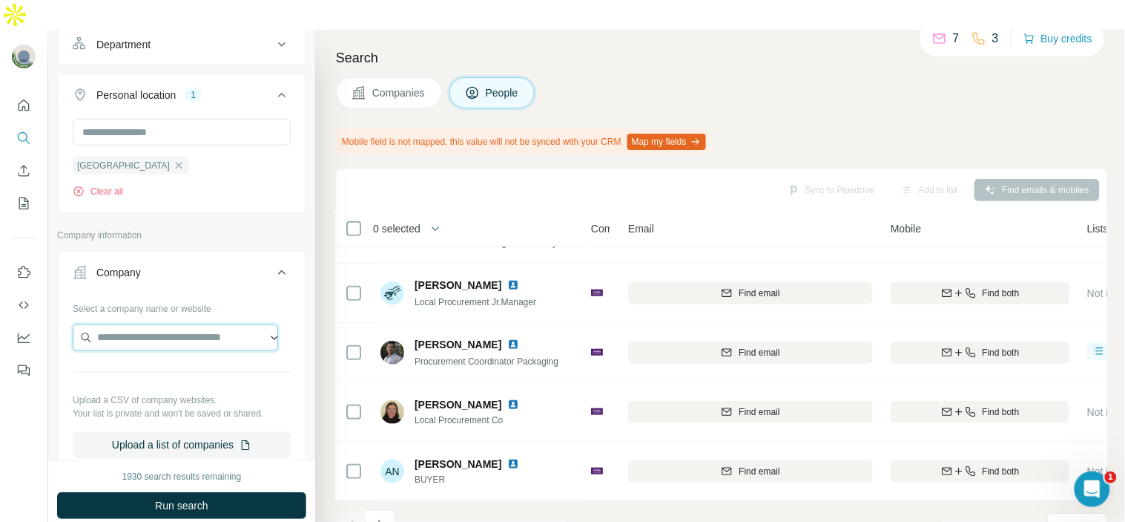
click at [154, 324] on input "text" at bounding box center [175, 337] width 205 height 27
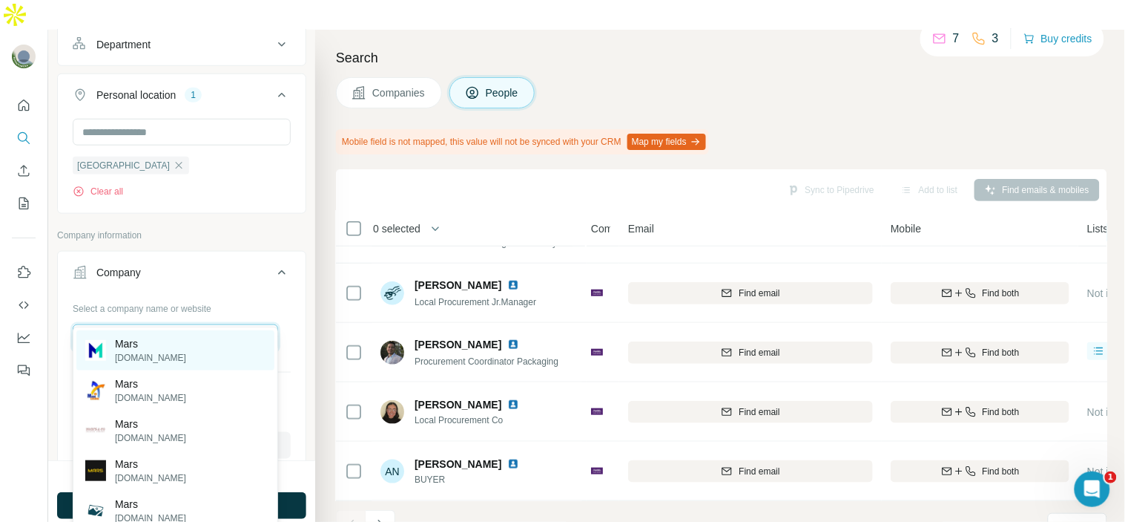
type input "****"
click at [136, 361] on p "mars.com" at bounding box center [150, 357] width 71 height 13
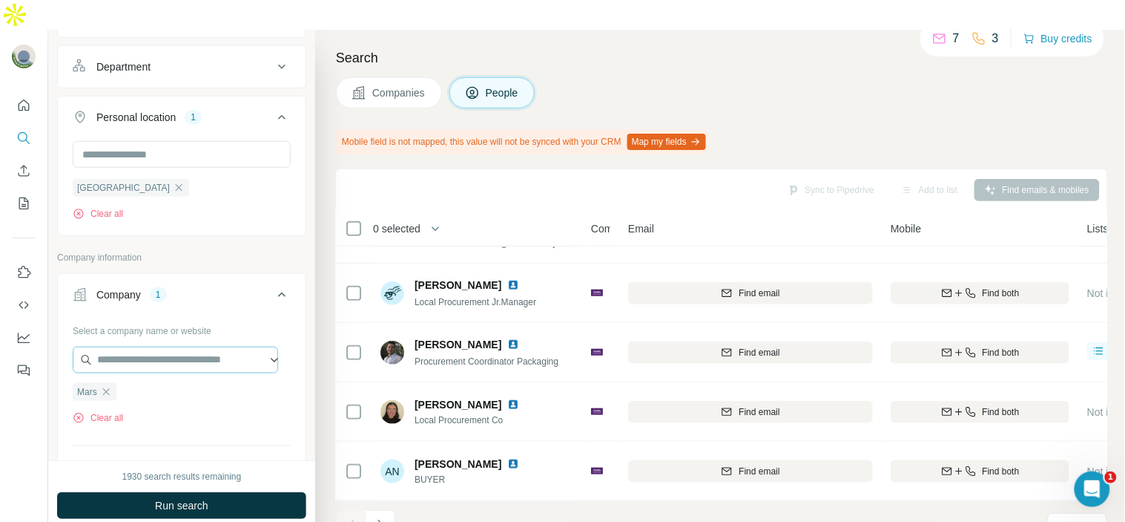
scroll to position [307, 0]
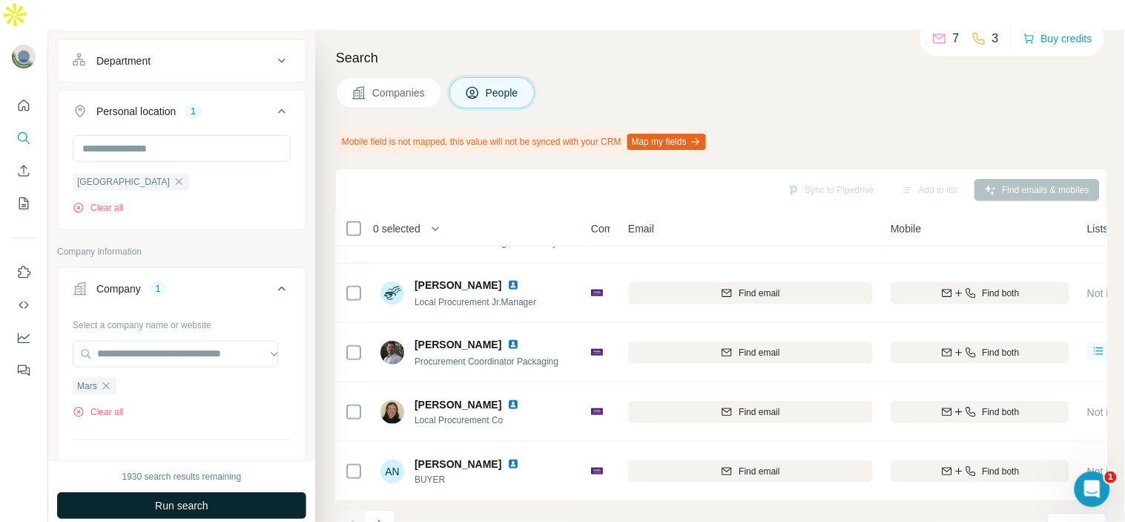
click at [197, 498] on span "Run search" at bounding box center [181, 505] width 53 height 15
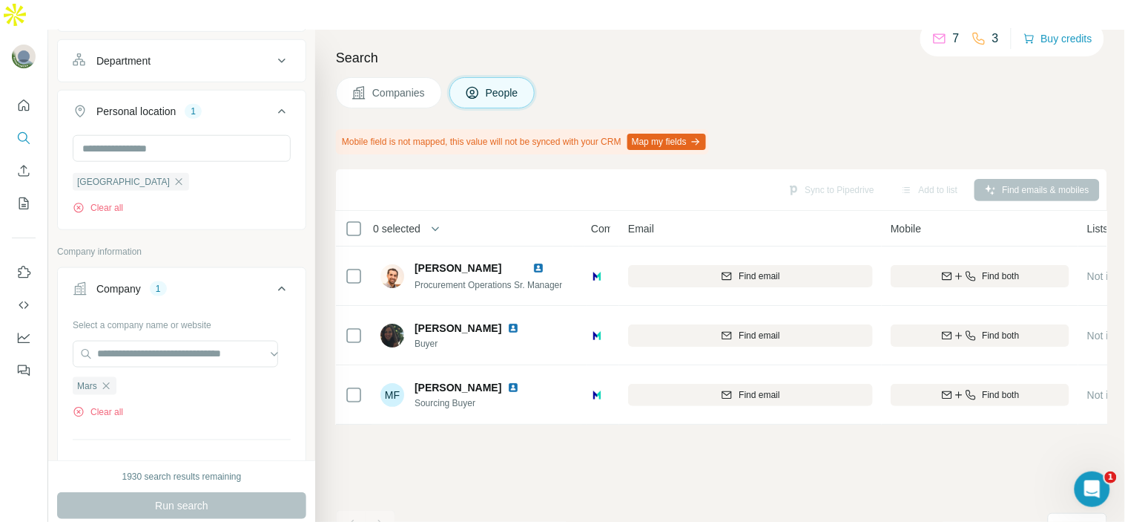
scroll to position [0, 3]
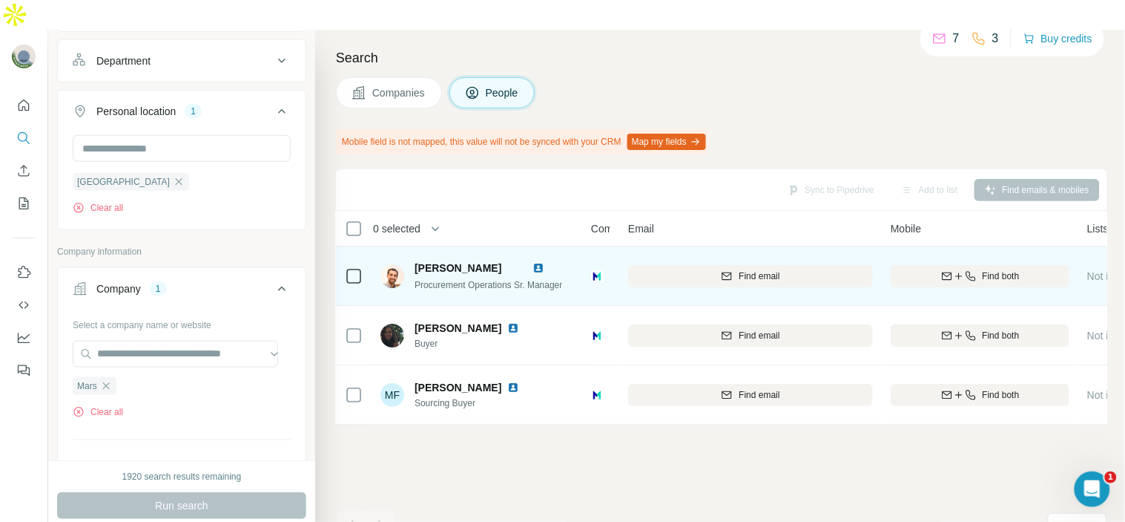
click at [557, 260] on div "Alfonso Ituarte Zarza" at bounding box center [489, 267] width 148 height 15
click at [545, 262] on img at bounding box center [539, 268] width 12 height 12
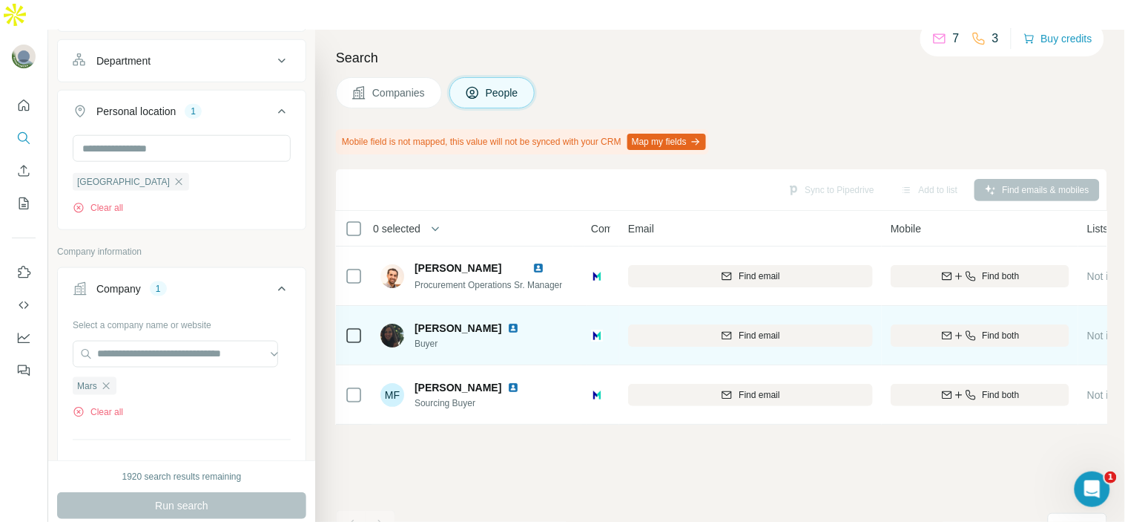
click at [519, 322] on img at bounding box center [513, 328] width 12 height 12
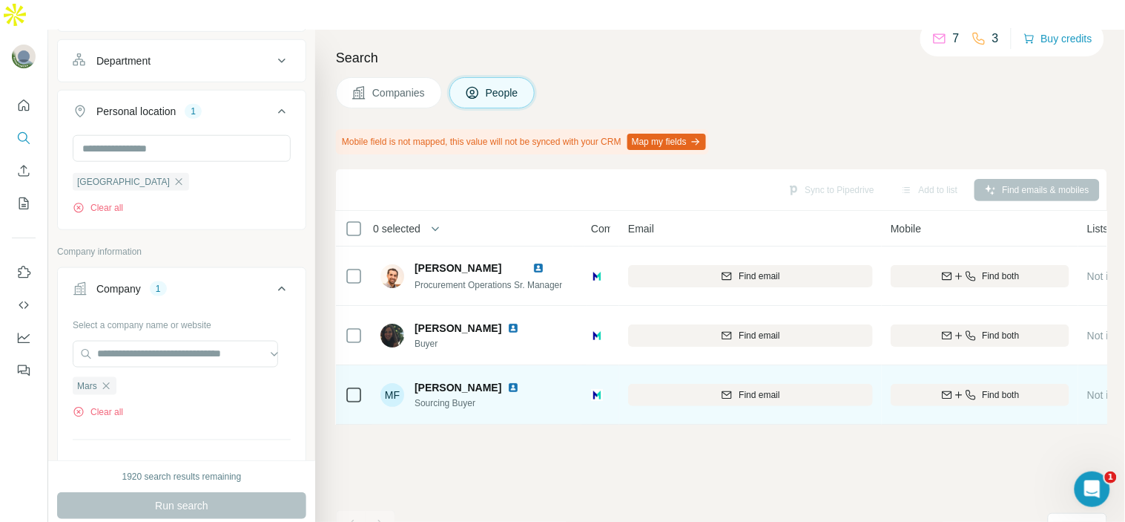
click at [507, 381] on img at bounding box center [513, 387] width 12 height 12
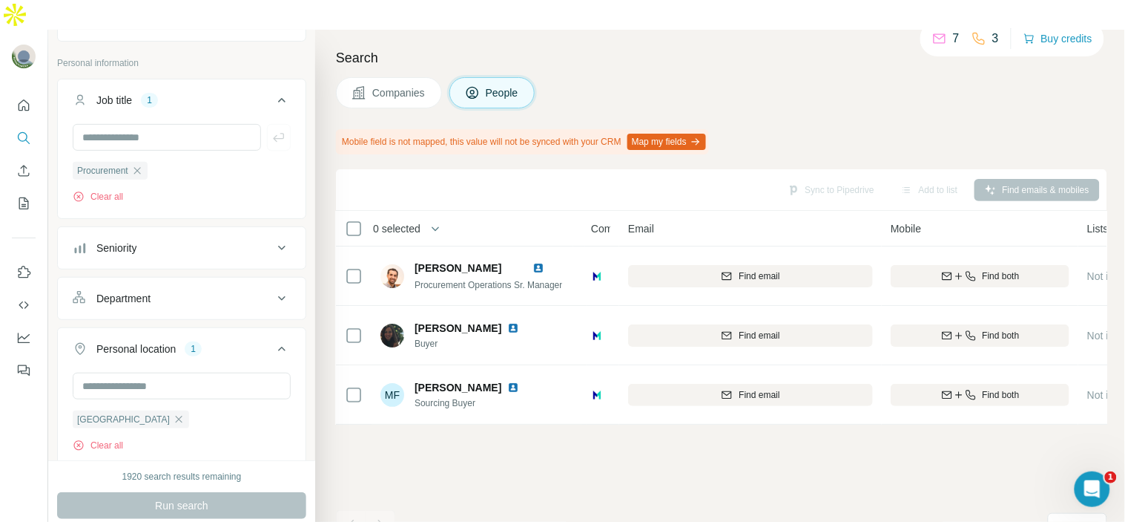
scroll to position [0, 0]
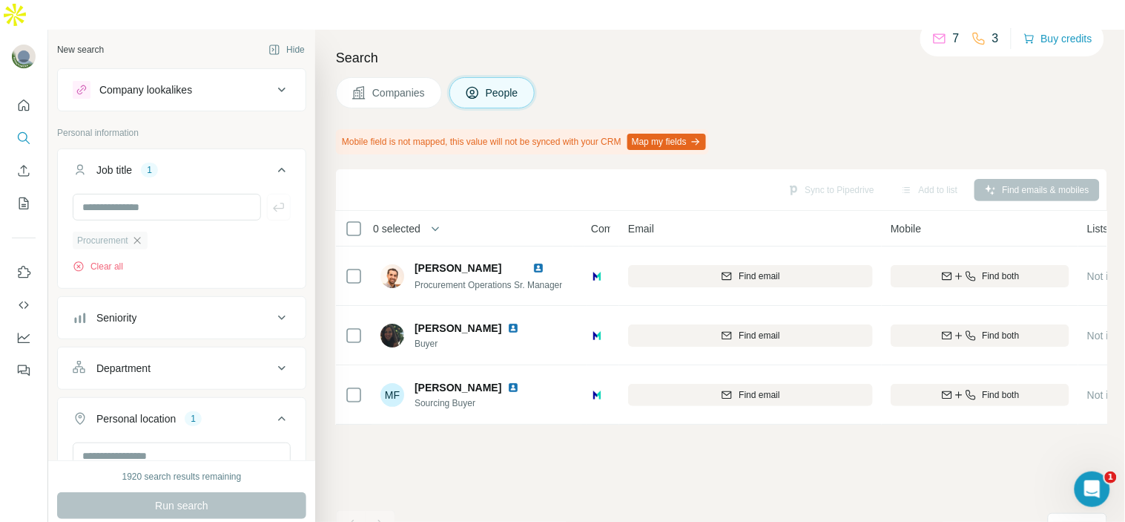
click at [139, 237] on icon "button" at bounding box center [137, 240] width 7 height 7
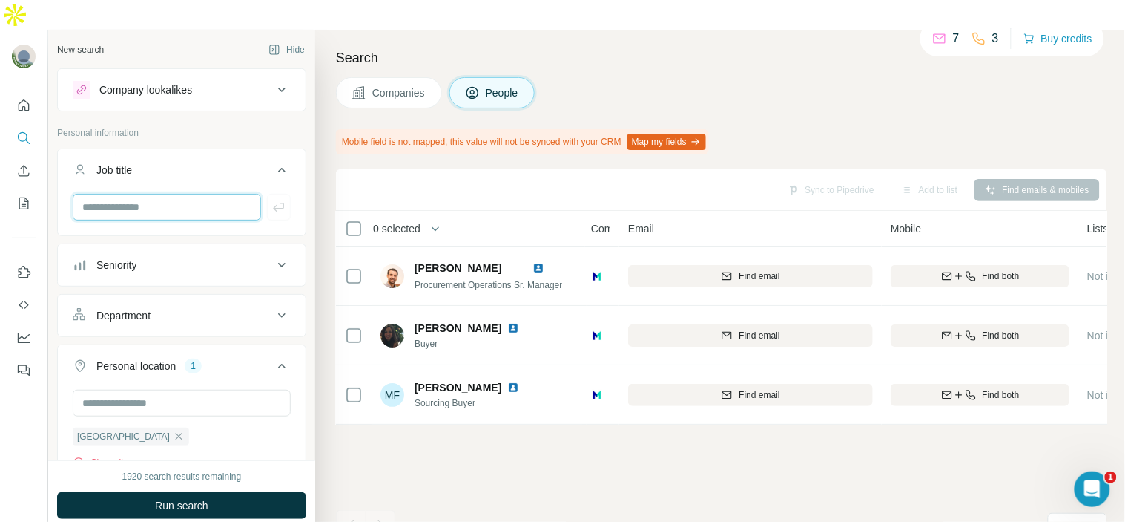
click at [139, 194] on input "text" at bounding box center [167, 207] width 188 height 27
click at [197, 194] on input "******" at bounding box center [167, 207] width 188 height 27
type input "*****"
click at [273, 203] on icon "button" at bounding box center [278, 207] width 11 height 9
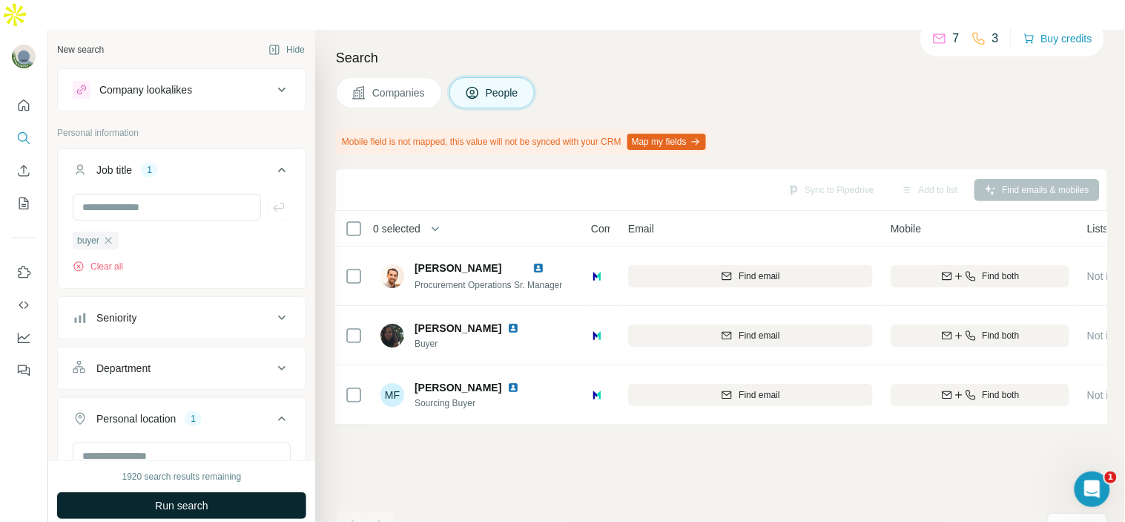
click at [239, 492] on button "Run search" at bounding box center [181, 505] width 249 height 27
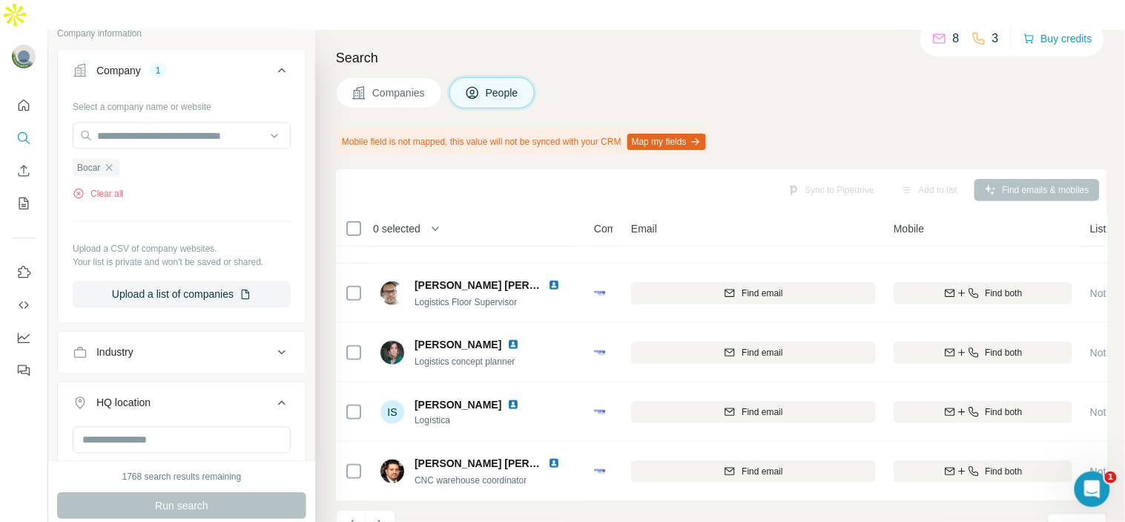
scroll to position [114, 0]
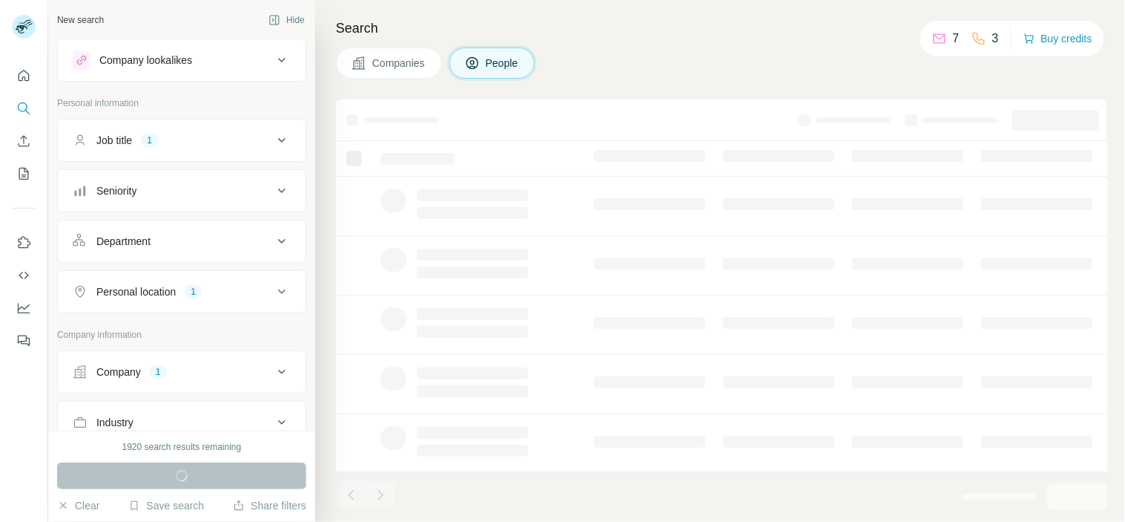
scroll to position [165, 0]
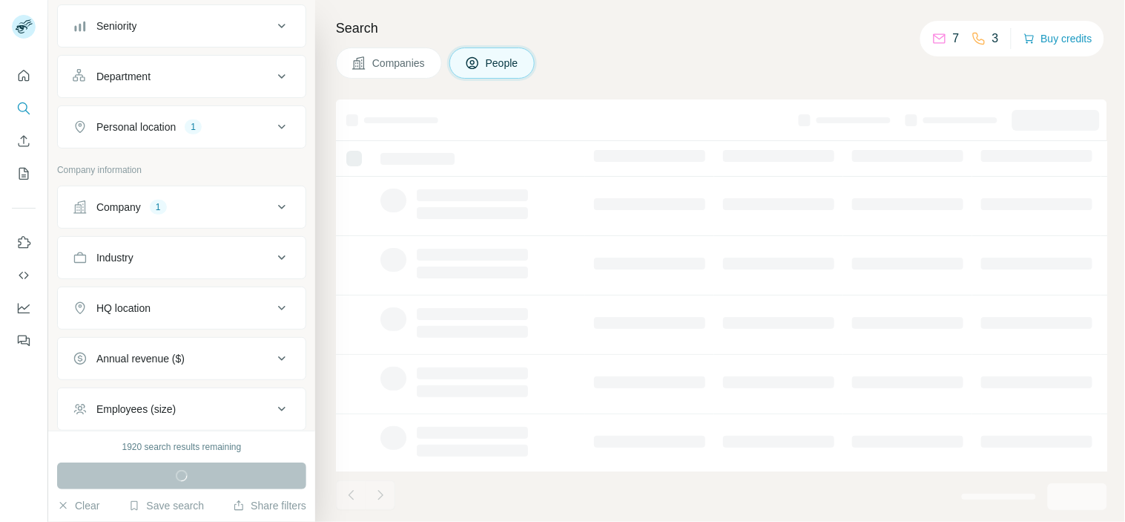
click at [211, 211] on div "Company 1" at bounding box center [173, 207] width 200 height 15
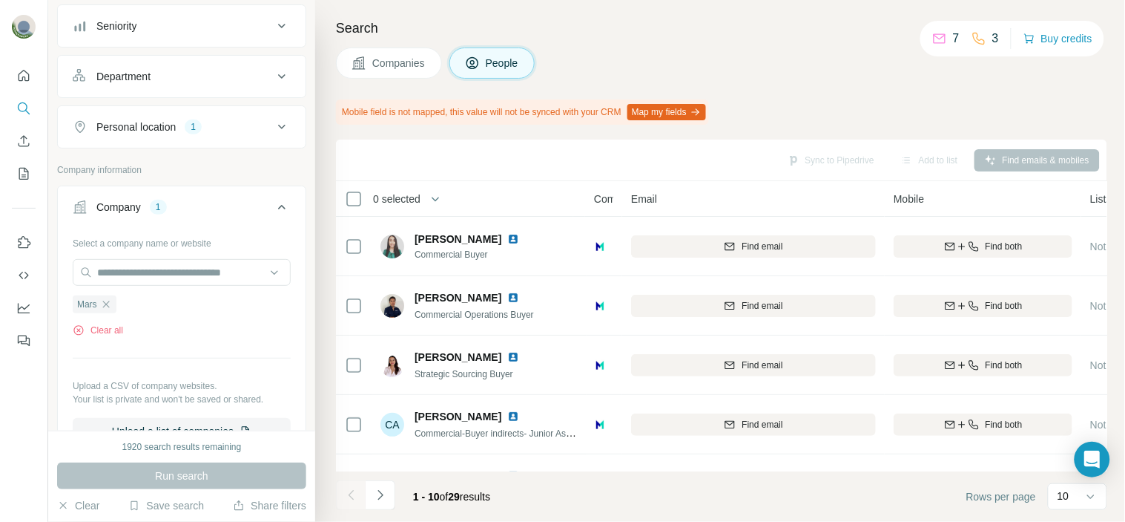
click at [257, 209] on div "Company 1" at bounding box center [173, 207] width 200 height 15
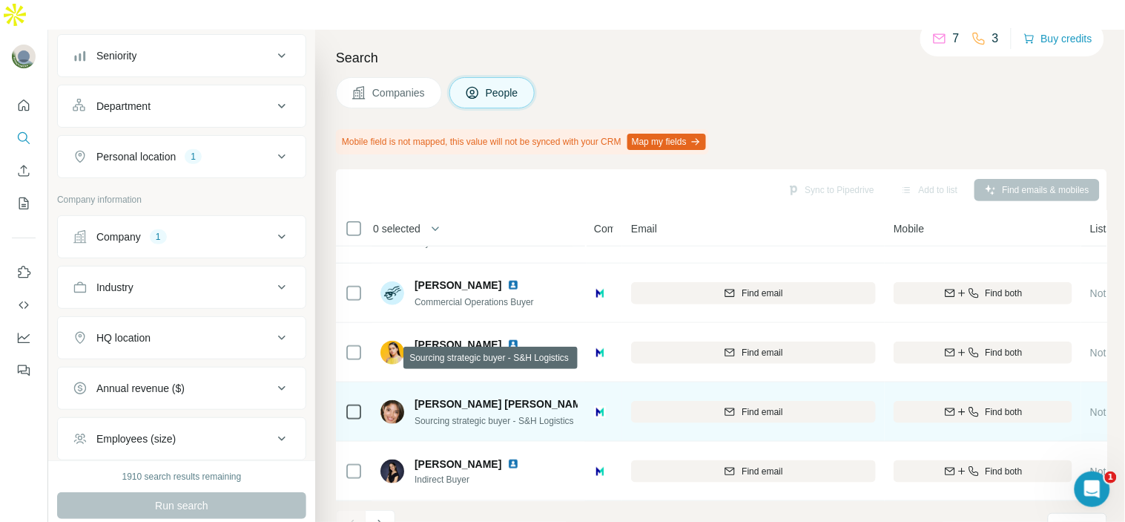
scroll to position [0, 0]
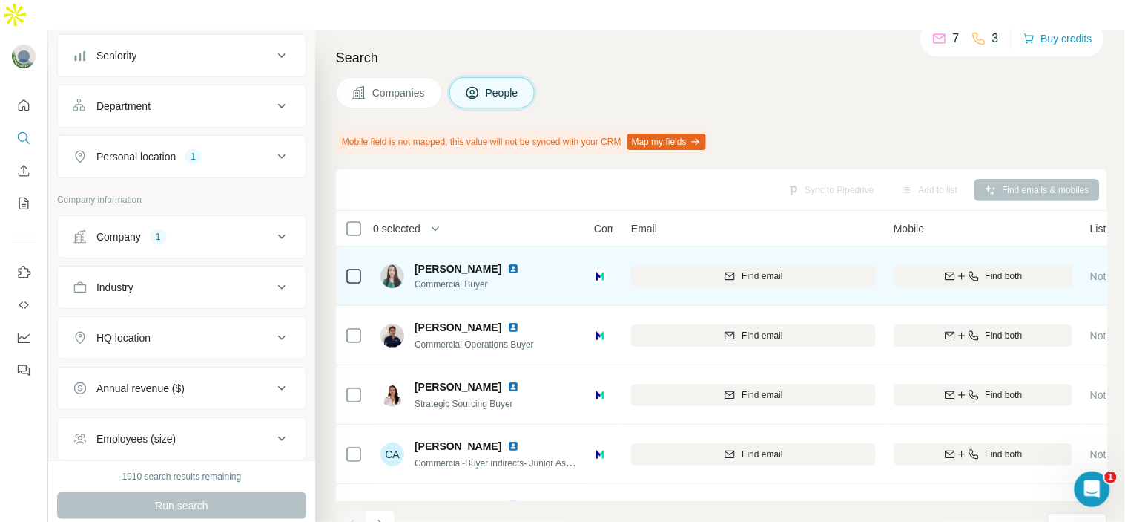
click at [519, 263] on img at bounding box center [513, 269] width 12 height 12
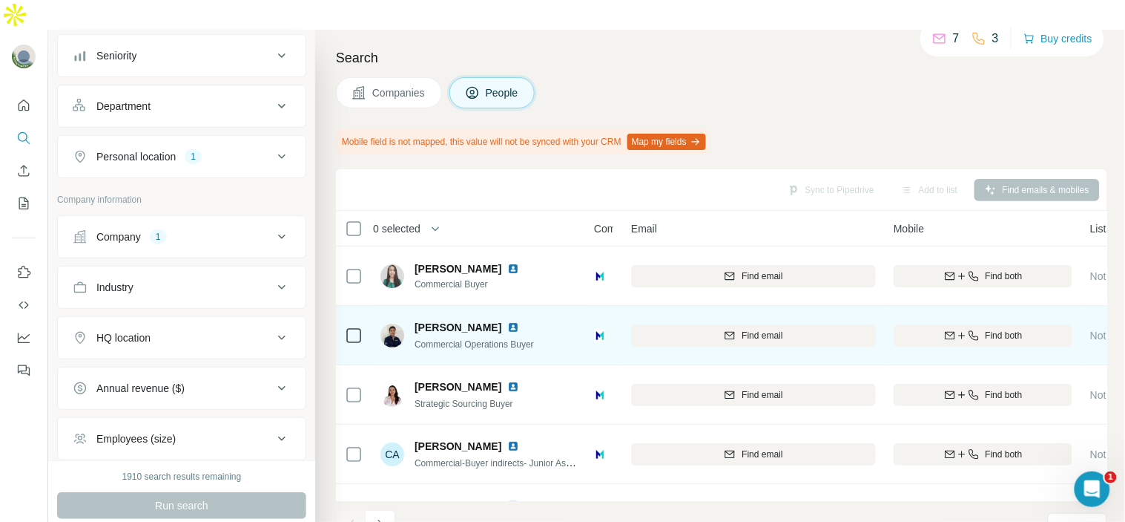
click at [519, 321] on img at bounding box center [513, 327] width 12 height 12
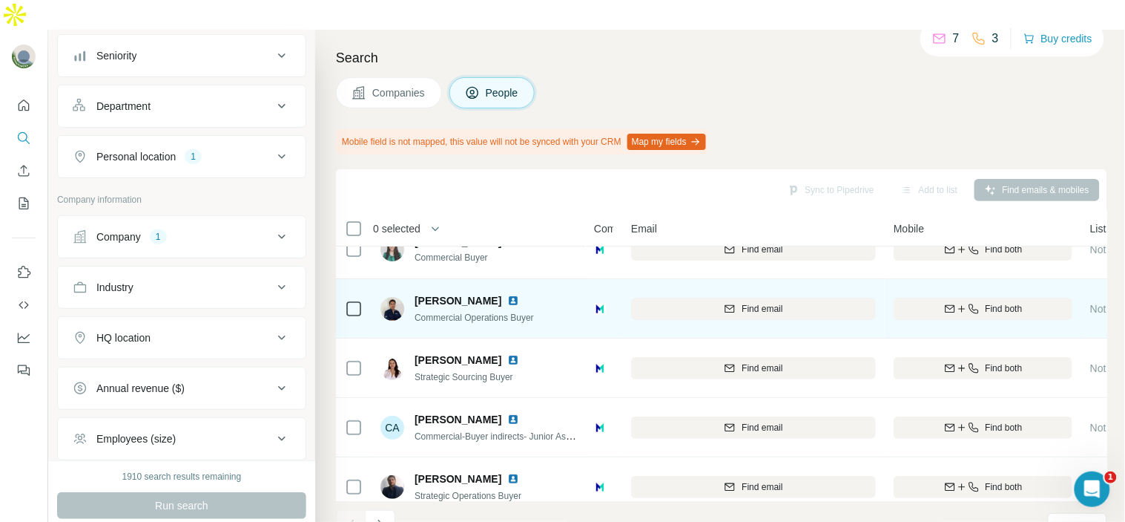
scroll to position [27, 0]
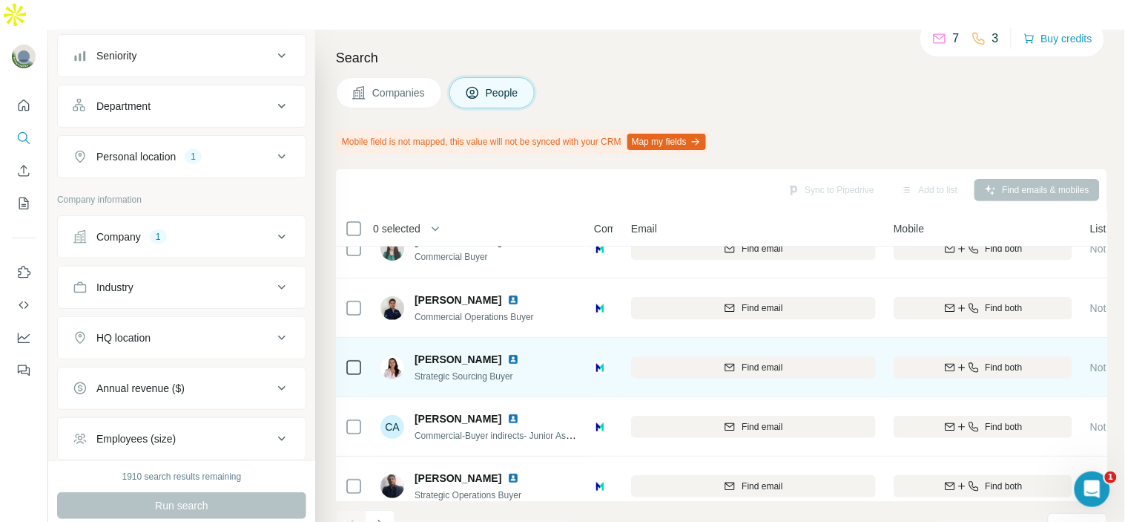
click at [519, 353] on img at bounding box center [513, 359] width 12 height 12
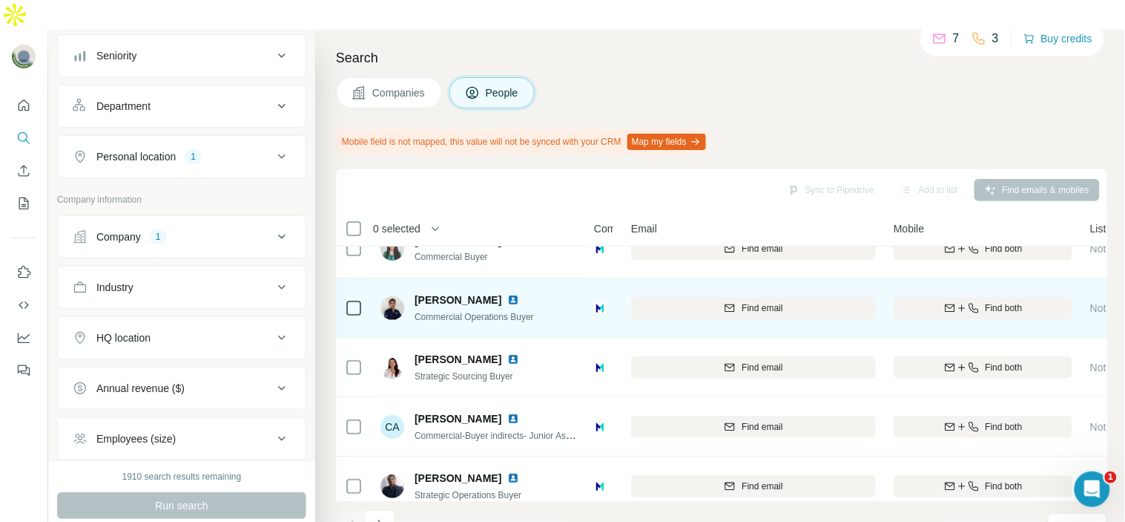
scroll to position [68, 0]
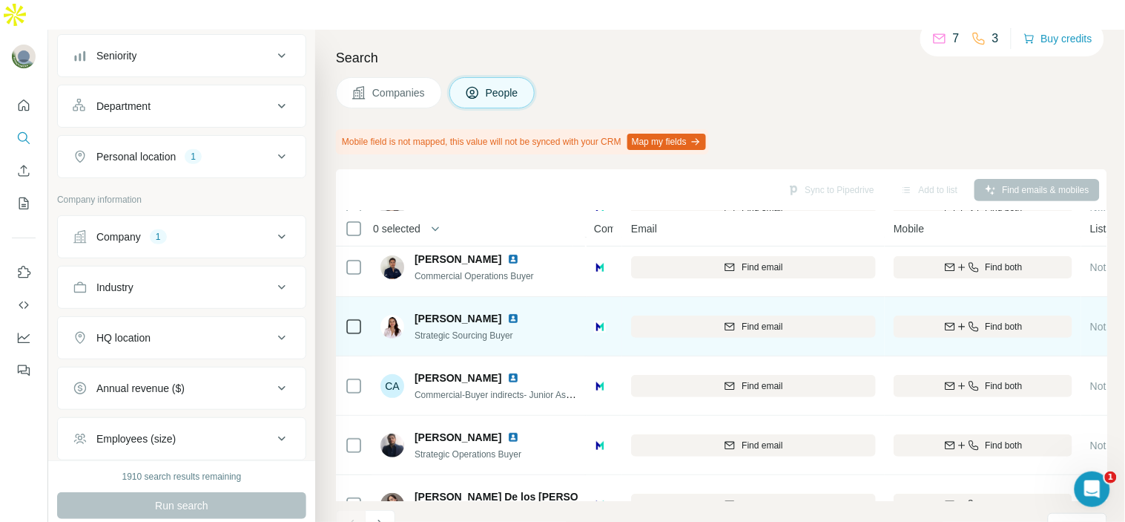
click at [519, 312] on img at bounding box center [513, 318] width 12 height 12
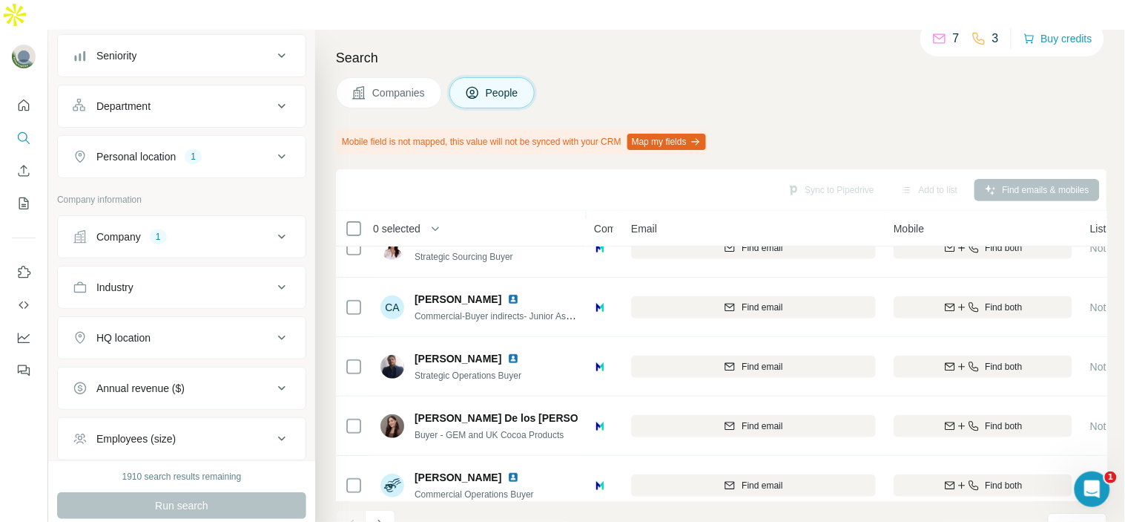
scroll to position [148, 0]
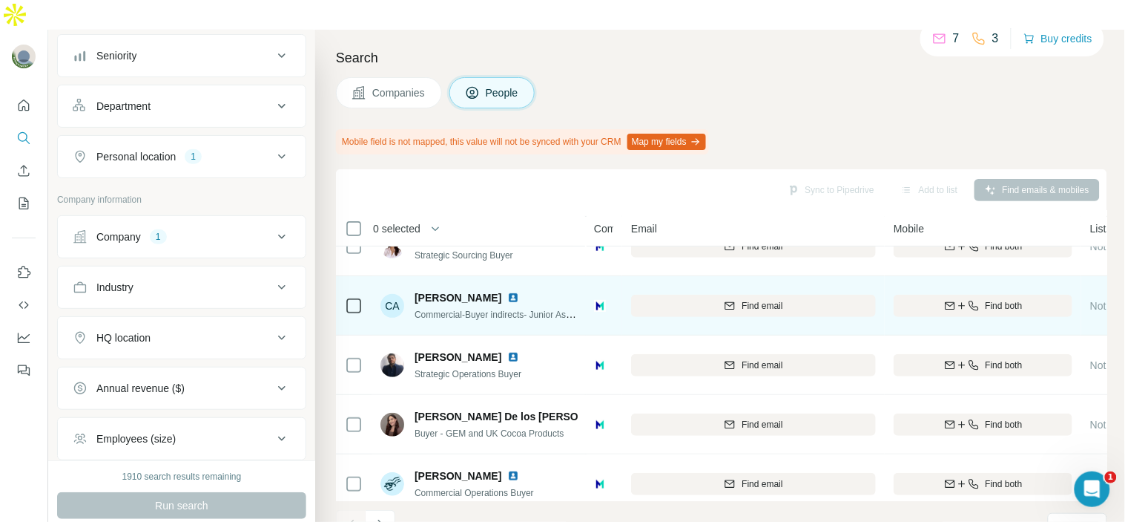
click at [507, 292] on img at bounding box center [513, 298] width 12 height 12
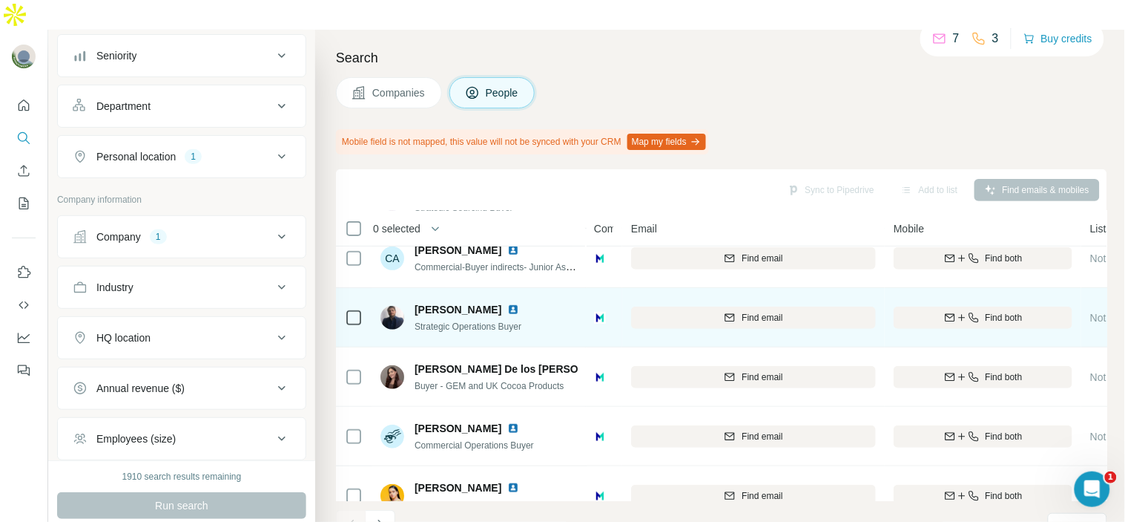
scroll to position [197, 0]
click at [507, 302] on img at bounding box center [513, 308] width 12 height 12
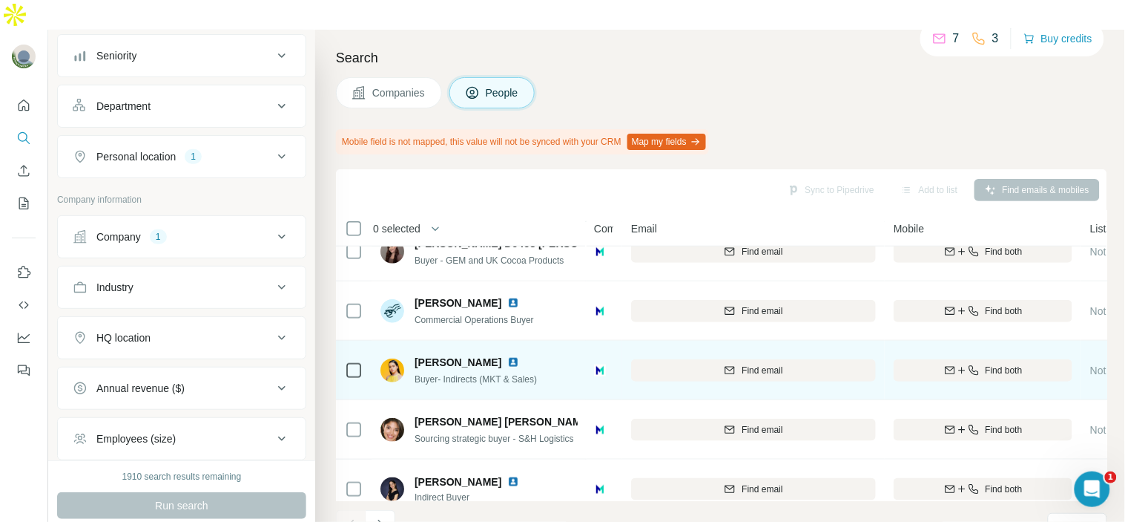
scroll to position [325, 0]
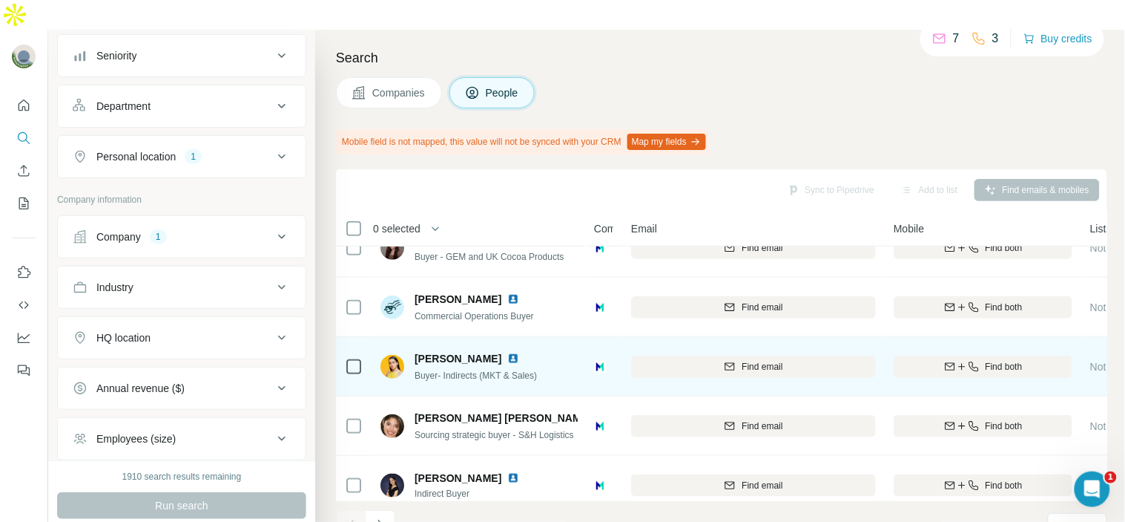
click at [507, 352] on img at bounding box center [513, 358] width 12 height 12
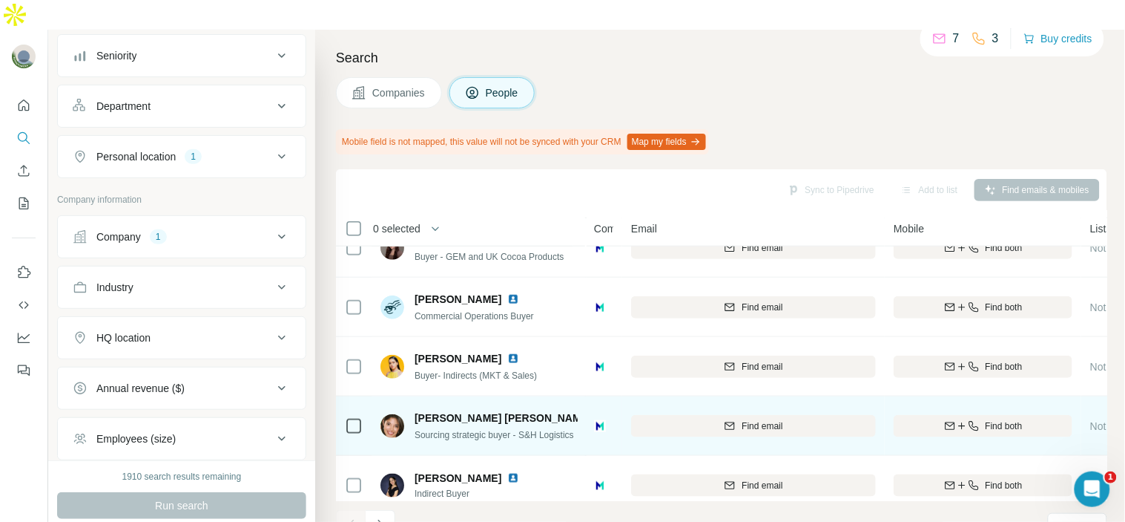
scroll to position [346, 0]
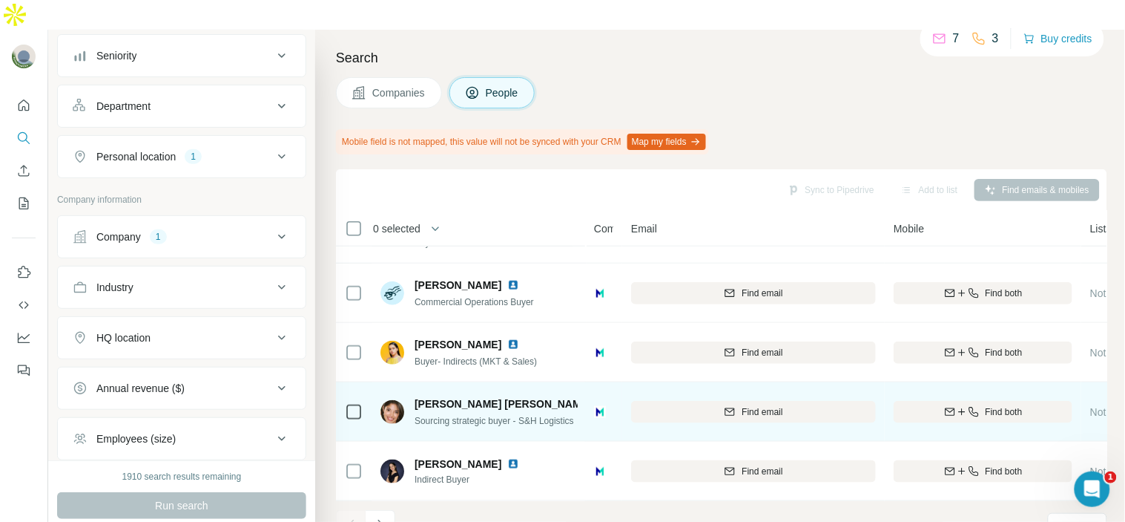
click at [688, 398] on img at bounding box center [694, 404] width 12 height 12
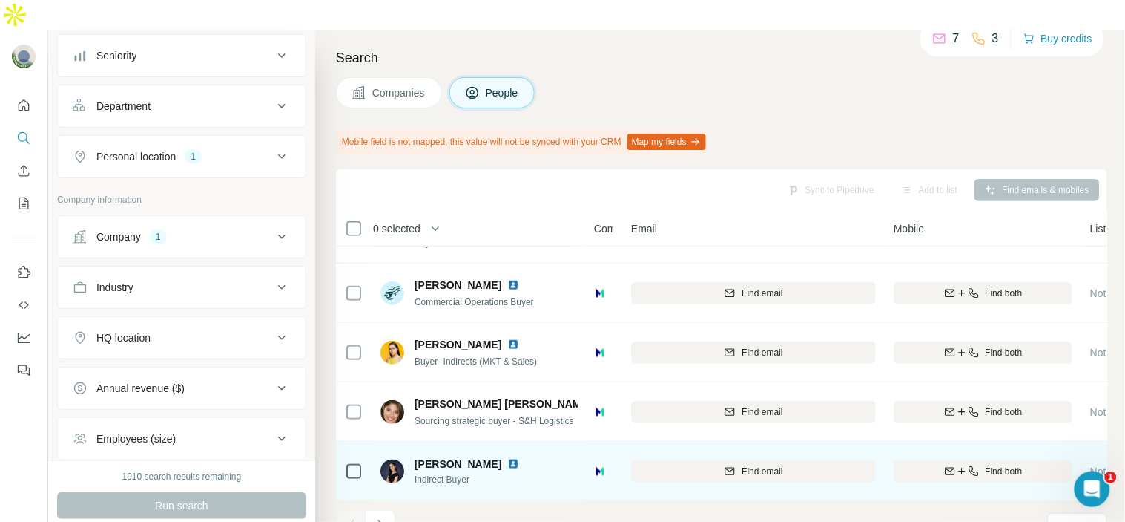
click at [507, 458] on img at bounding box center [513, 464] width 12 height 12
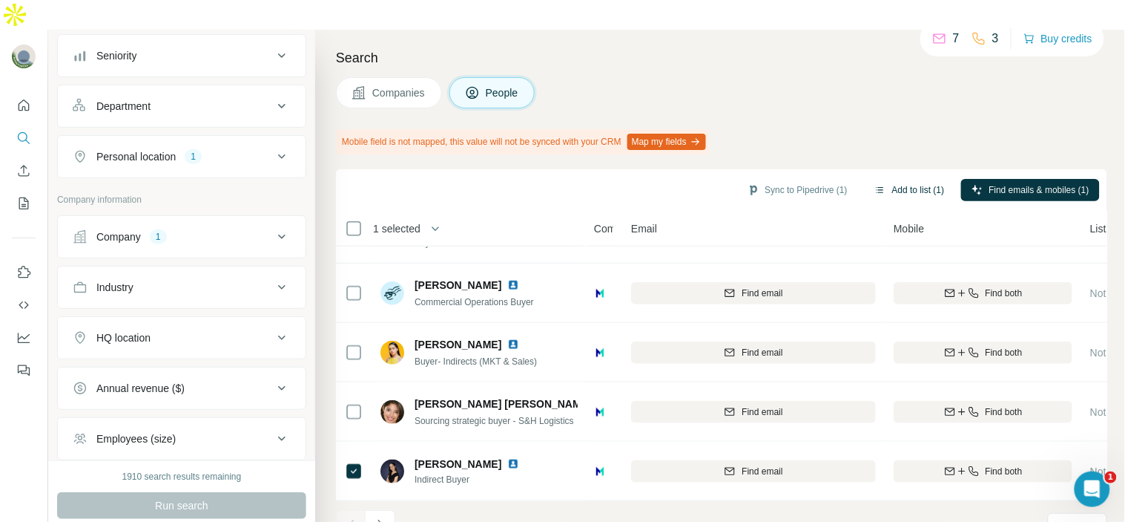
click at [887, 179] on button "Add to list (1)" at bounding box center [909, 190] width 91 height 22
click at [908, 179] on button "Add to list (1)" at bounding box center [909, 190] width 91 height 22
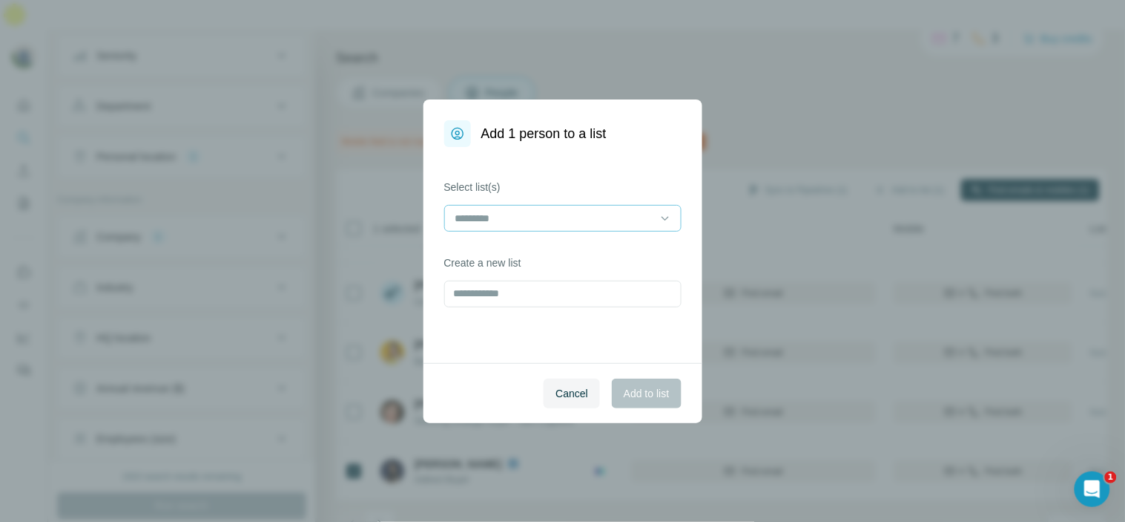
click at [543, 219] on input at bounding box center [554, 218] width 200 height 16
click at [498, 388] on div "Cancel Add to list" at bounding box center [563, 393] width 279 height 60
click at [522, 287] on input "text" at bounding box center [562, 293] width 237 height 27
type input "****"
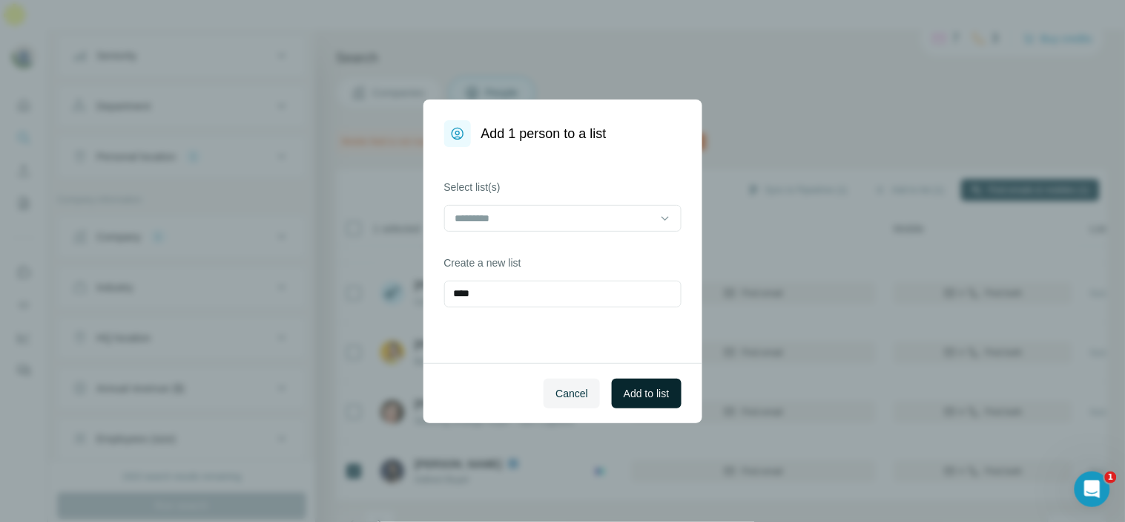
click at [636, 392] on span "Add to list" at bounding box center [646, 393] width 45 height 15
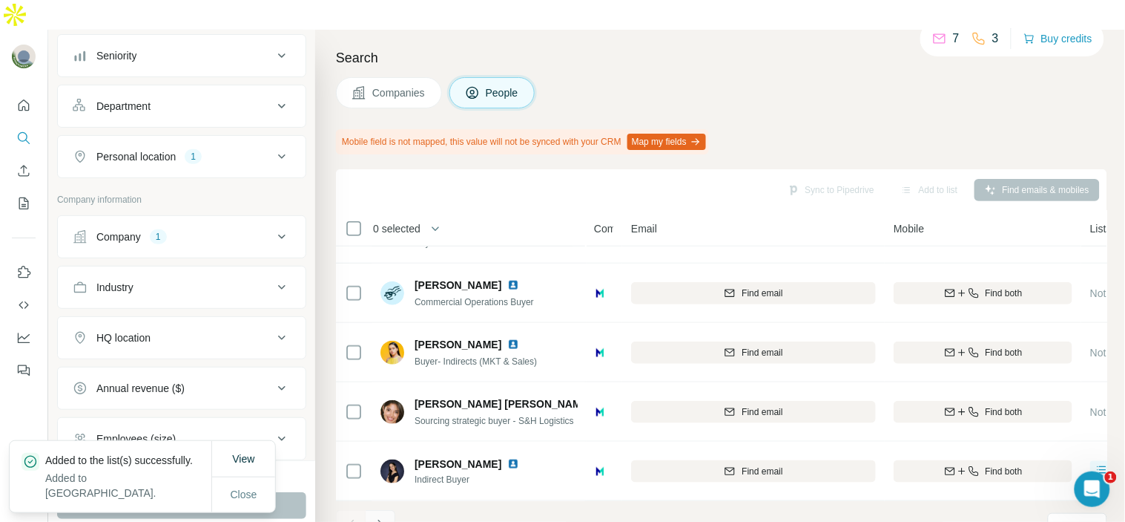
click at [375, 517] on icon "Navigate to next page" at bounding box center [380, 524] width 15 height 15
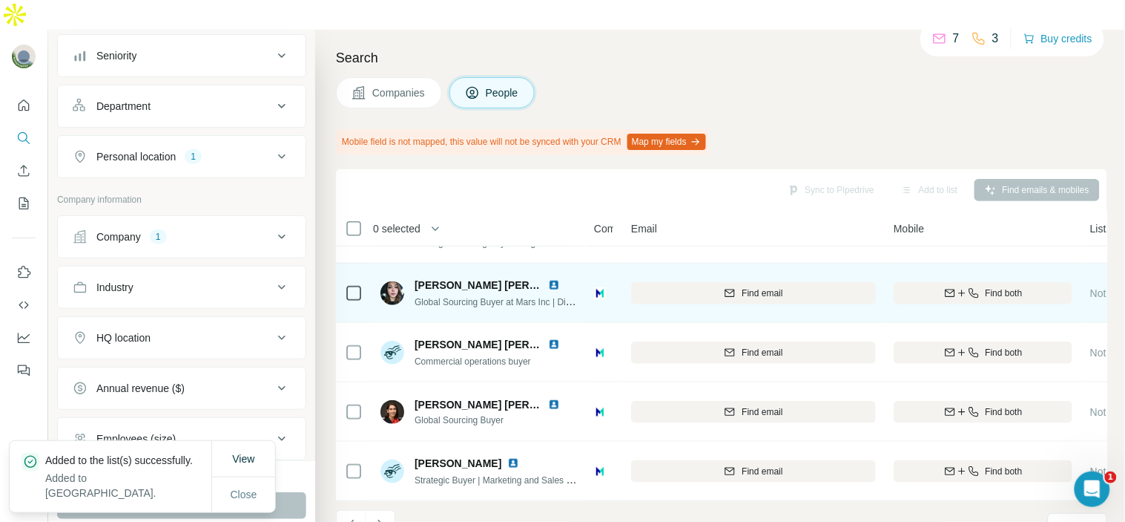
click at [553, 279] on img at bounding box center [554, 285] width 12 height 12
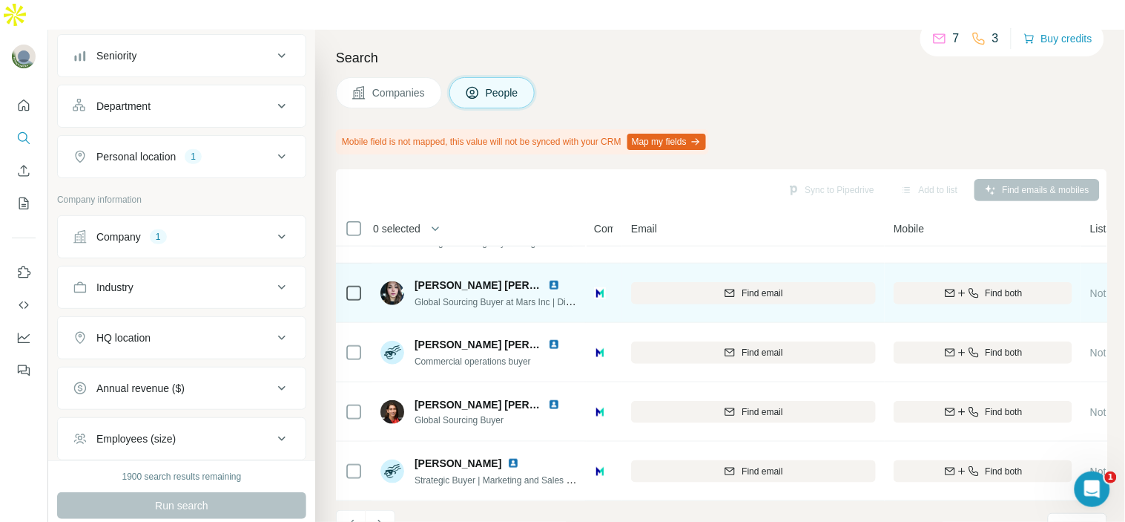
click at [552, 279] on img at bounding box center [554, 285] width 12 height 12
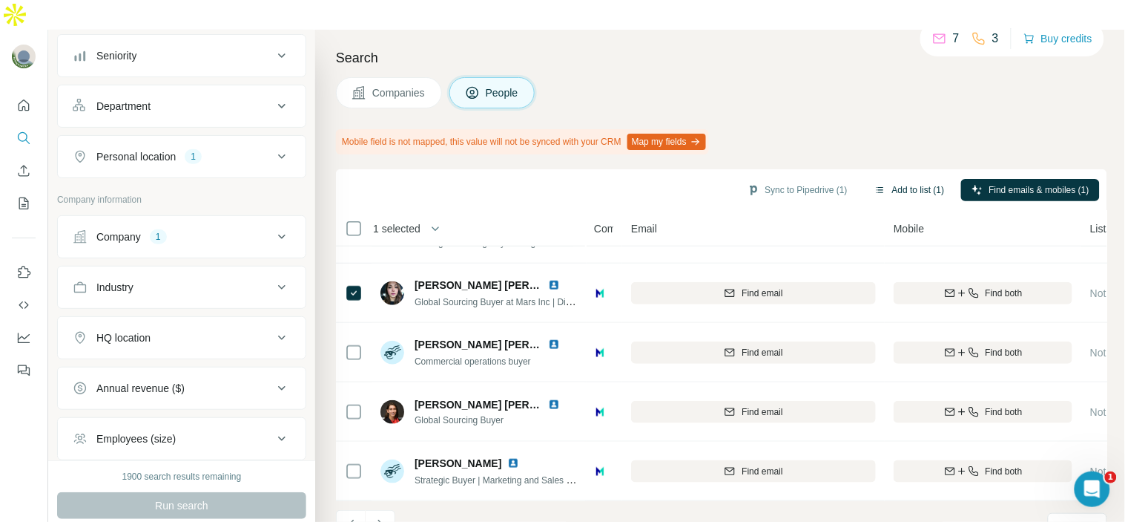
click at [907, 179] on button "Add to list (1)" at bounding box center [909, 190] width 91 height 22
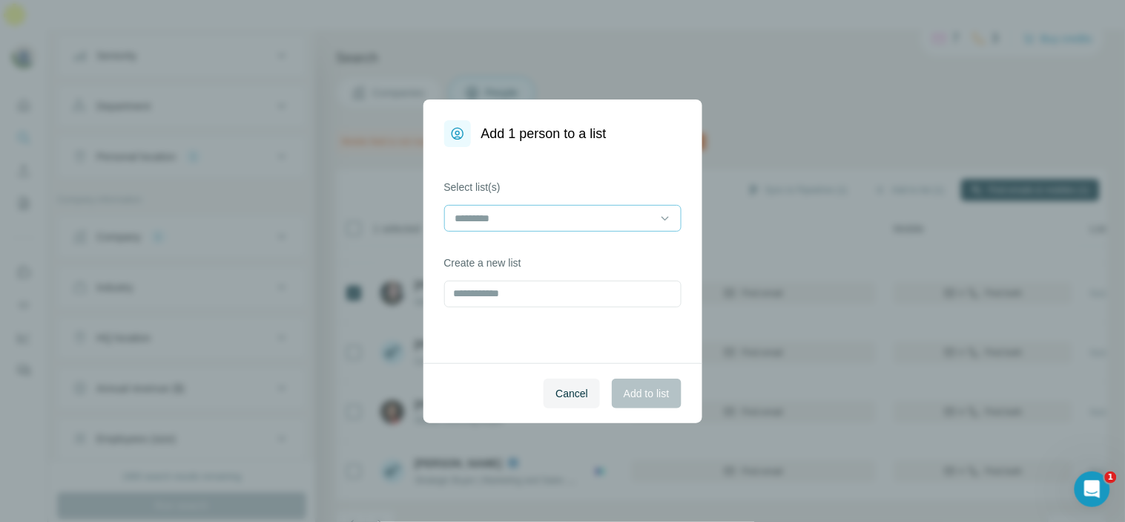
click at [529, 213] on input at bounding box center [554, 218] width 200 height 16
click at [518, 253] on div "Mars" at bounding box center [563, 251] width 212 height 15
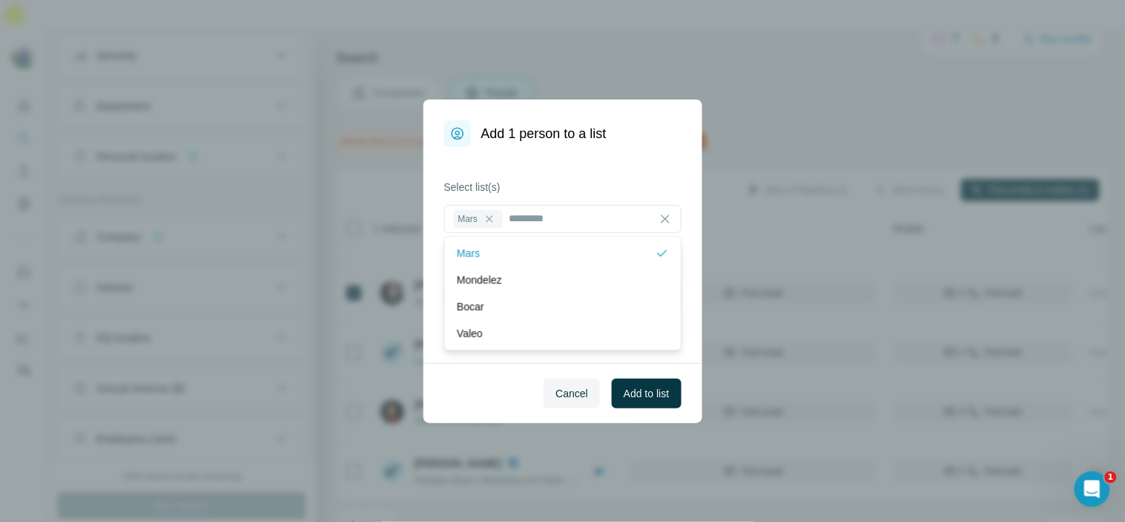
click at [558, 184] on label "Select list(s)" at bounding box center [562, 187] width 237 height 15
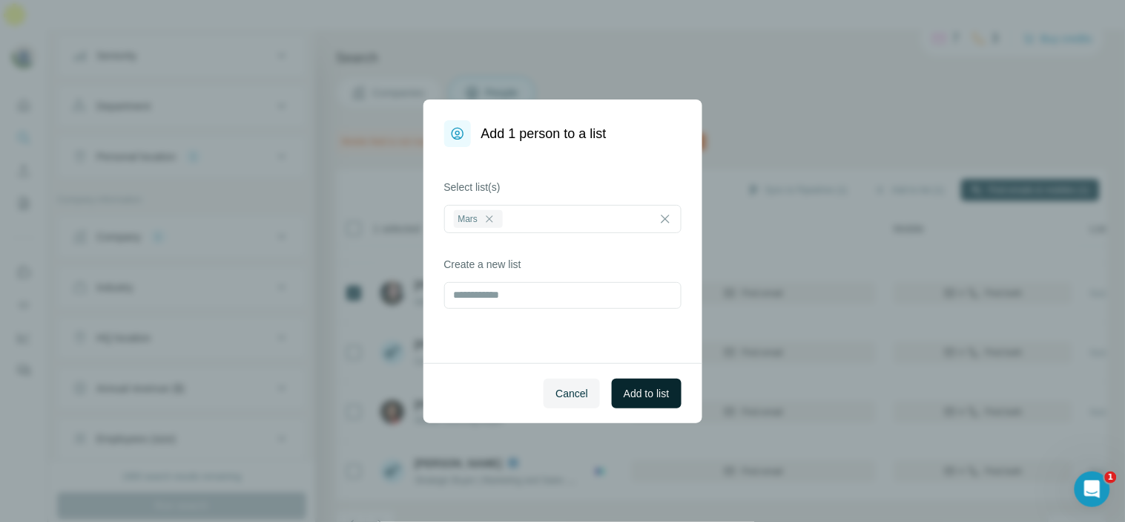
click at [634, 396] on span "Add to list" at bounding box center [646, 393] width 45 height 15
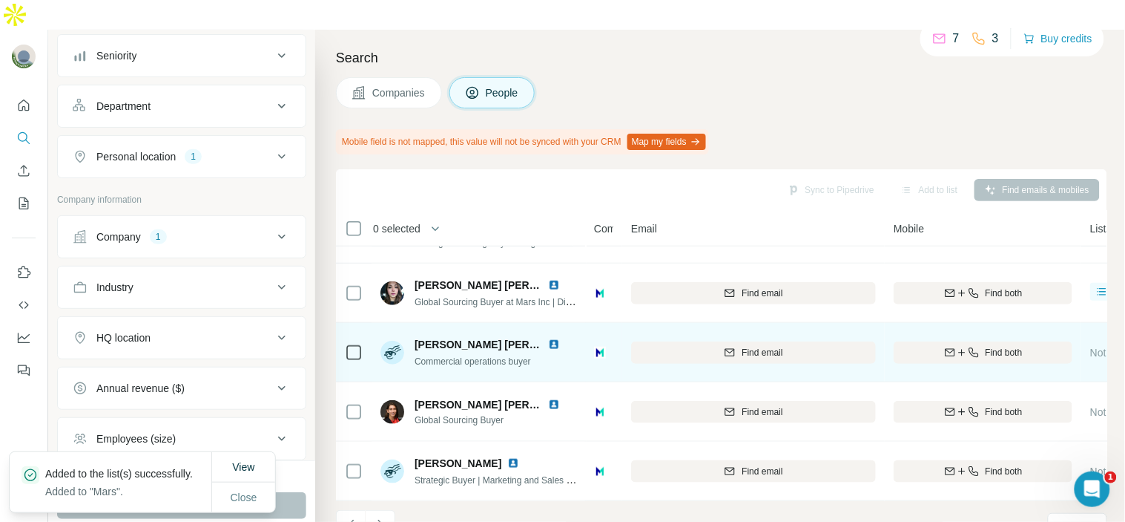
click at [554, 338] on img at bounding box center [554, 344] width 12 height 12
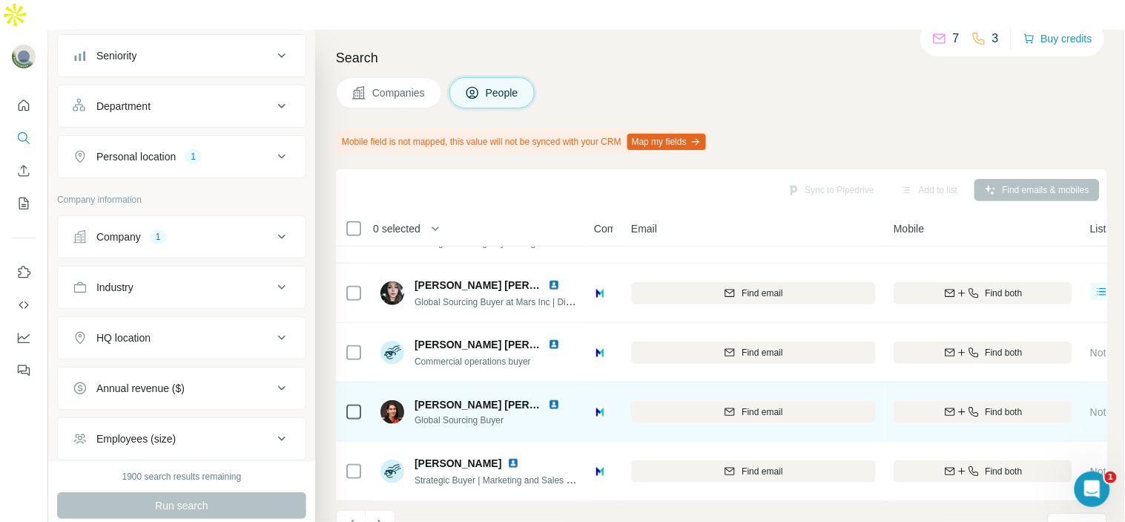
click at [548, 398] on img at bounding box center [554, 404] width 12 height 12
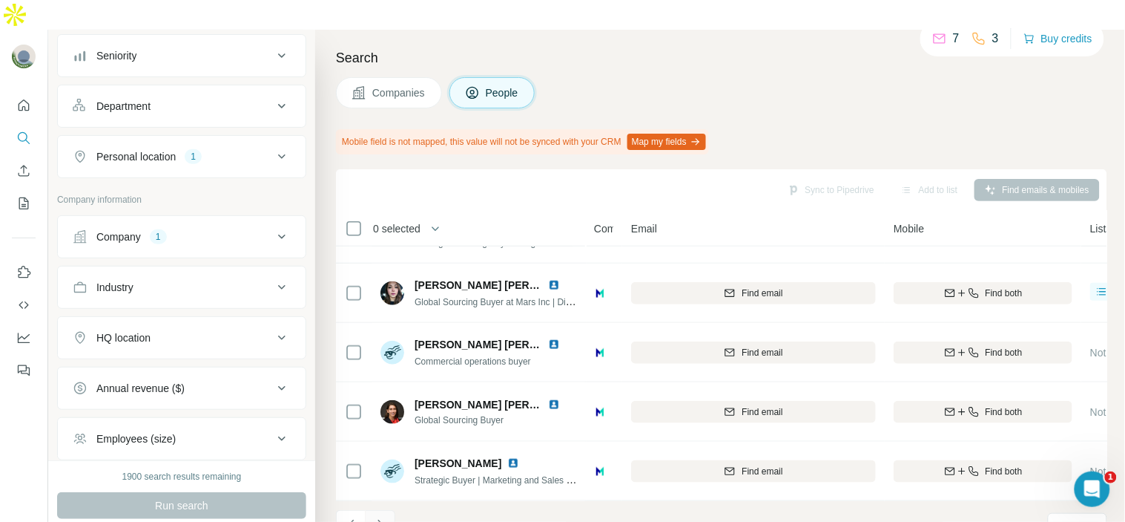
click at [380, 519] on icon "Navigate to next page" at bounding box center [380, 524] width 5 height 10
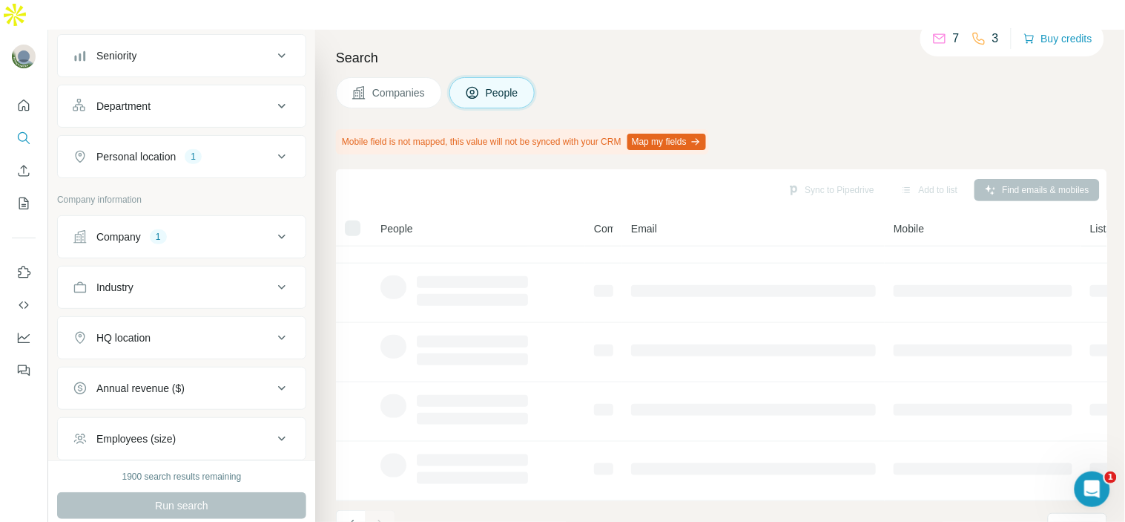
scroll to position [287, 0]
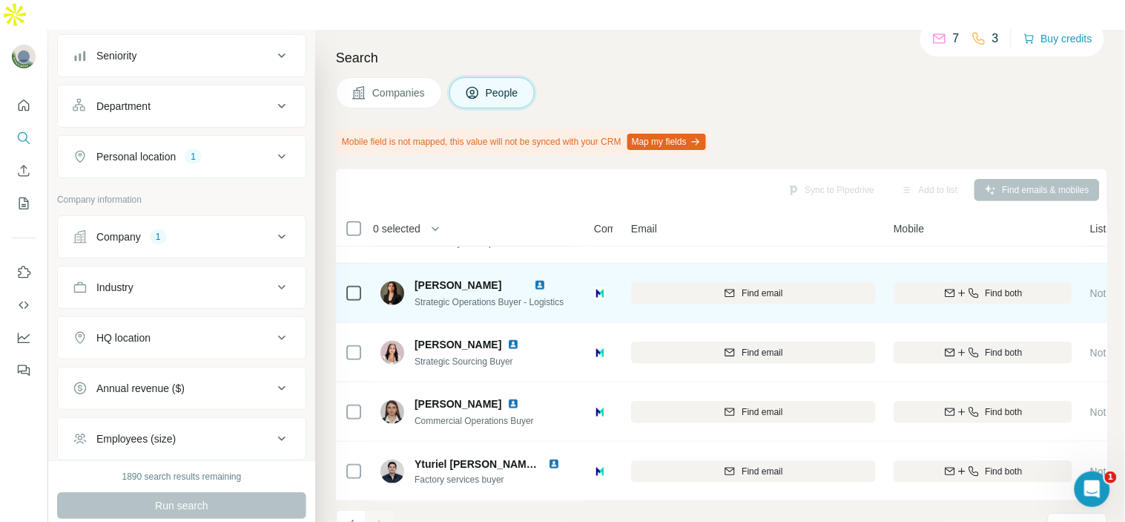
click at [546, 279] on img at bounding box center [540, 285] width 12 height 12
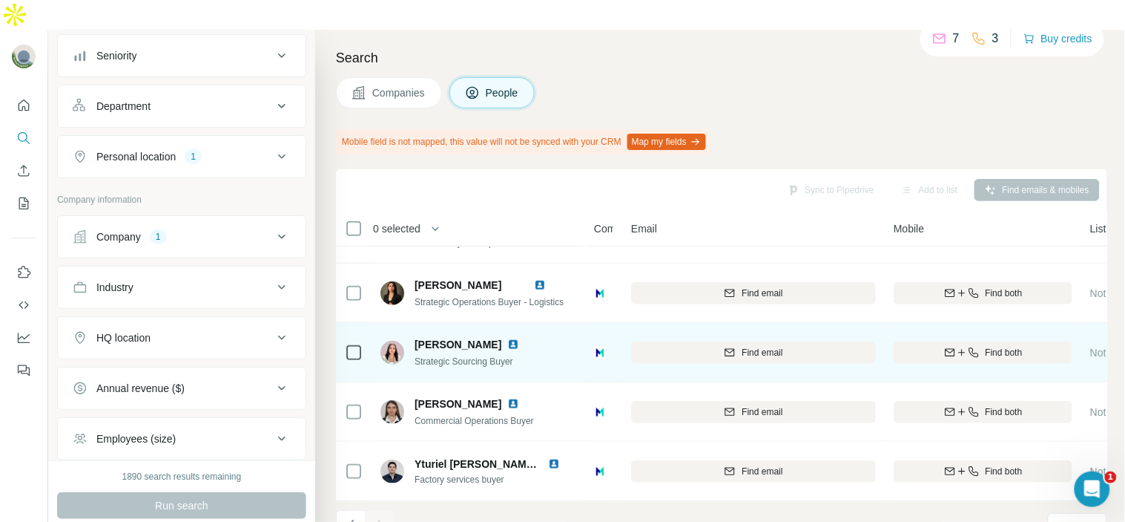
click at [507, 338] on img at bounding box center [513, 344] width 12 height 12
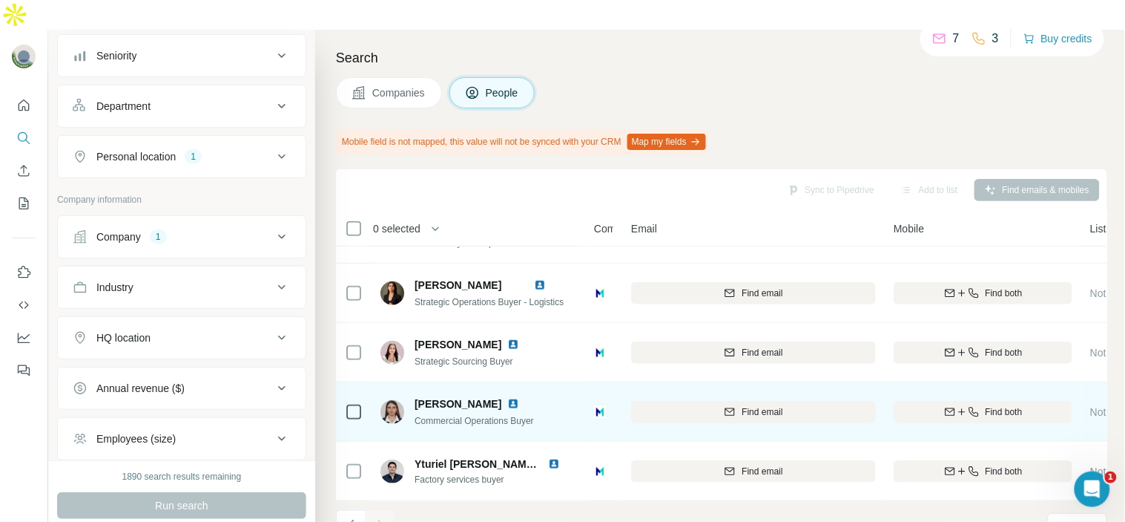
click at [519, 398] on img at bounding box center [513, 404] width 12 height 12
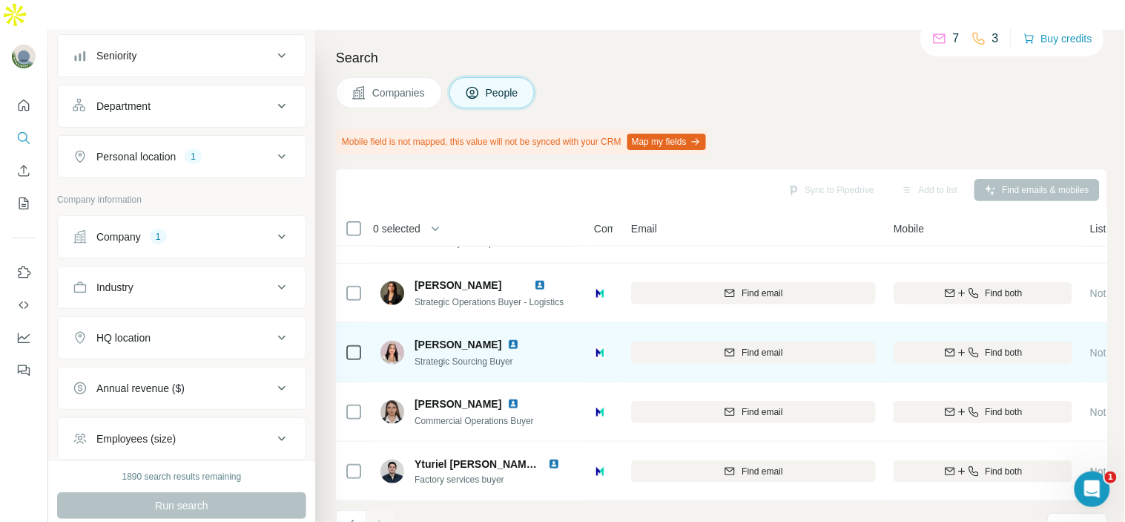
click at [507, 338] on img at bounding box center [513, 344] width 12 height 12
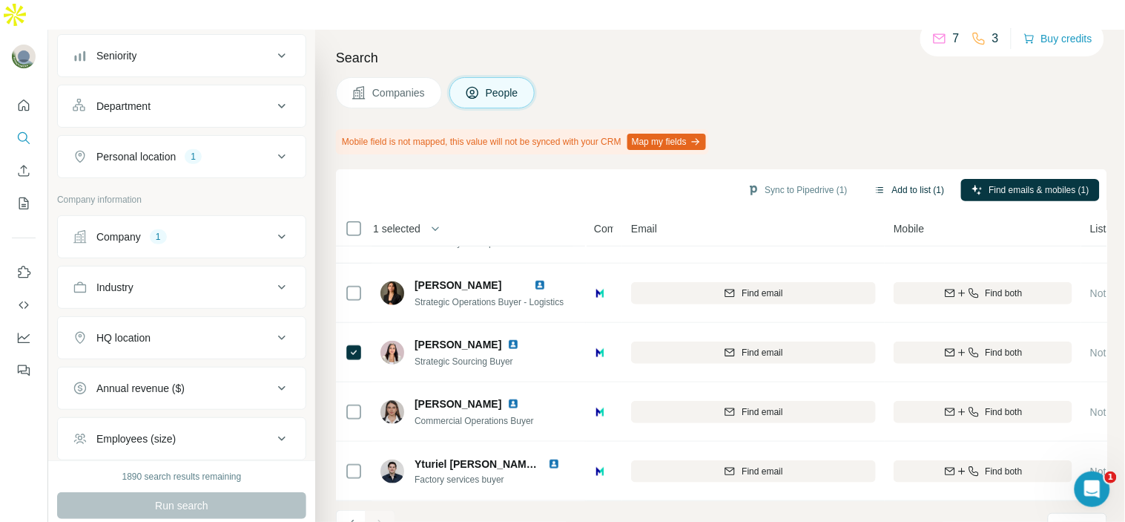
click at [922, 179] on button "Add to list (1)" at bounding box center [909, 190] width 91 height 22
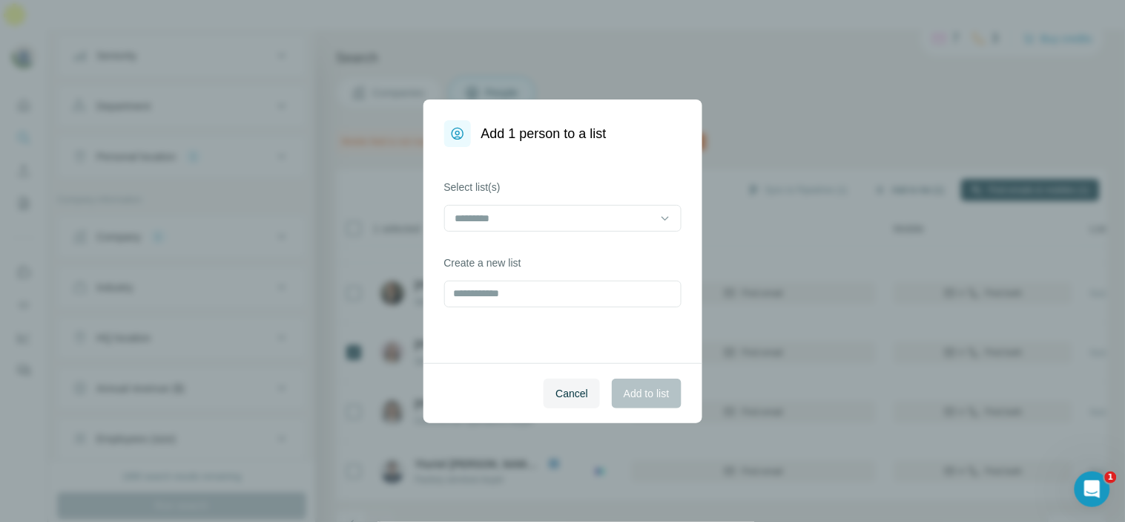
click at [922, 160] on div "Add 1 person to a list Select list(s) Create a new list Cancel Add to list" at bounding box center [562, 261] width 1125 height 522
click at [605, 217] on input at bounding box center [554, 218] width 200 height 16
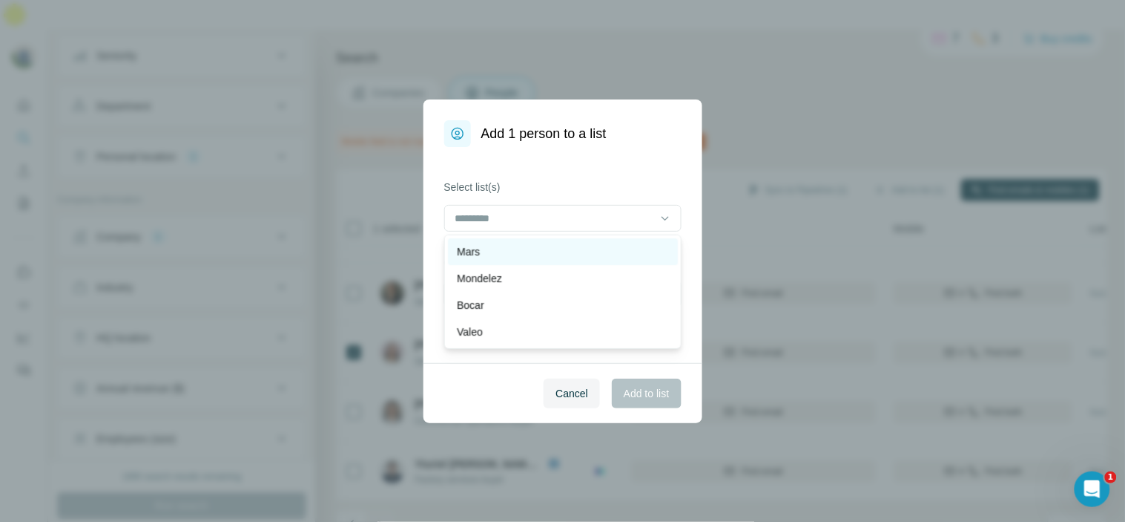
click at [581, 260] on div "Mars" at bounding box center [563, 251] width 230 height 27
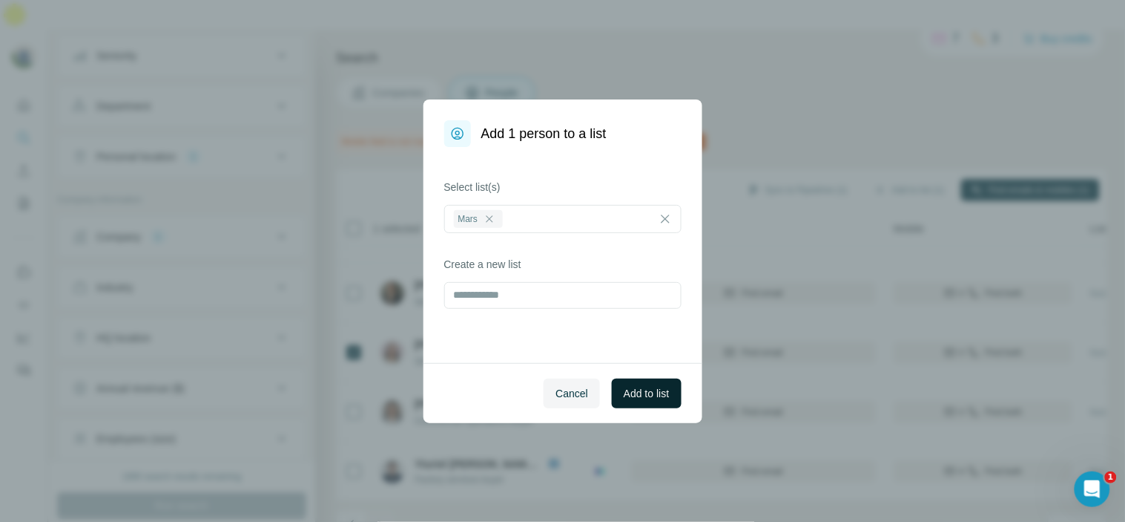
click at [633, 399] on span "Add to list" at bounding box center [646, 393] width 45 height 15
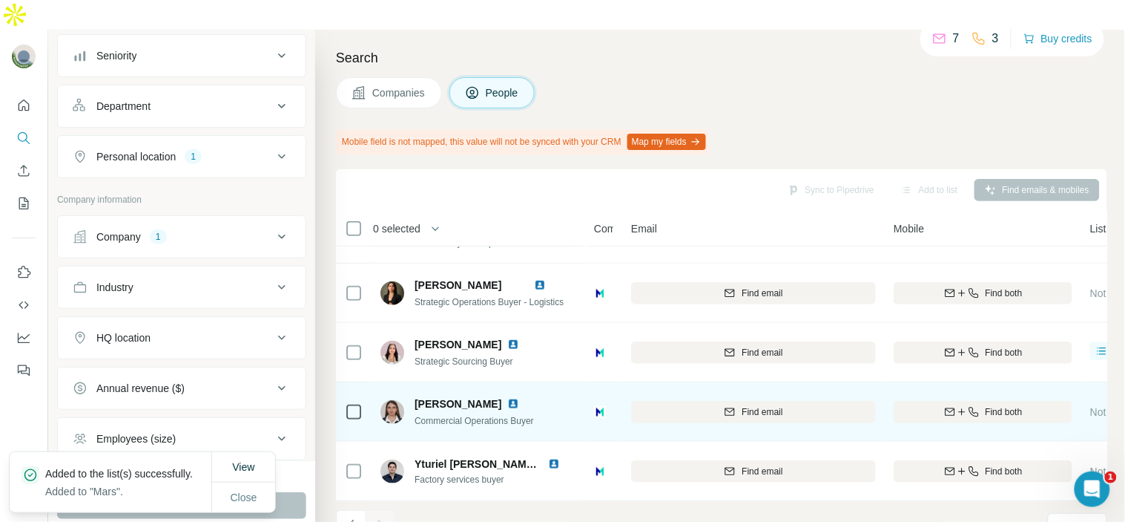
click at [519, 398] on img at bounding box center [513, 404] width 12 height 12
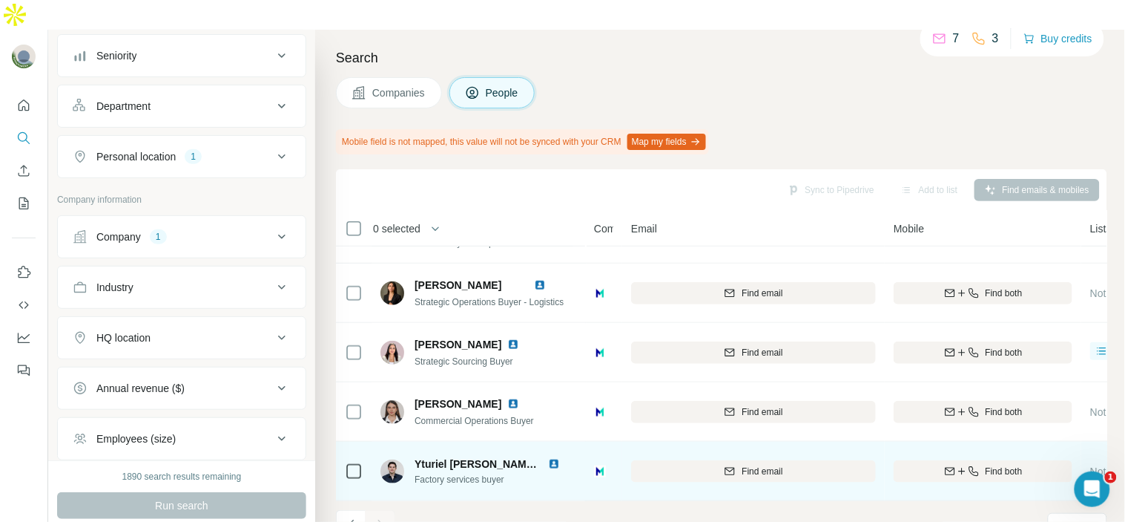
click at [551, 458] on img at bounding box center [554, 464] width 12 height 12
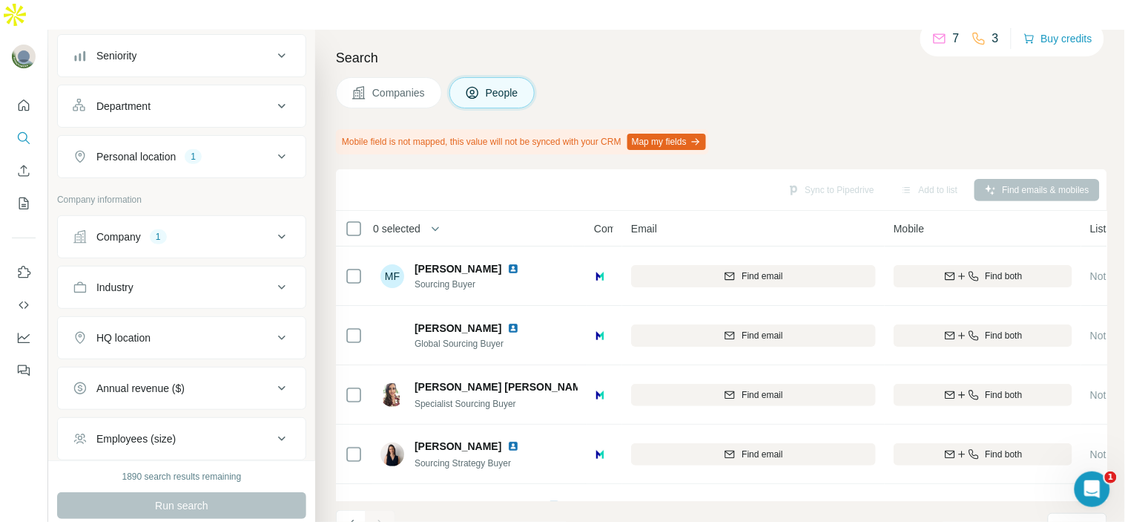
scroll to position [0, 0]
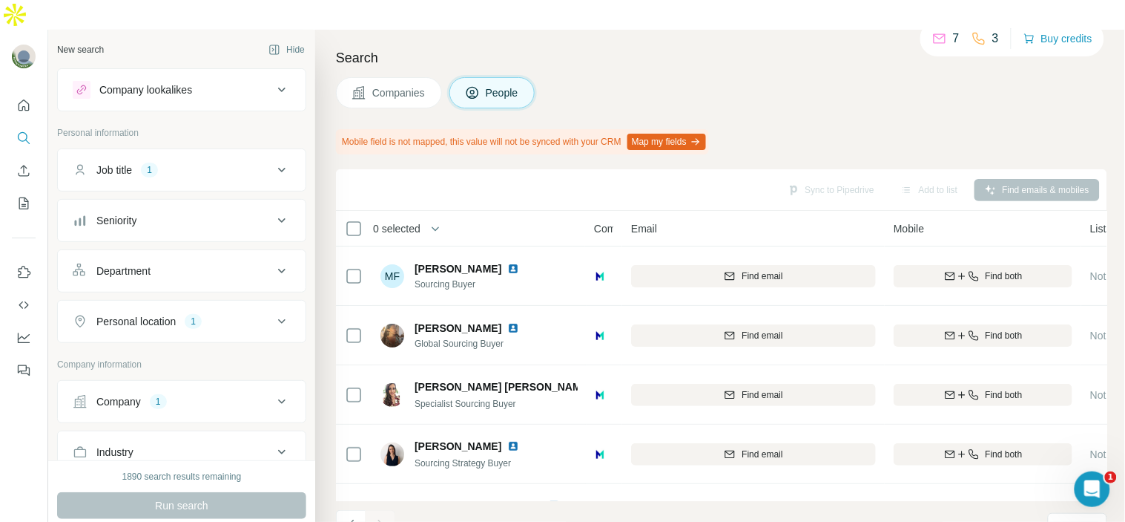
click at [193, 162] on div "Job title 1" at bounding box center [173, 169] width 200 height 15
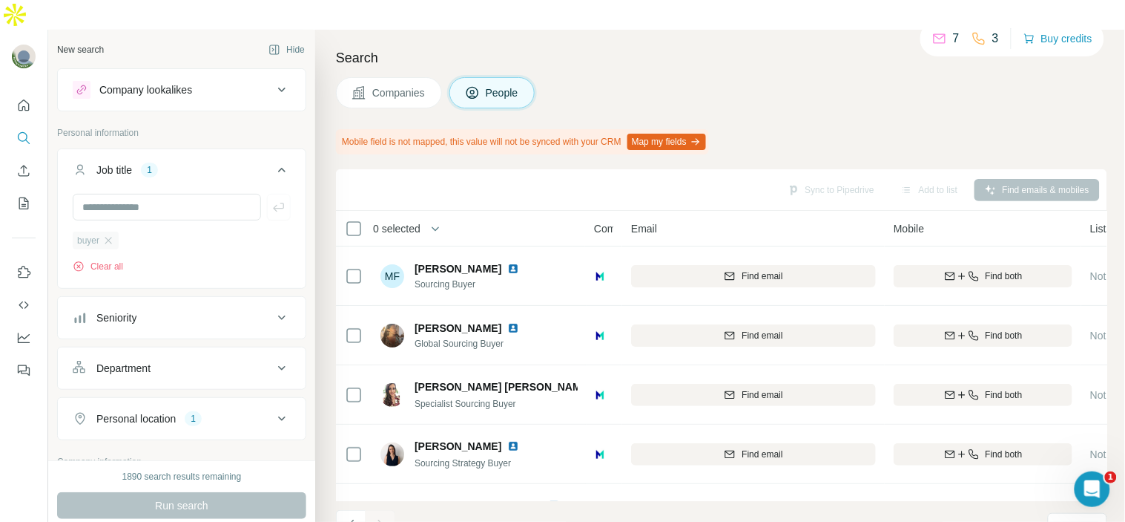
click at [116, 231] on div "buyer" at bounding box center [96, 240] width 46 height 18
click at [122, 194] on input "text" at bounding box center [167, 207] width 188 height 27
click at [108, 234] on icon "button" at bounding box center [108, 240] width 12 height 12
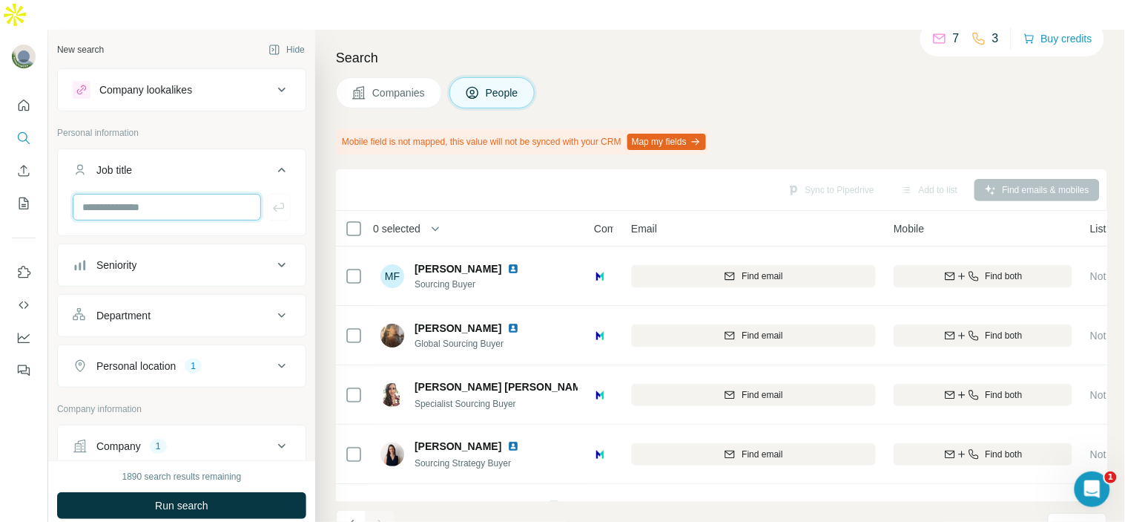
click at [111, 194] on input "text" at bounding box center [167, 207] width 188 height 27
type input "**********"
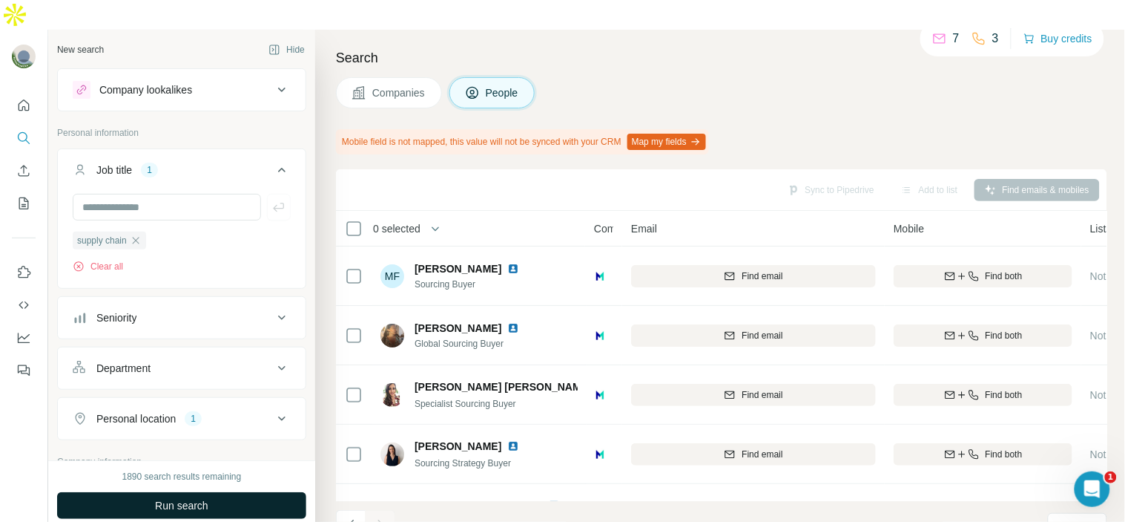
click at [149, 492] on button "Run search" at bounding box center [181, 505] width 249 height 27
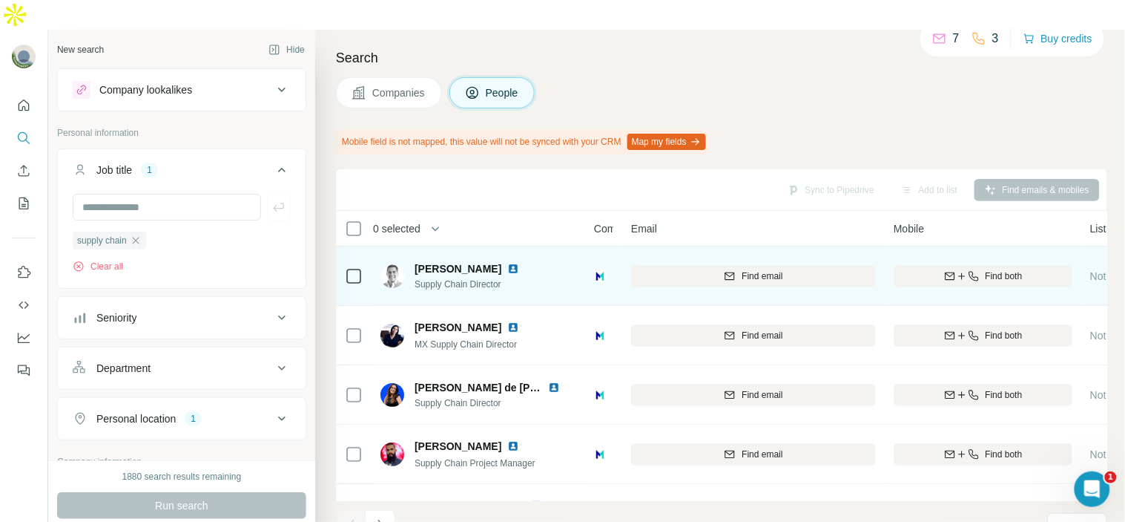
click at [507, 263] on img at bounding box center [513, 269] width 12 height 12
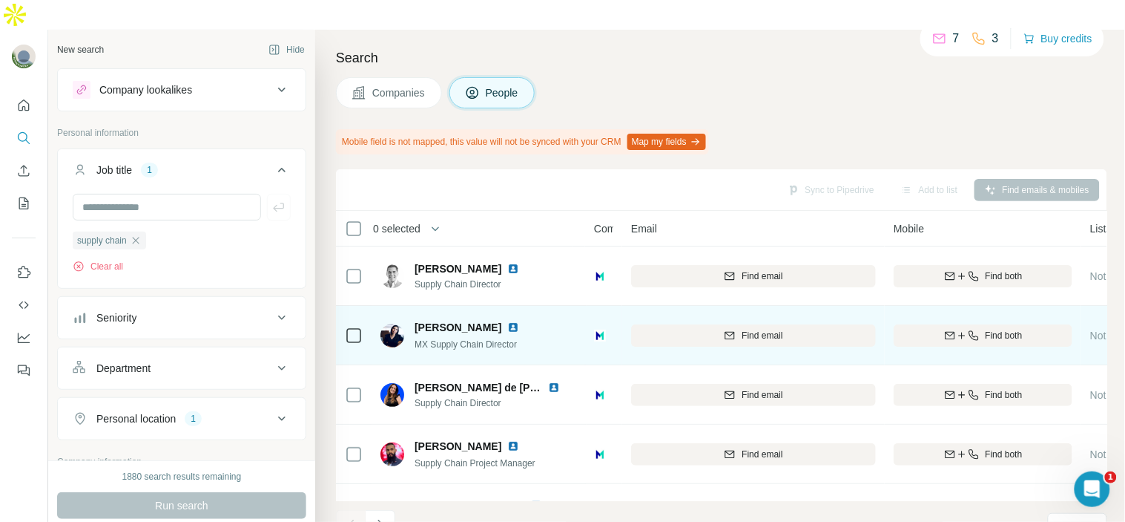
click at [507, 321] on img at bounding box center [513, 327] width 12 height 12
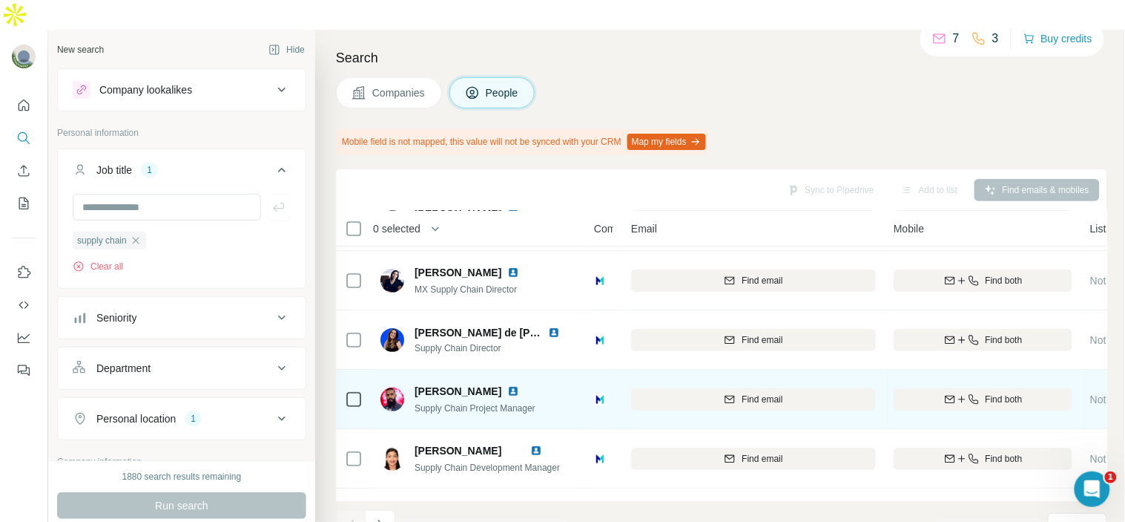
scroll to position [82, 0]
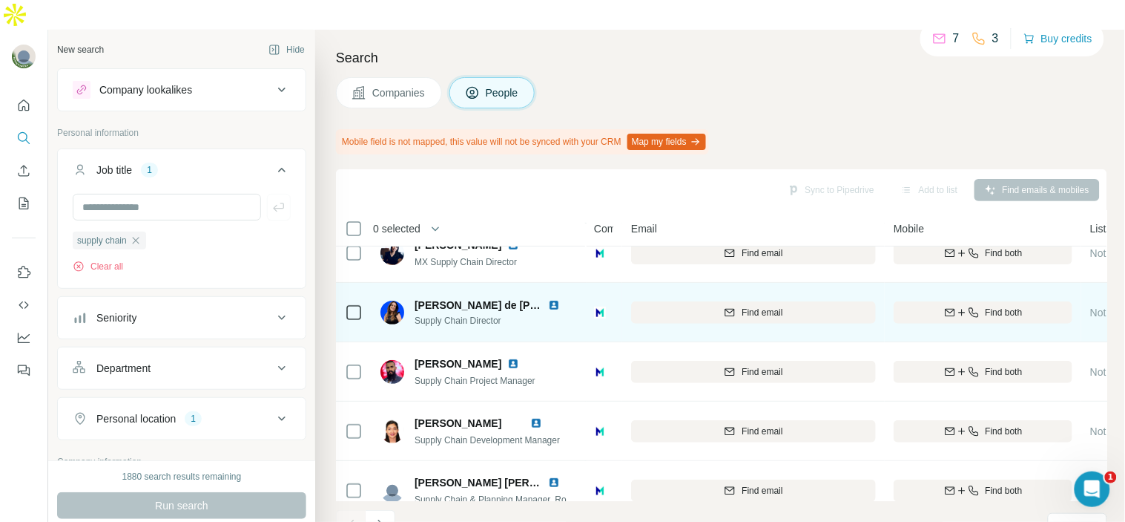
click at [552, 299] on img at bounding box center [554, 305] width 12 height 12
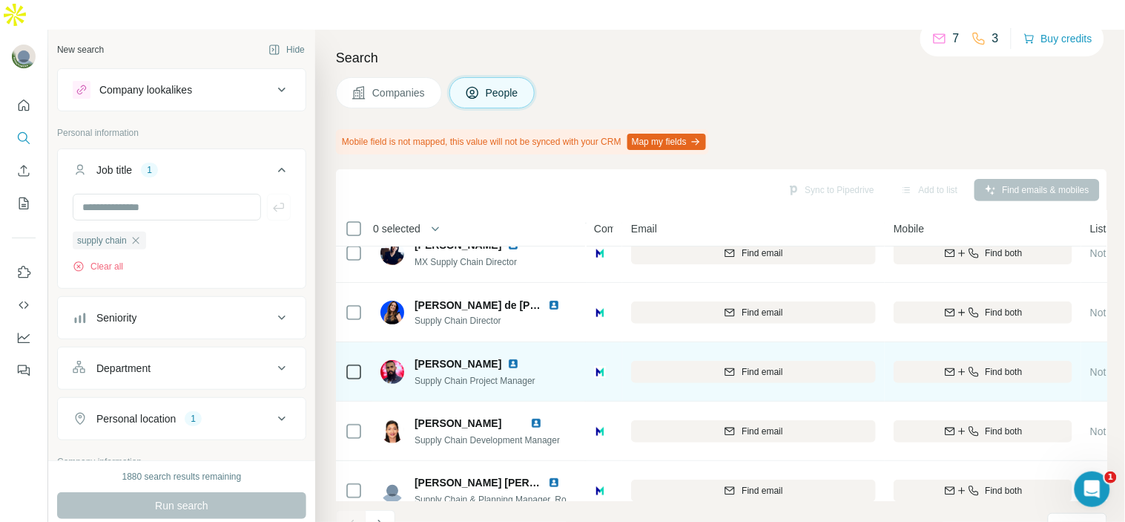
click at [507, 358] on img at bounding box center [513, 364] width 12 height 12
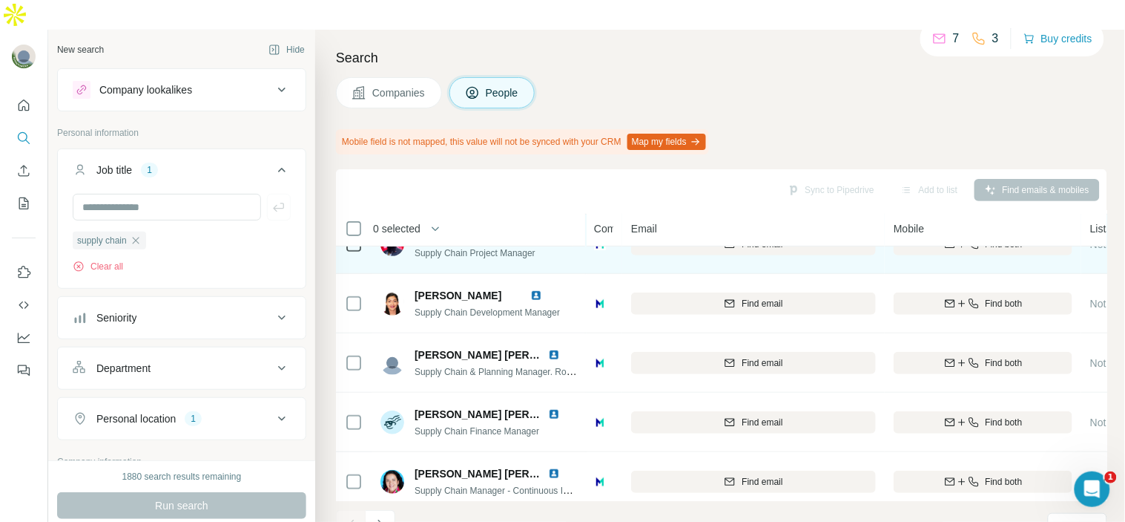
scroll to position [165, 0]
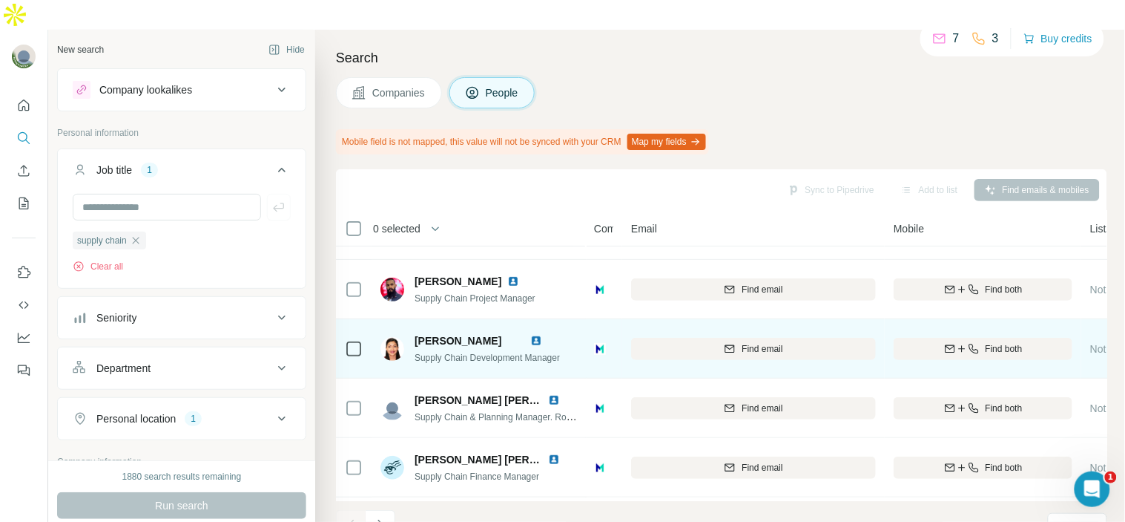
click at [542, 335] on img at bounding box center [536, 341] width 12 height 12
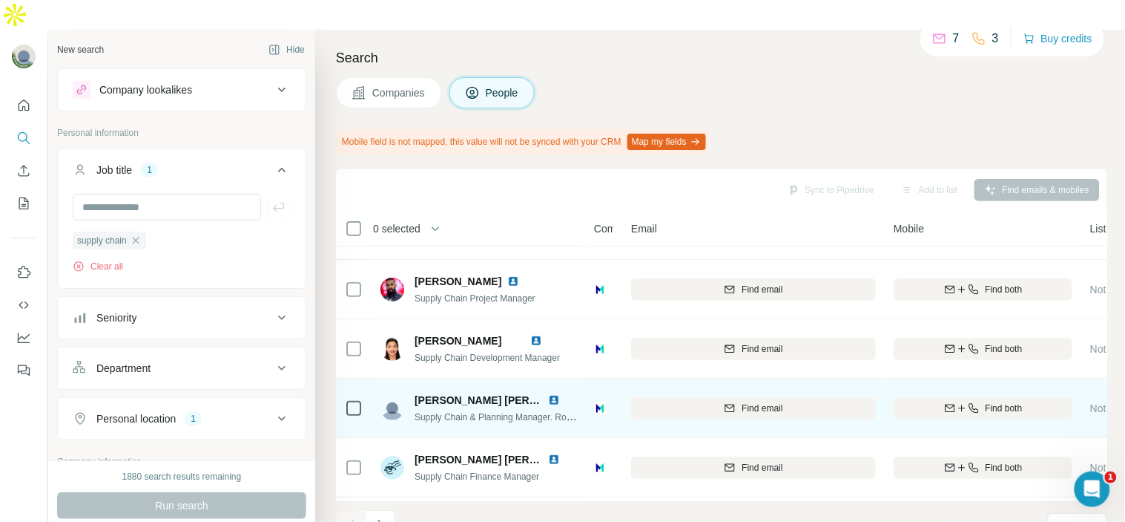
click at [553, 394] on img at bounding box center [554, 400] width 12 height 12
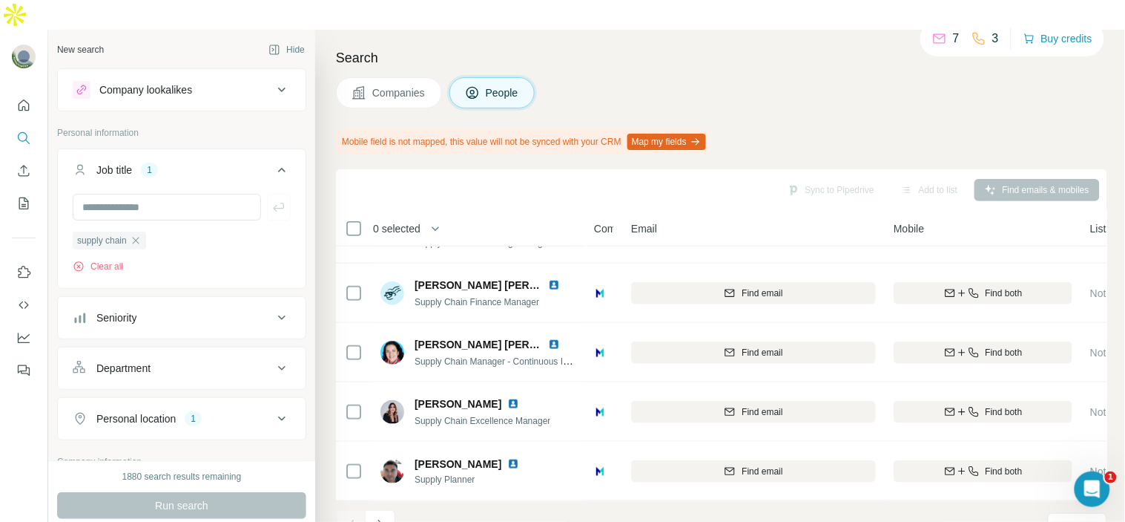
scroll to position [346, 0]
click at [383, 510] on button "Navigate to next page" at bounding box center [381, 525] width 30 height 30
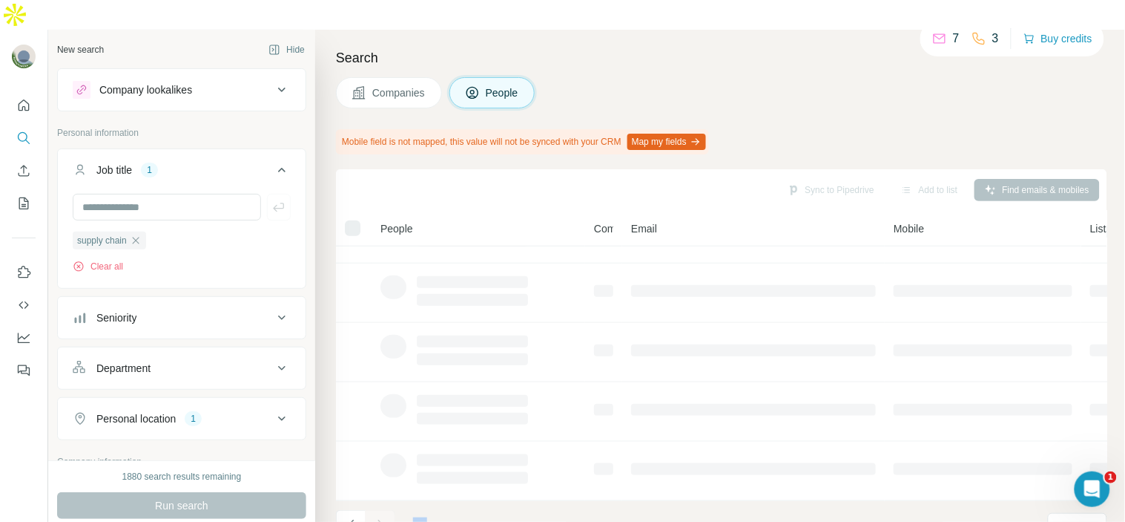
click at [383, 510] on div at bounding box center [381, 525] width 30 height 30
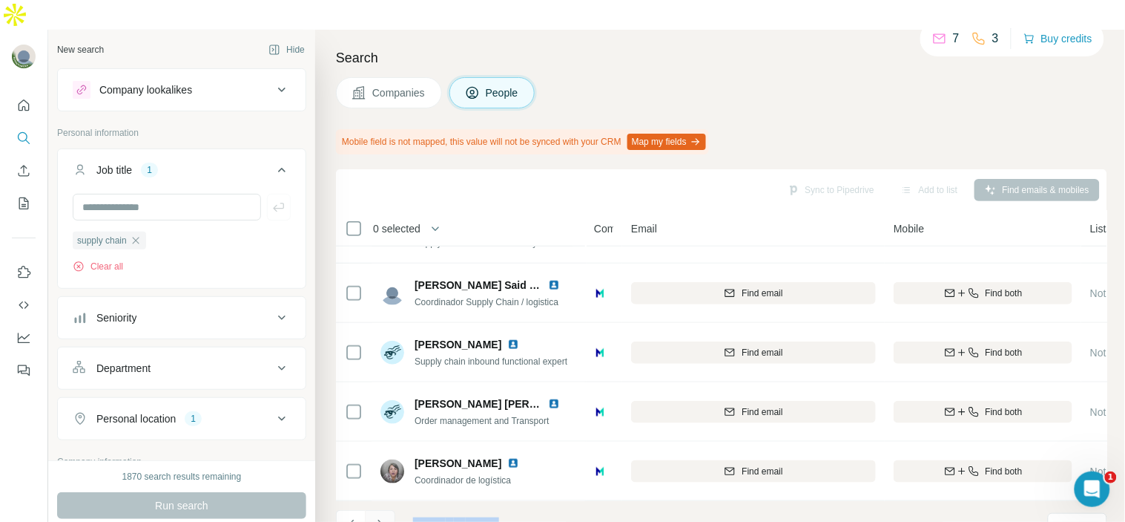
click at [384, 517] on icon "Navigate to next page" at bounding box center [380, 524] width 15 height 15
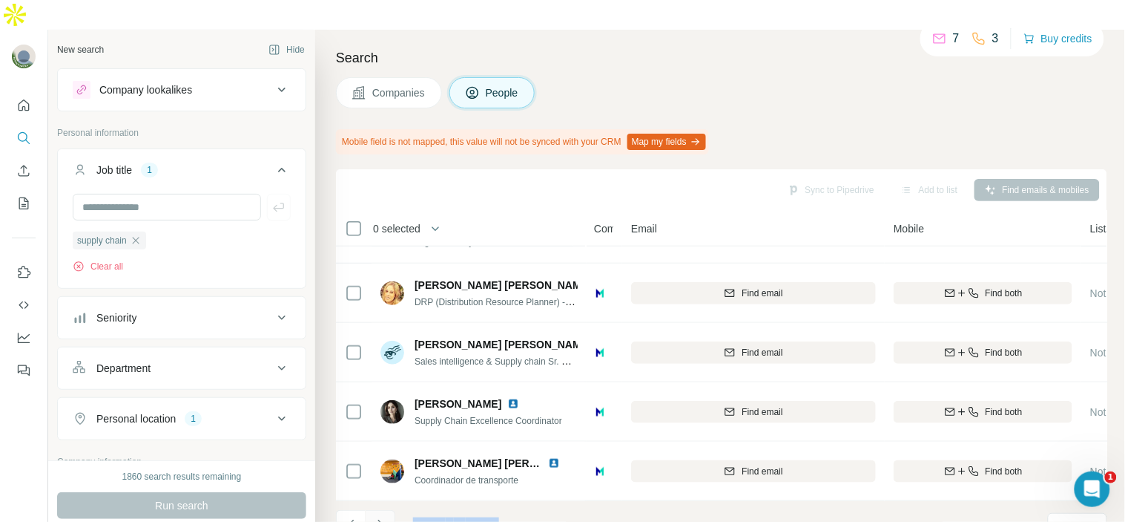
click at [384, 517] on icon "Navigate to next page" at bounding box center [380, 524] width 15 height 15
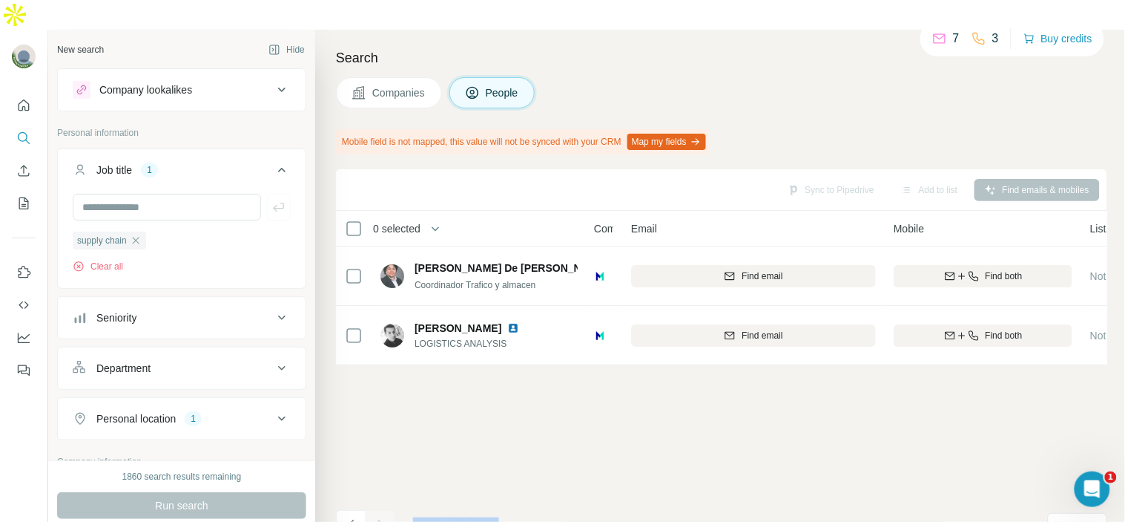
scroll to position [0, 0]
click at [355, 510] on li at bounding box center [351, 526] width 30 height 33
click at [350, 517] on icon "Navigate to previous page" at bounding box center [351, 524] width 15 height 15
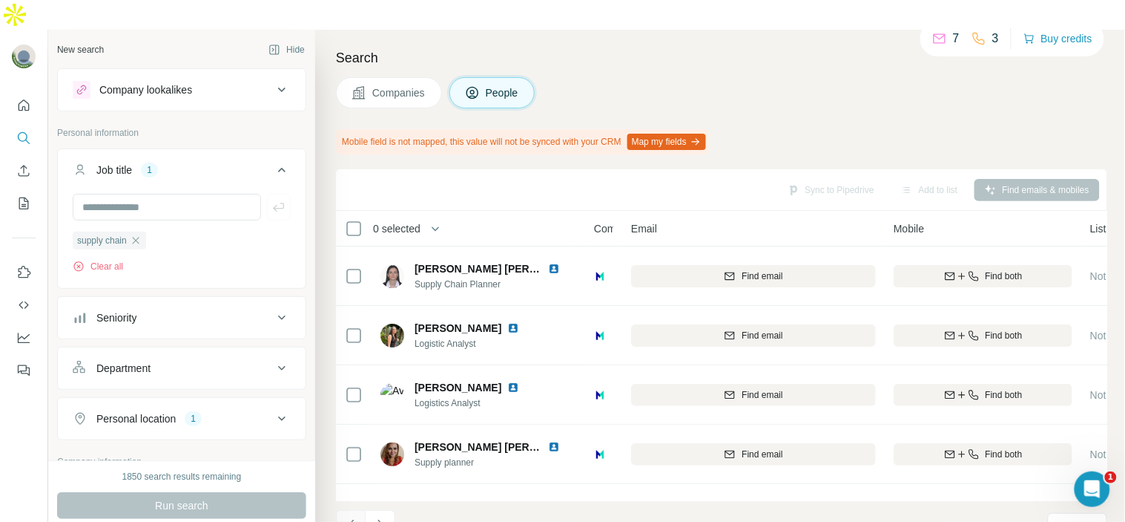
click at [350, 517] on icon "Navigate to previous page" at bounding box center [351, 524] width 15 height 15
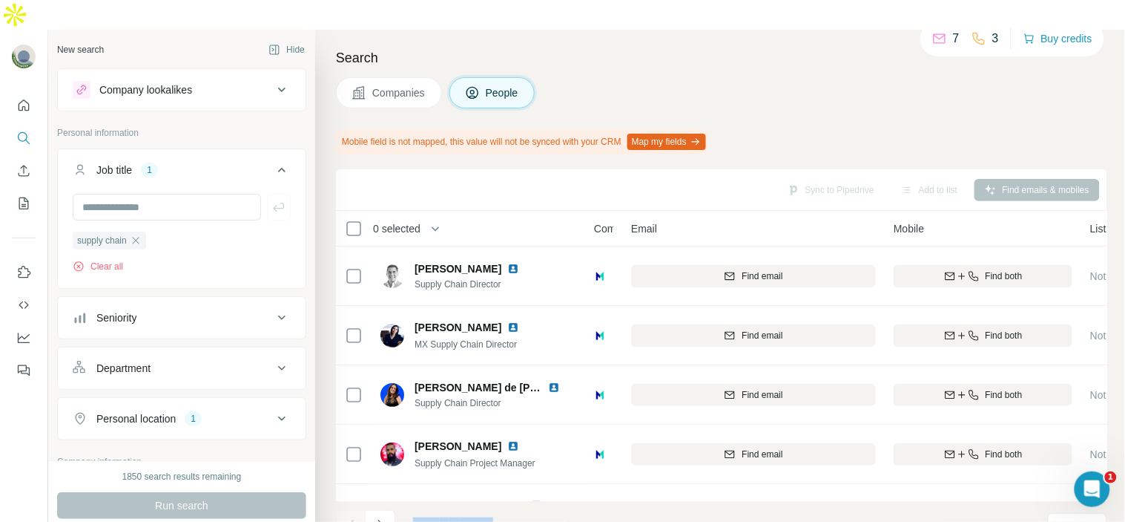
click at [350, 510] on div at bounding box center [351, 525] width 30 height 30
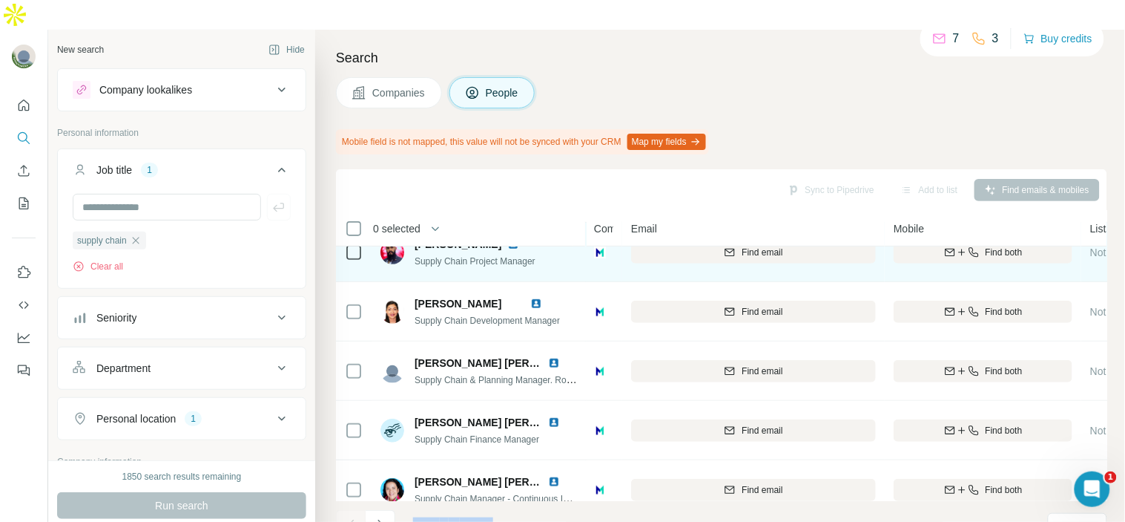
scroll to position [200, 0]
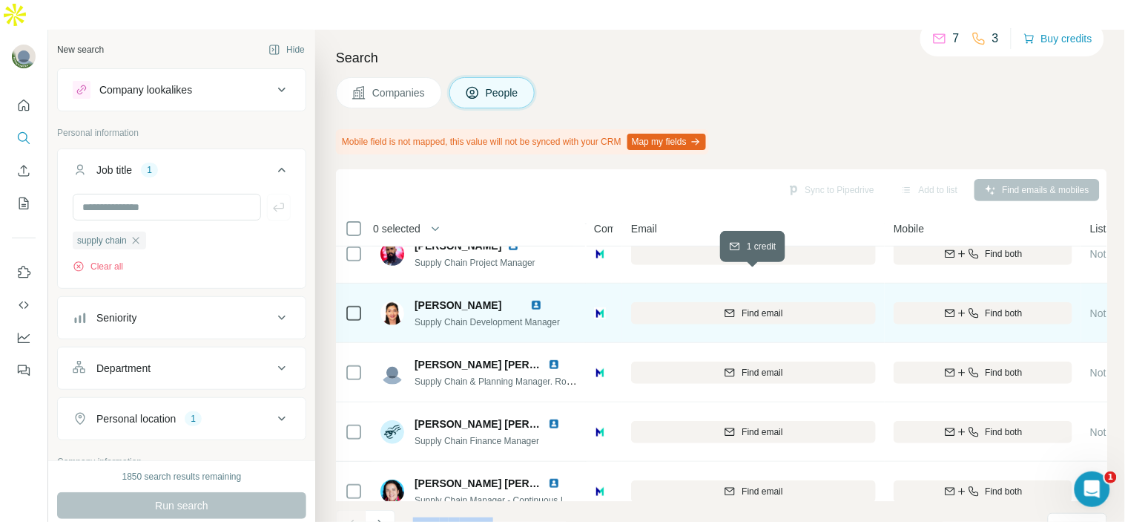
click at [706, 306] on div "Find email" at bounding box center [753, 312] width 245 height 13
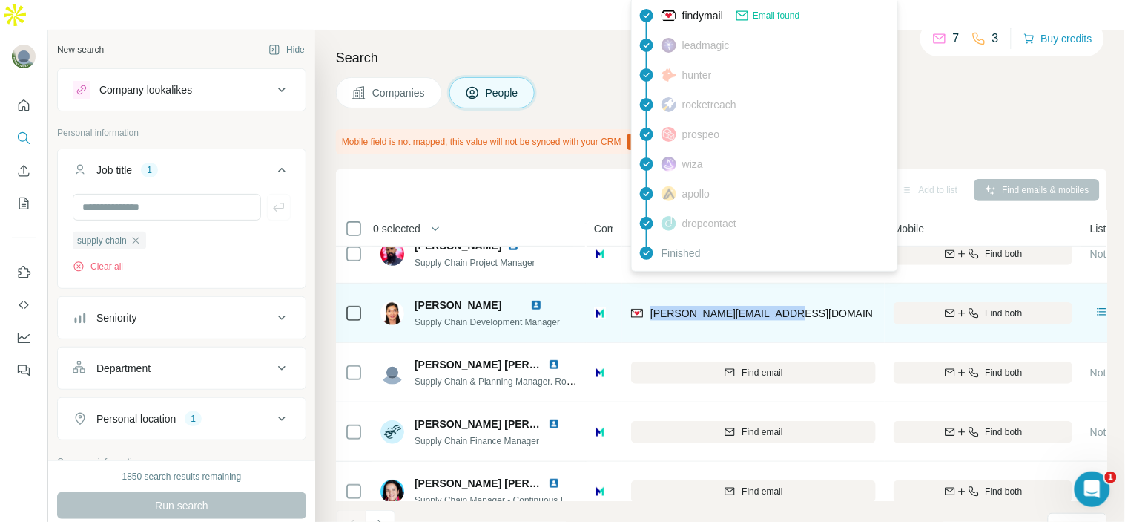
drag, startPoint x: 796, startPoint y: 280, endPoint x: 648, endPoint y: 293, distance: 148.2
click at [648, 293] on div "jimena.cataneo@effem.com" at bounding box center [753, 312] width 245 height 41
copy span "jimena.cataneo@effem.com"
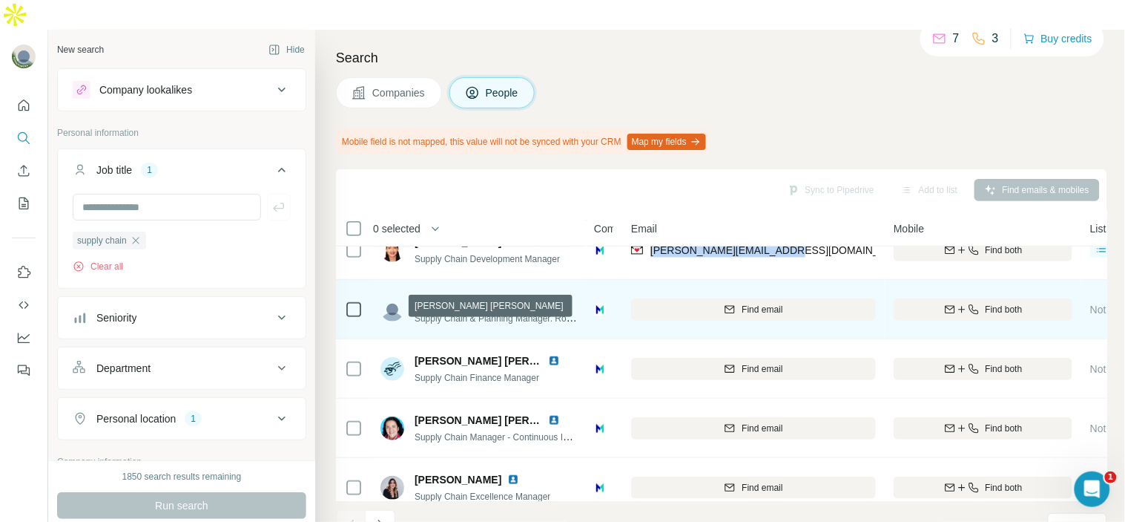
scroll to position [346, 0]
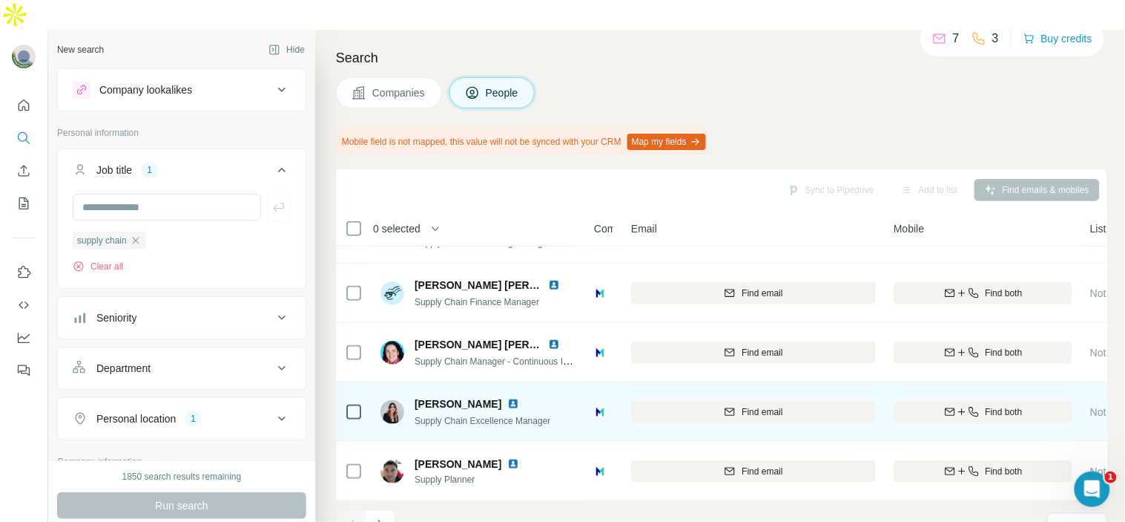
click at [507, 398] on img at bounding box center [513, 404] width 12 height 12
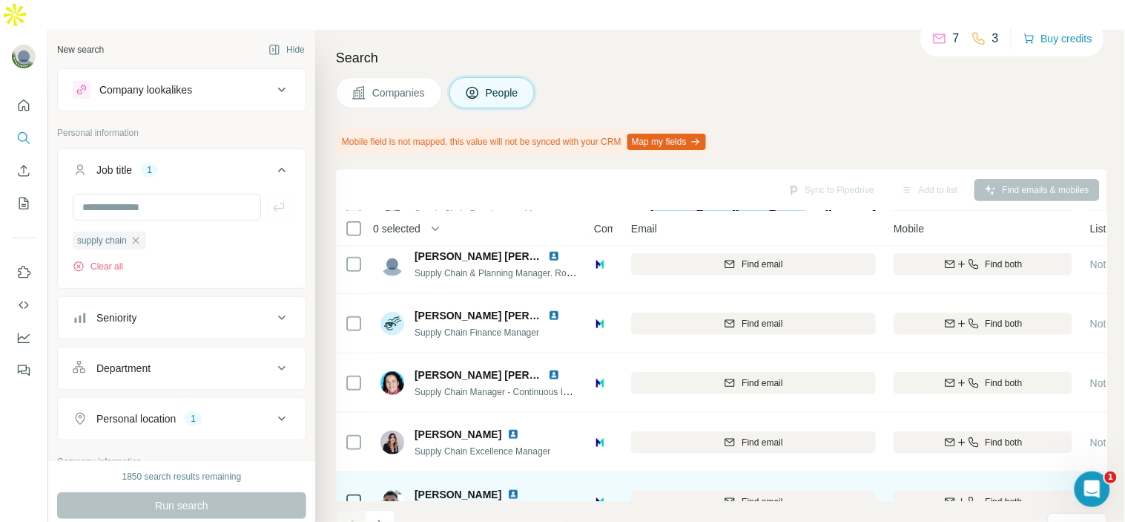
scroll to position [346, 13]
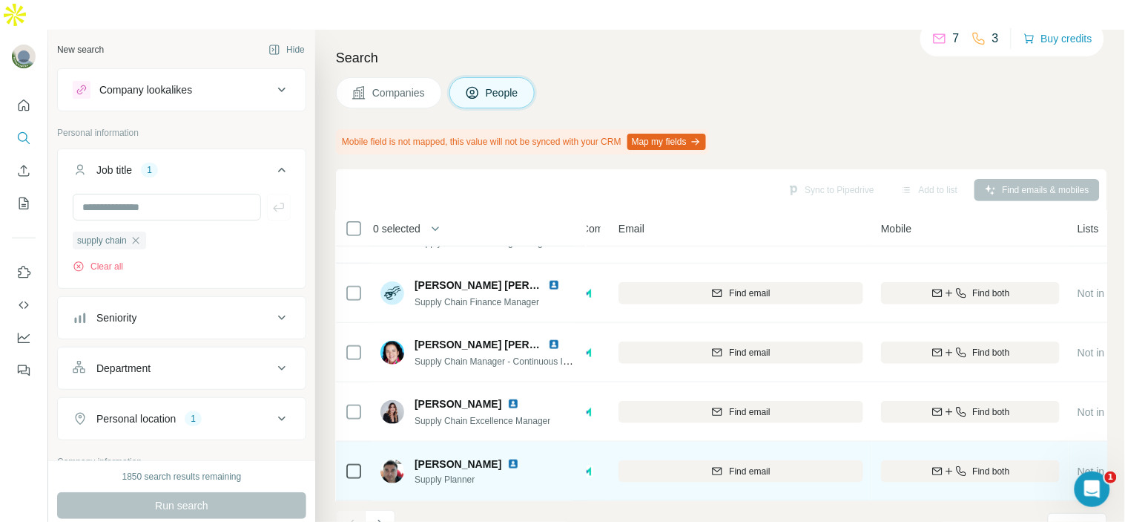
click at [519, 458] on img at bounding box center [513, 464] width 12 height 12
